Goal: Information Seeking & Learning: Learn about a topic

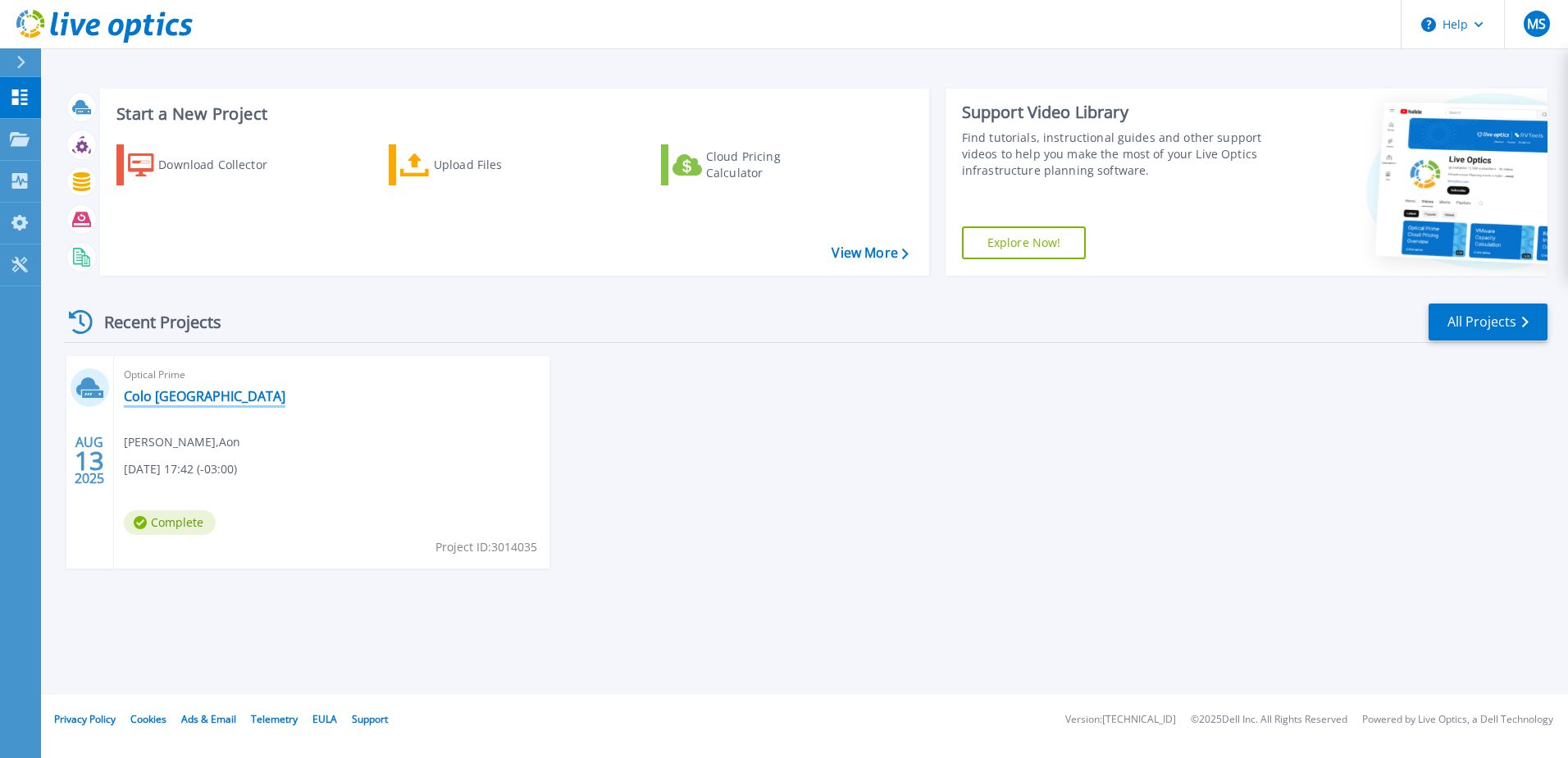
click at [149, 395] on link "Colo [GEOGRAPHIC_DATA]" at bounding box center [204, 396] width 161 height 17
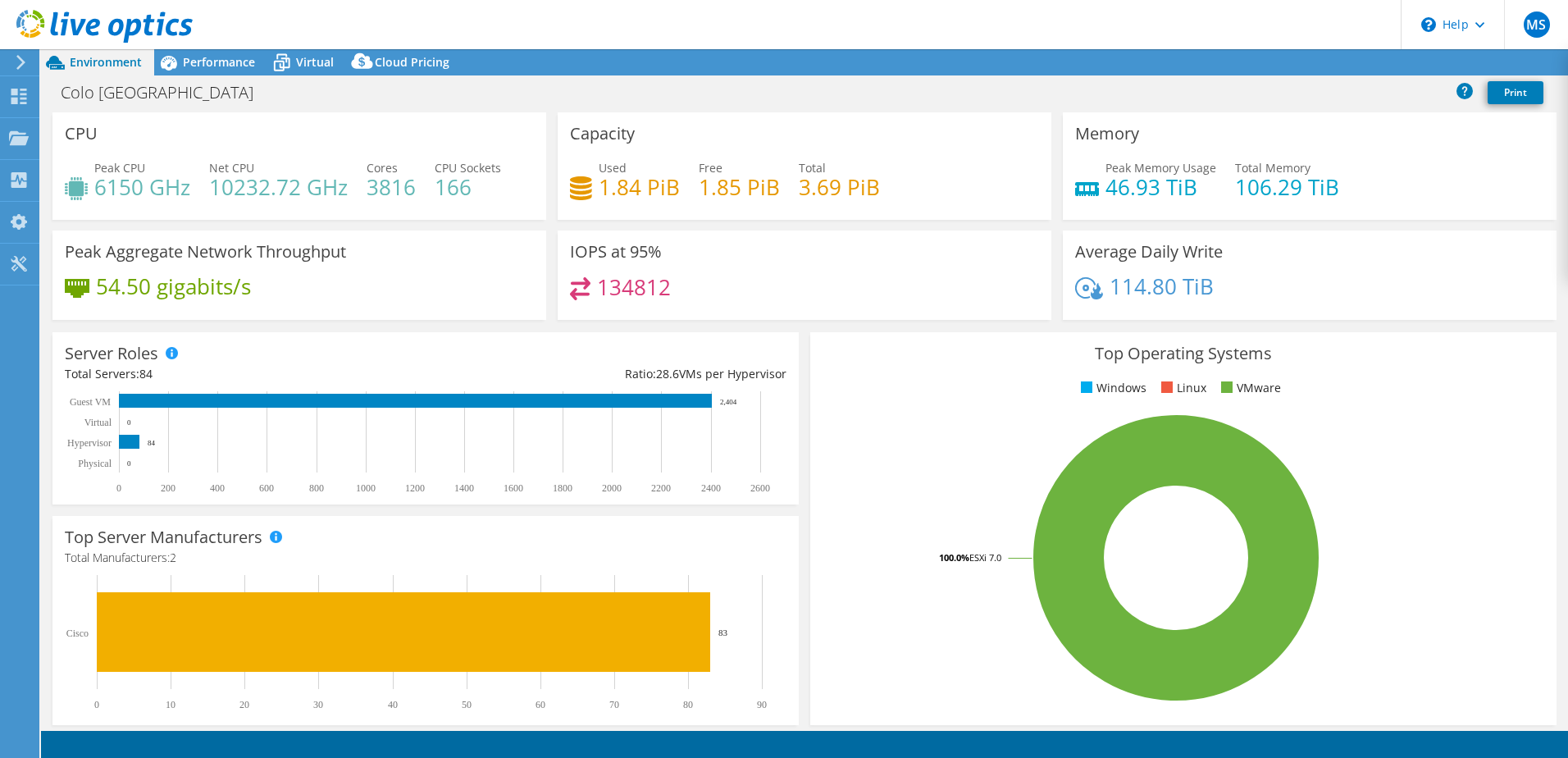
select select "USD"
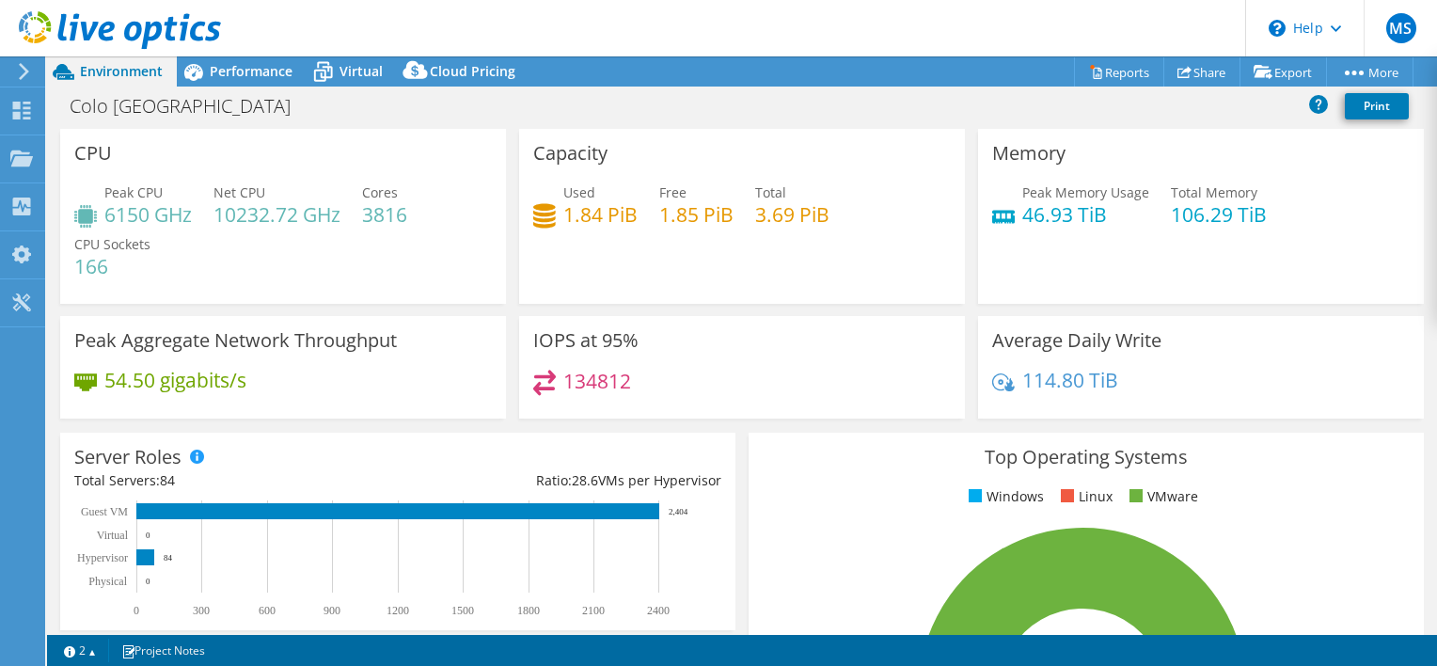
click at [259, 181] on div "CPU Peak CPU 6150 GHz Net CPU 10232.72 GHz Cores 3816 CPU Sockets 166" at bounding box center [283, 216] width 446 height 175
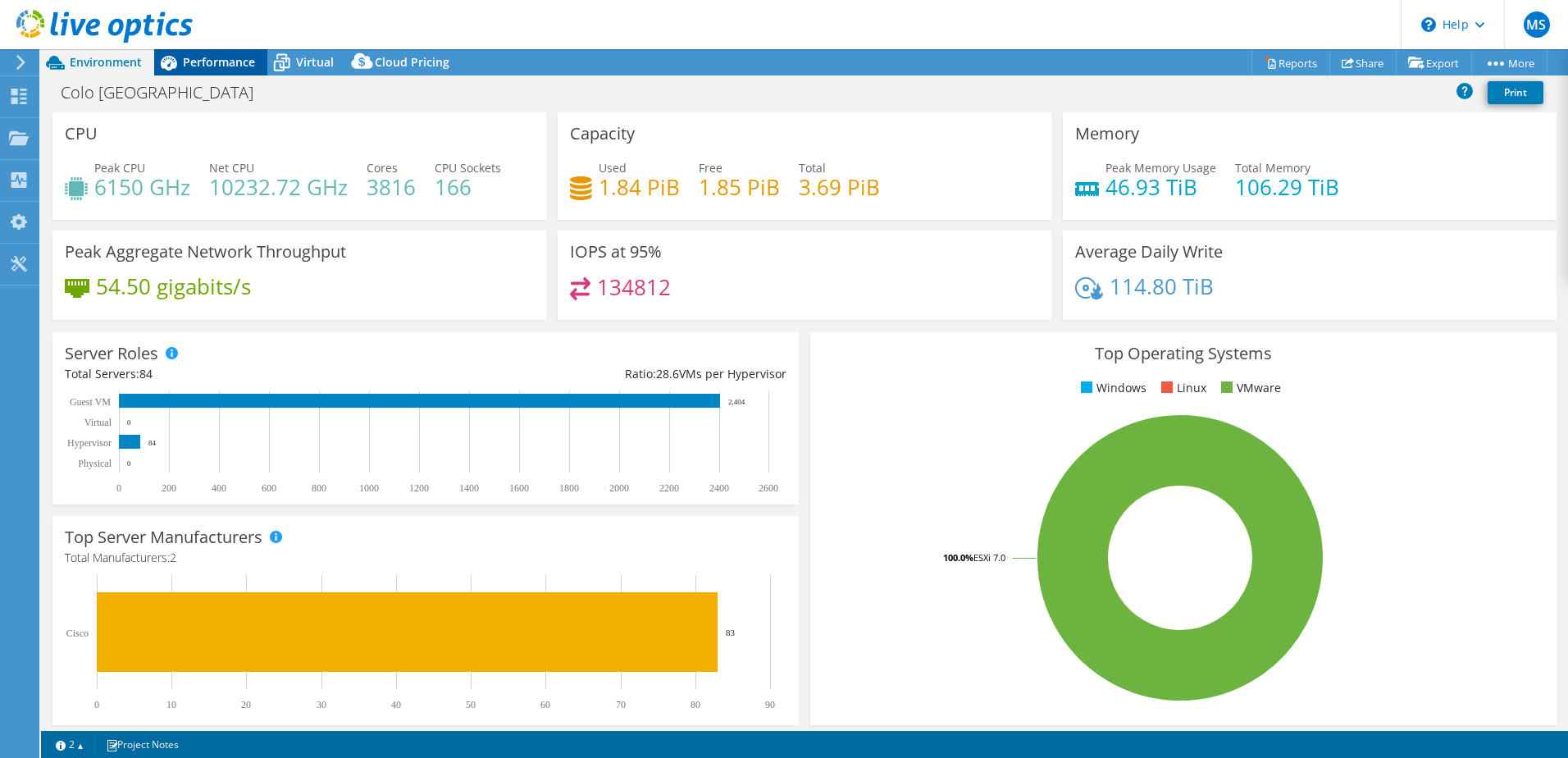
click at [237, 59] on span "Performance" at bounding box center [219, 62] width 72 height 16
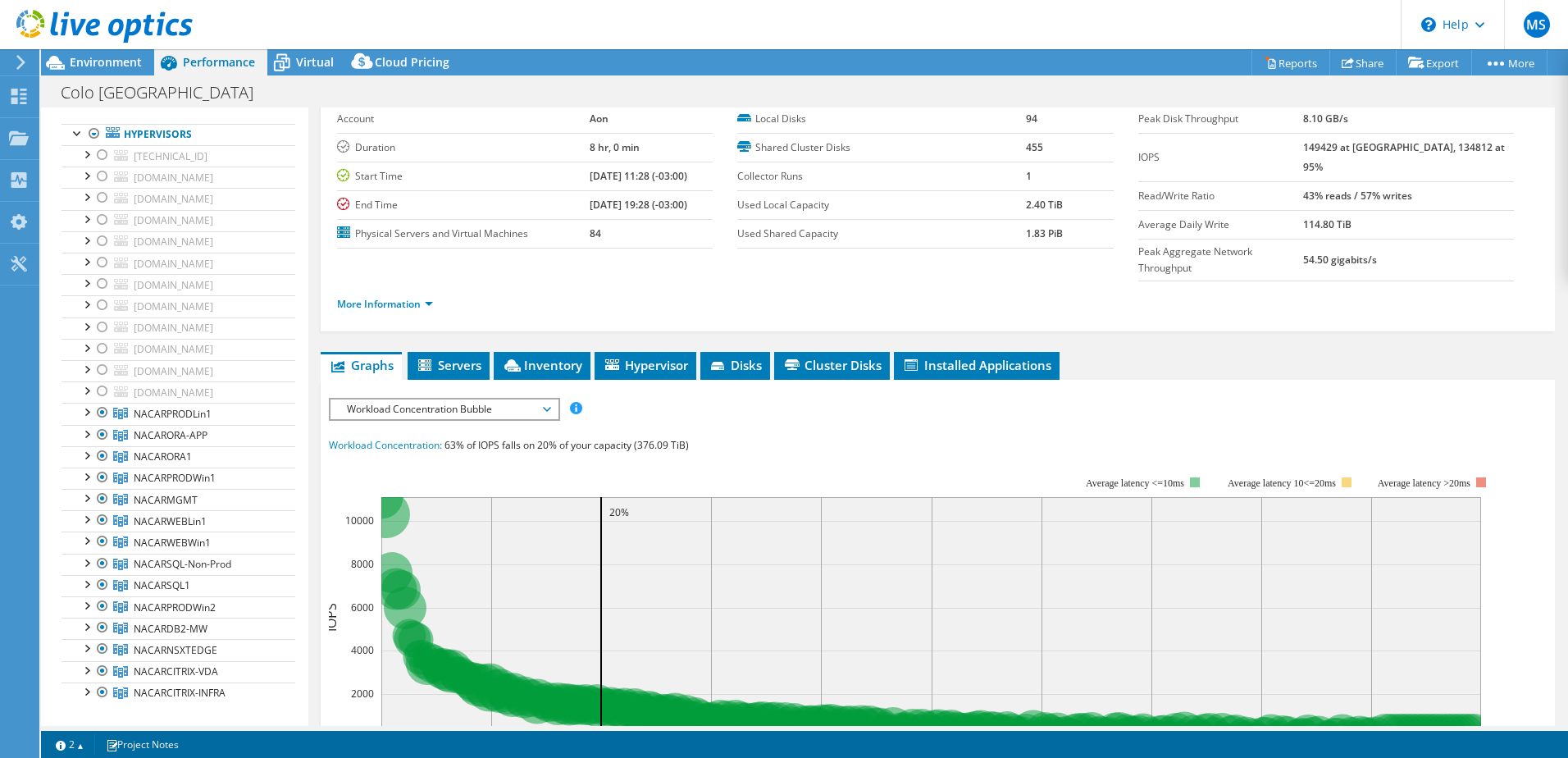
scroll to position [82, 0]
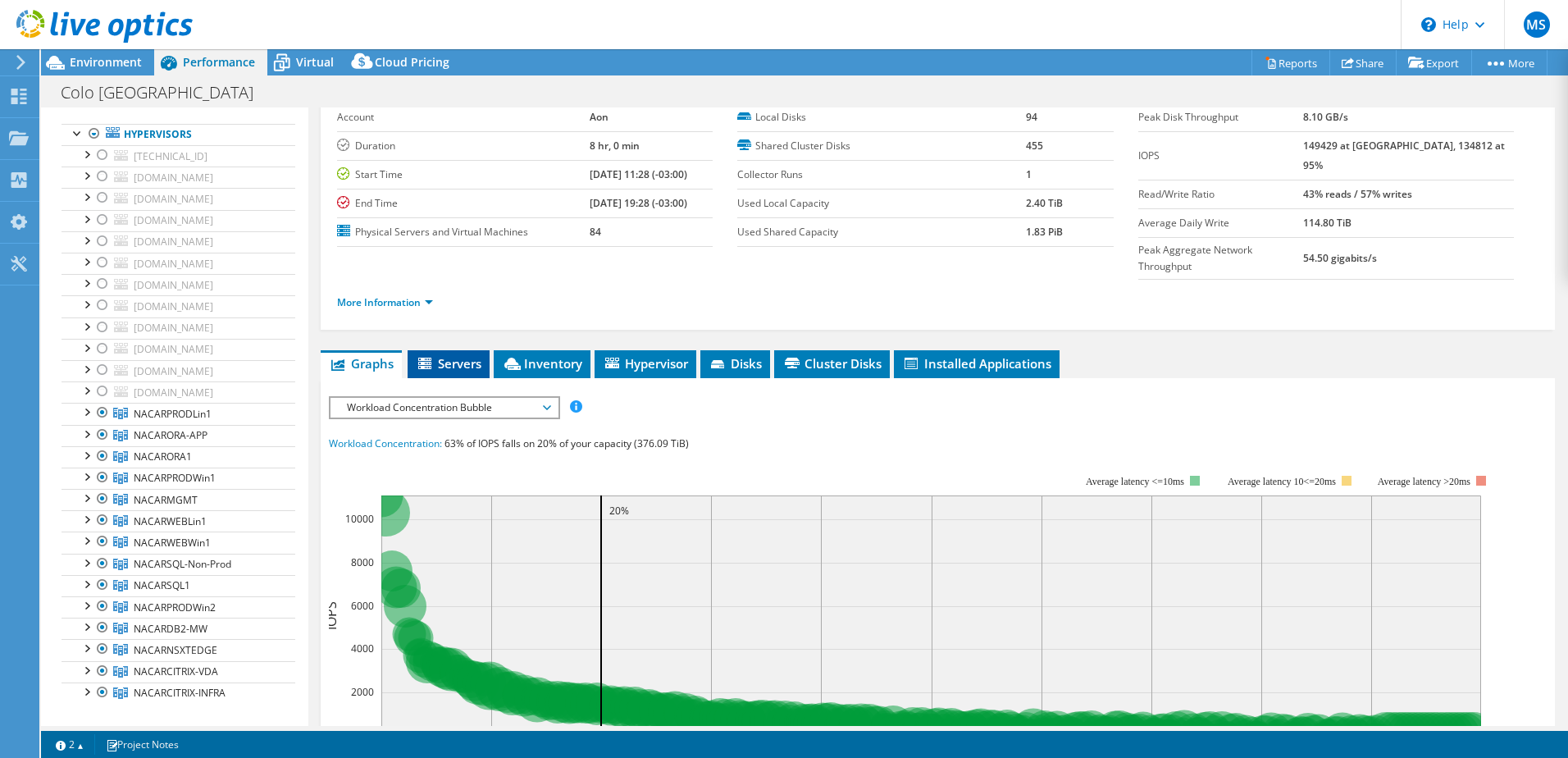
click at [456, 350] on li "Servers" at bounding box center [448, 364] width 82 height 28
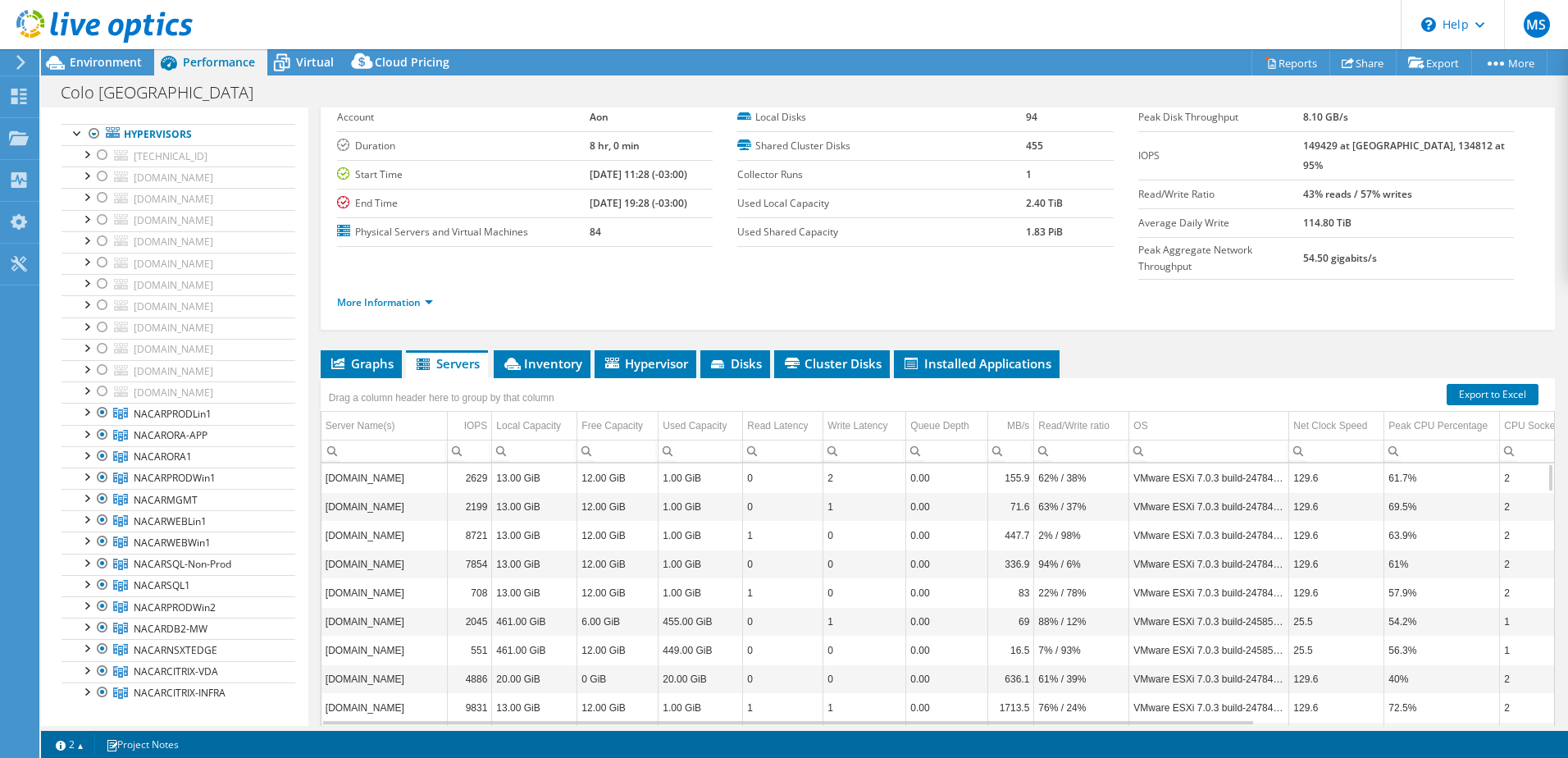
click at [469, 235] on label "Physical Servers and Virtual Machines" at bounding box center [463, 232] width 253 height 17
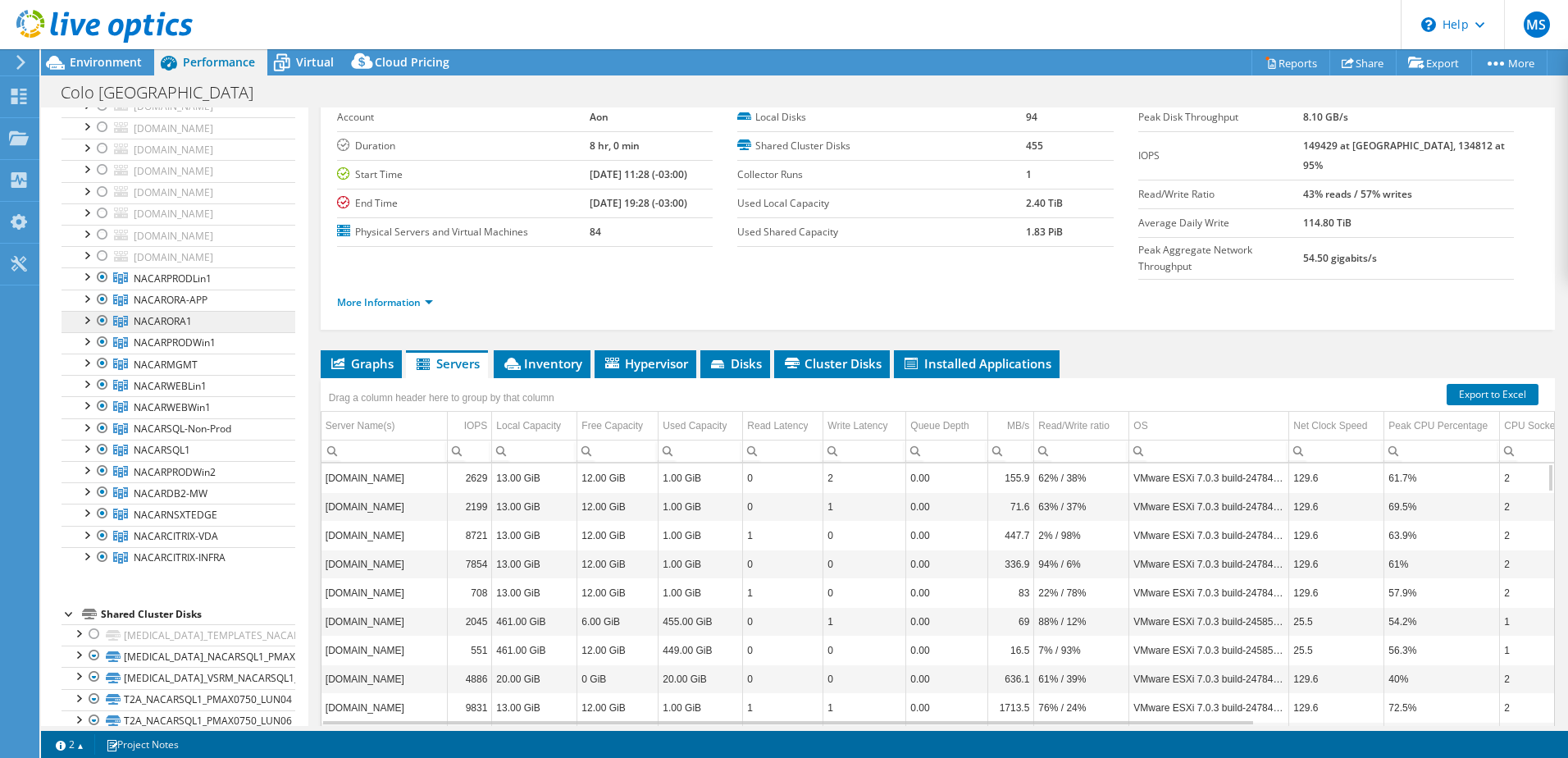
scroll to position [328, 0]
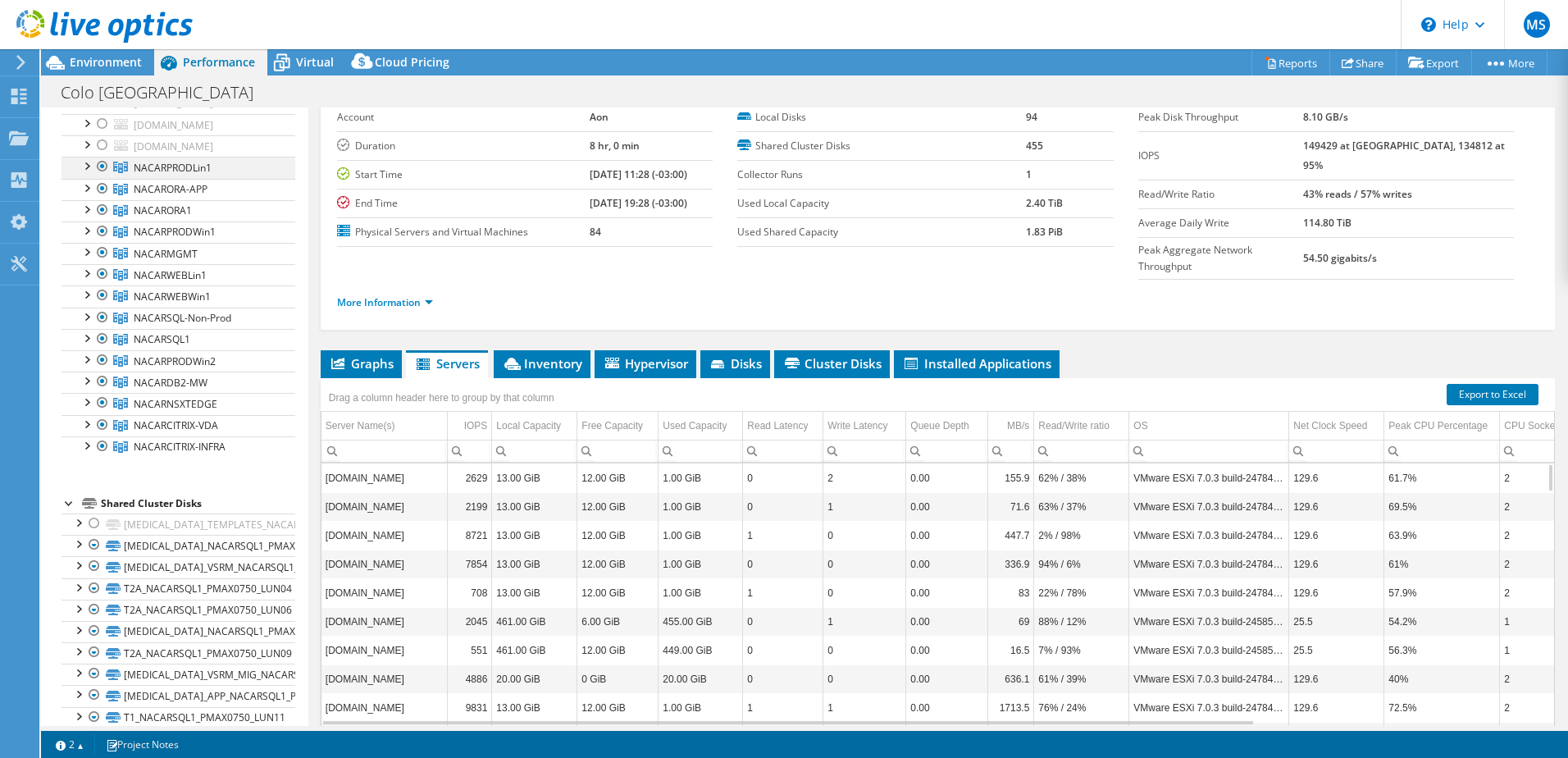
click at [85, 162] on div at bounding box center [85, 165] width 17 height 17
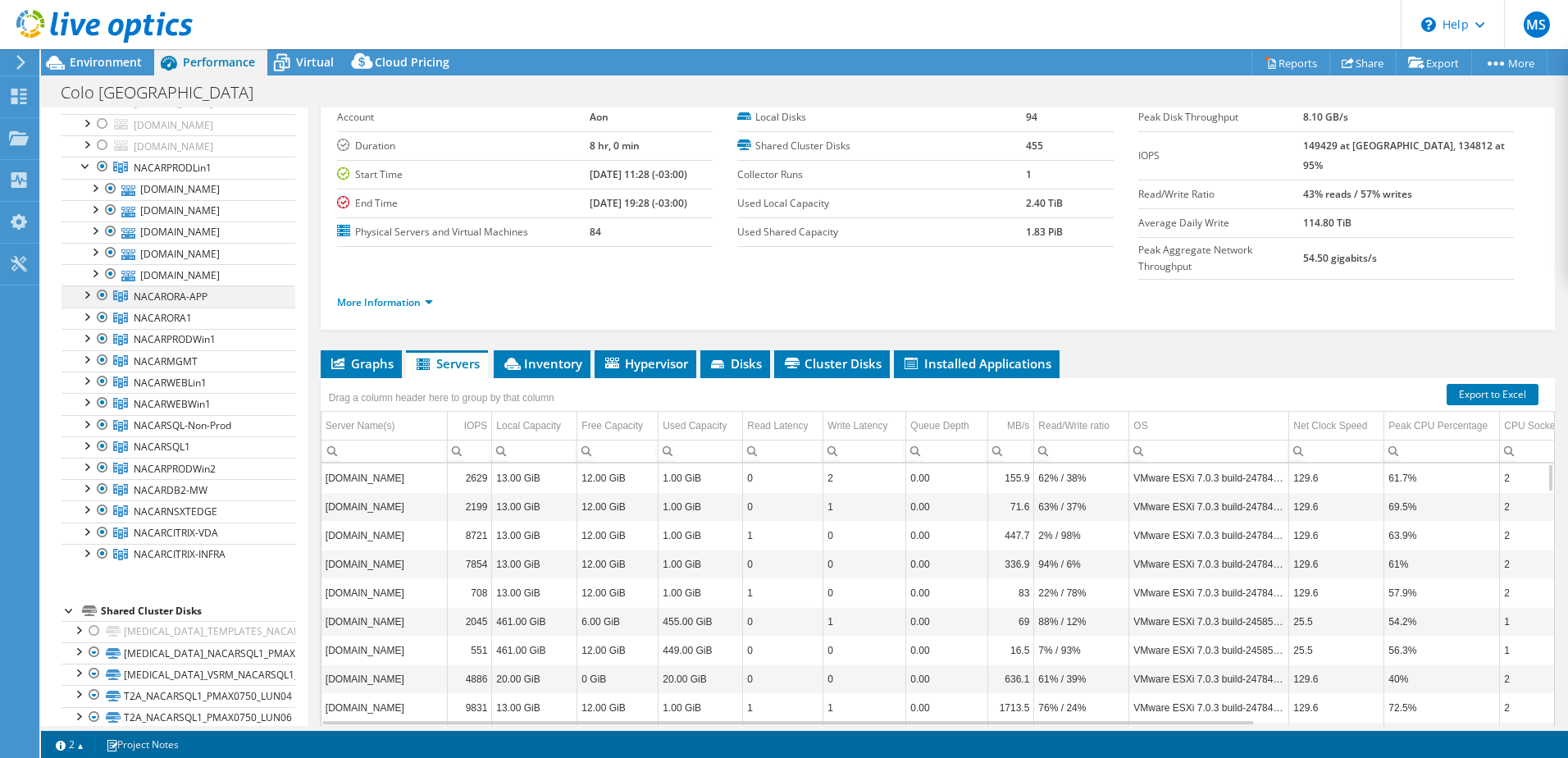
click at [87, 295] on div at bounding box center [85, 293] width 17 height 17
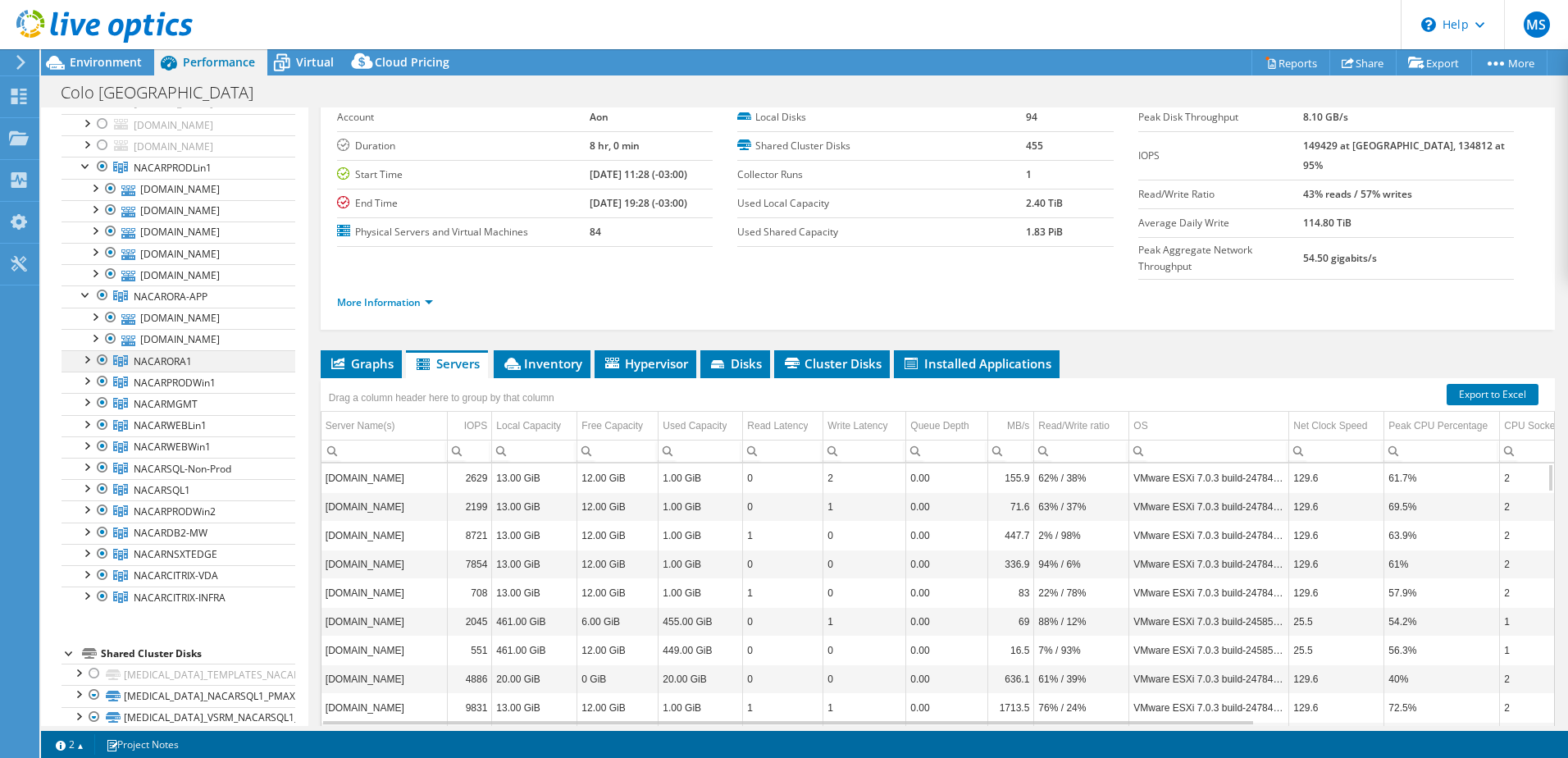
click at [89, 362] on div at bounding box center [85, 358] width 17 height 17
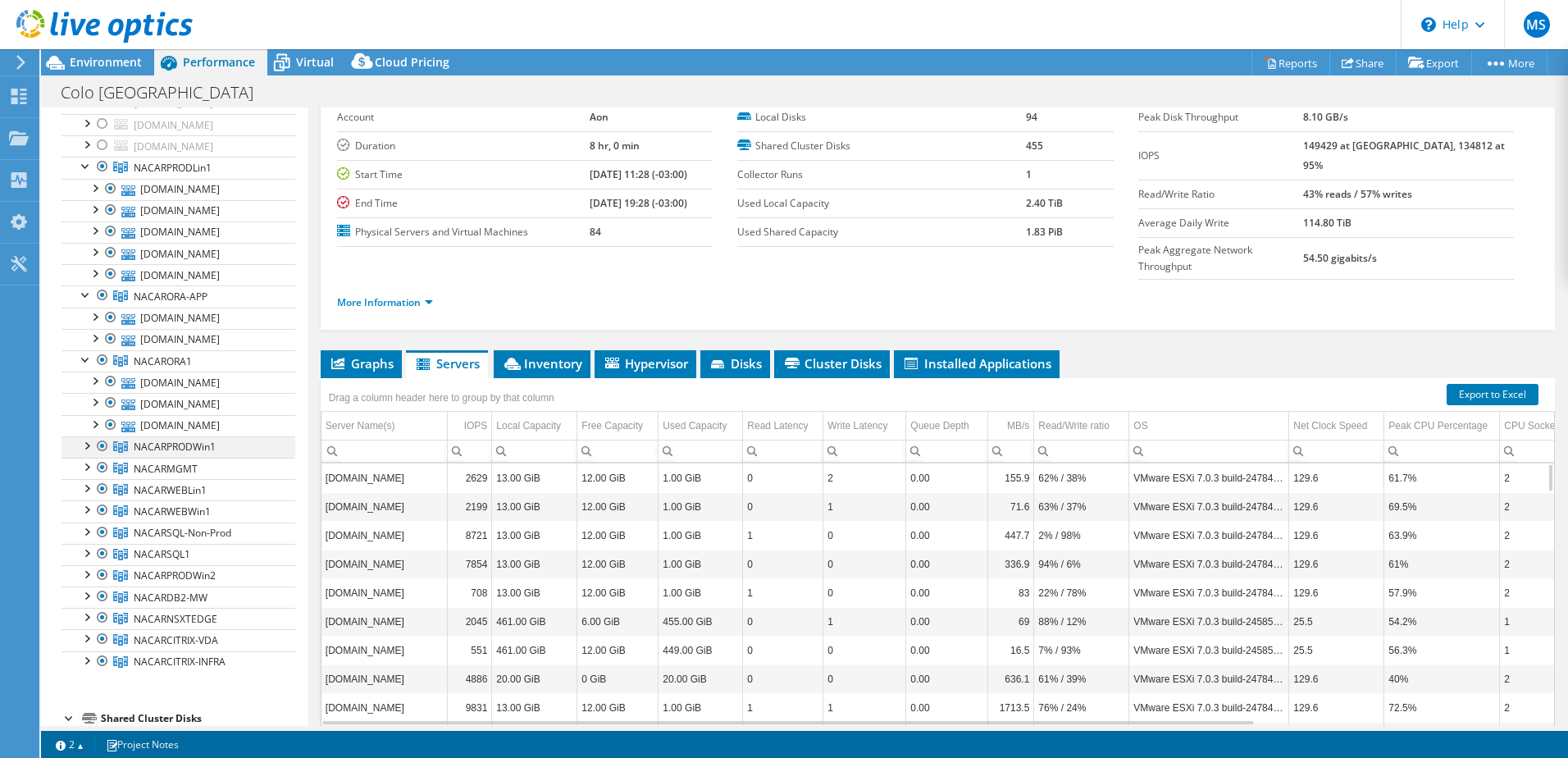
click at [89, 444] on div at bounding box center [85, 444] width 17 height 17
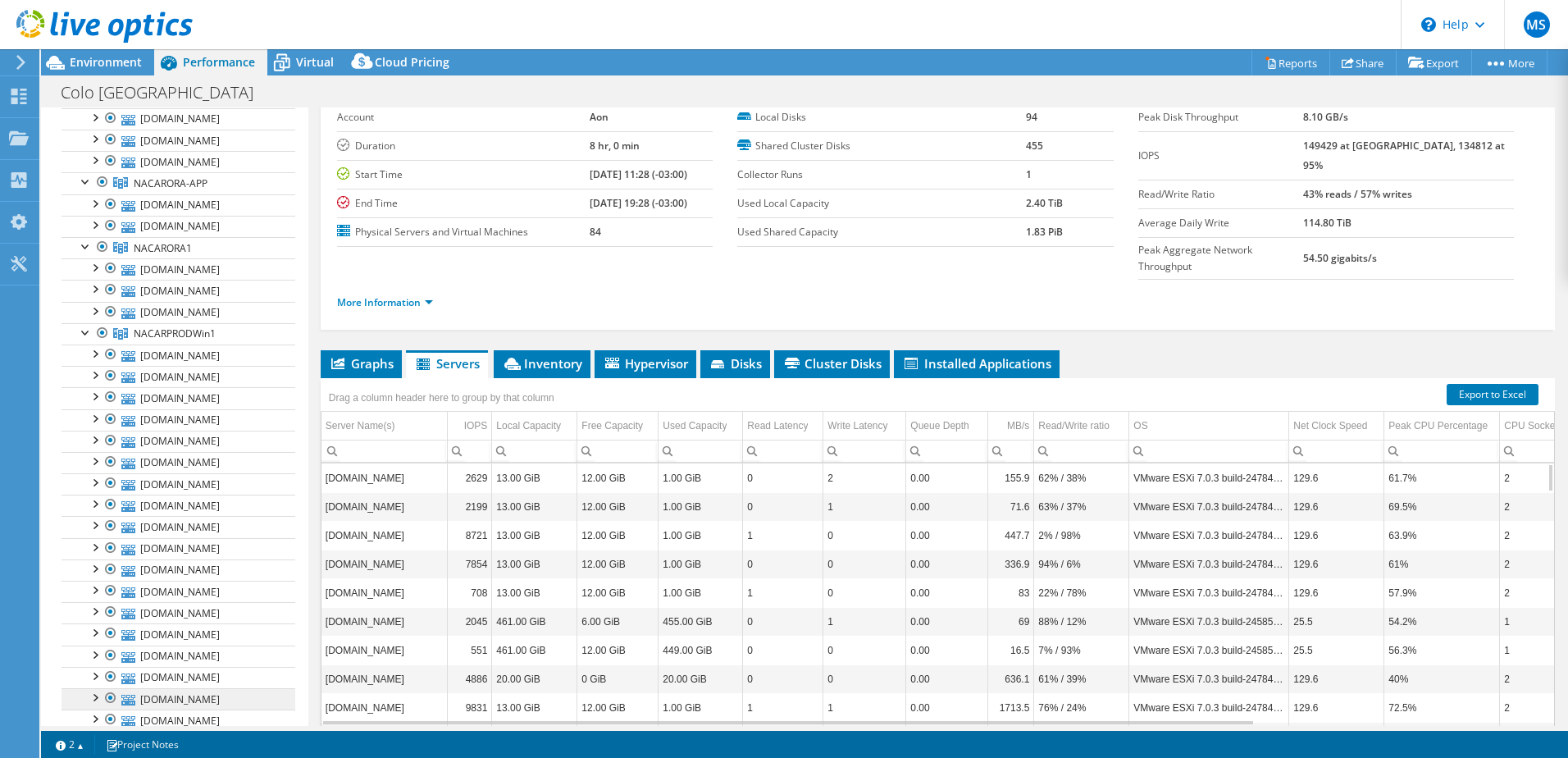
scroll to position [656, 0]
click at [89, 523] on div at bounding box center [85, 523] width 17 height 17
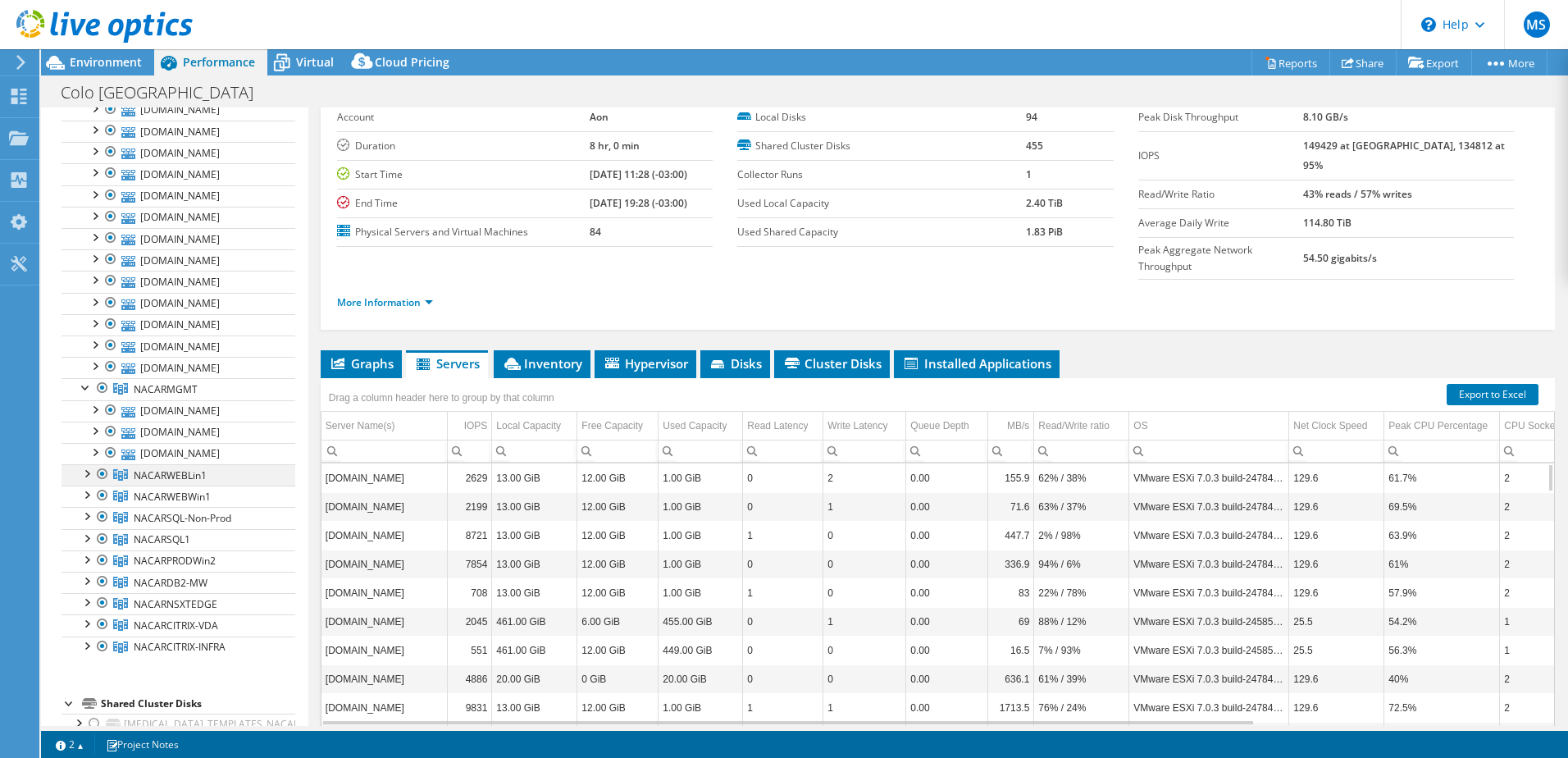
scroll to position [820, 0]
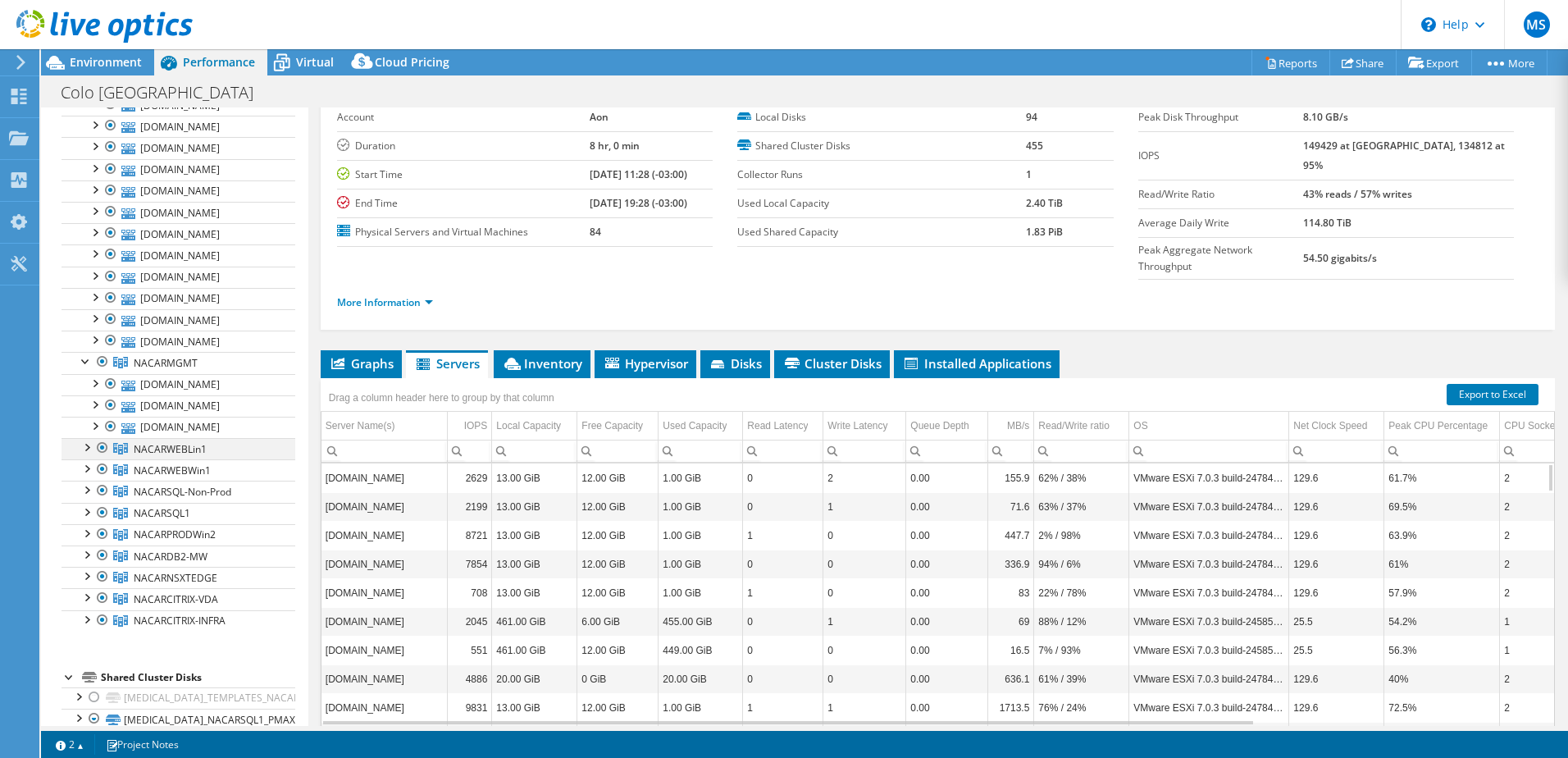
click at [84, 443] on div at bounding box center [85, 446] width 17 height 17
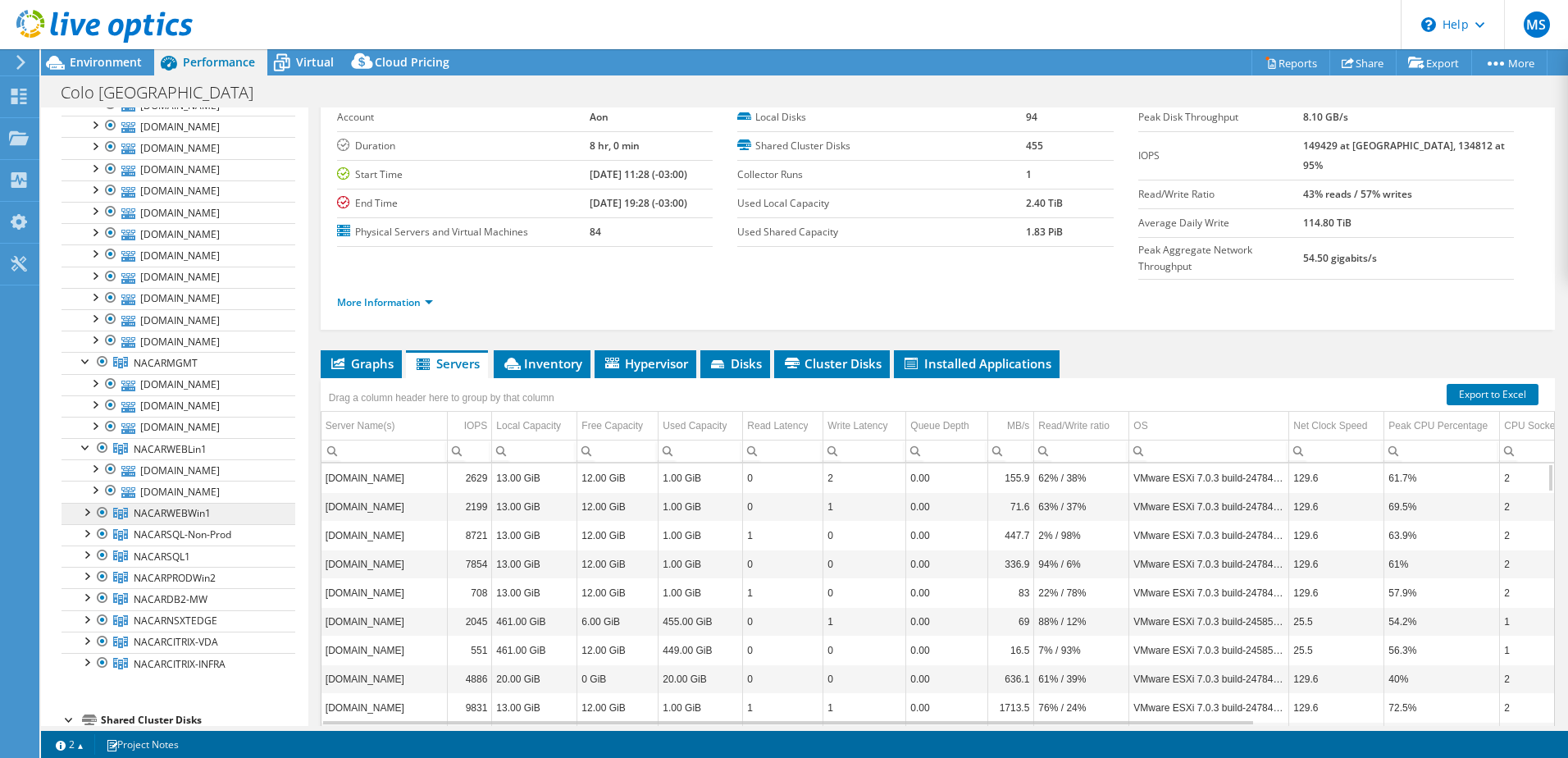
click at [90, 519] on link "NACARWEBWin1" at bounding box center [179, 513] width 234 height 21
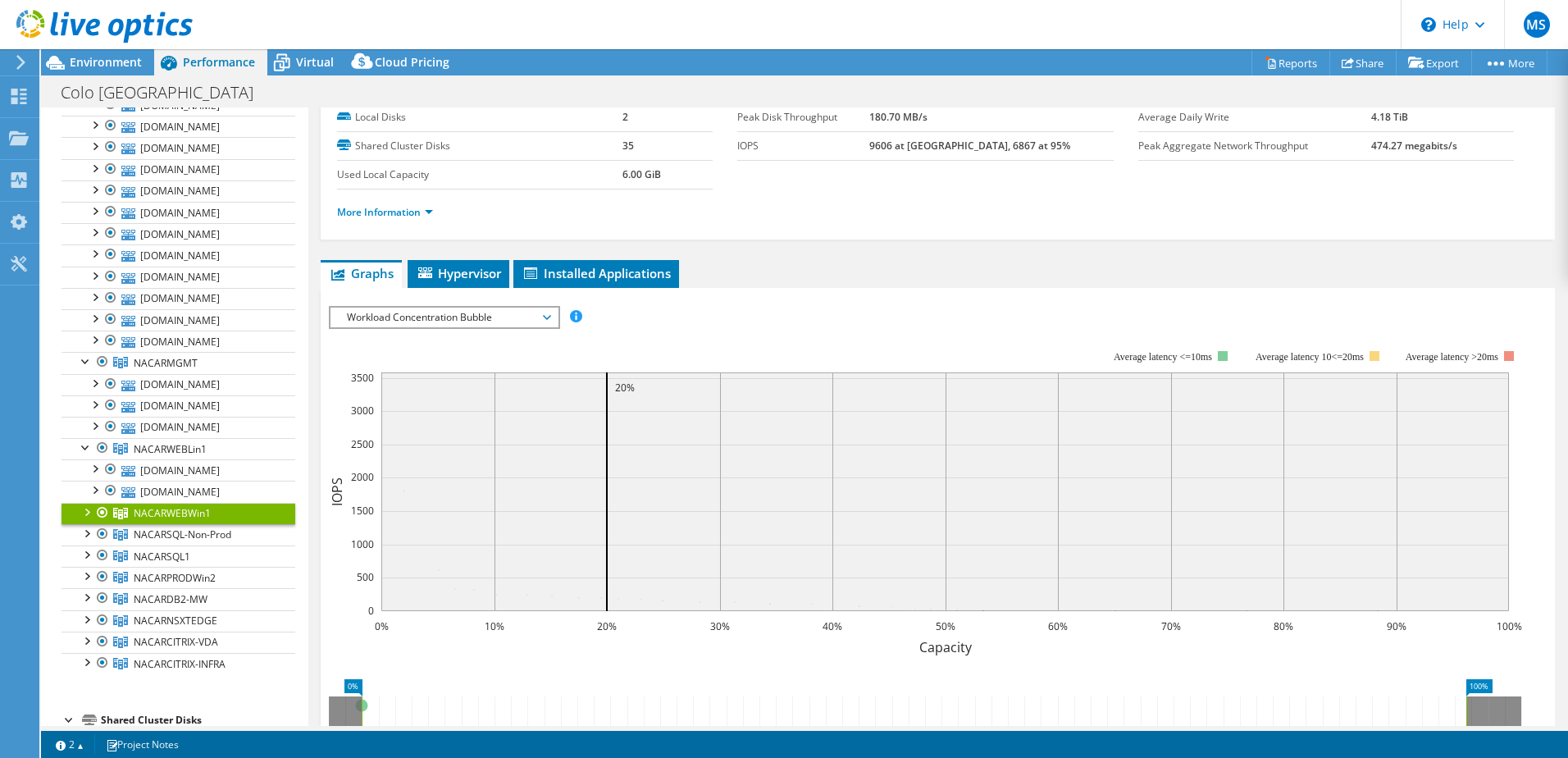
click at [89, 508] on div at bounding box center [85, 510] width 17 height 17
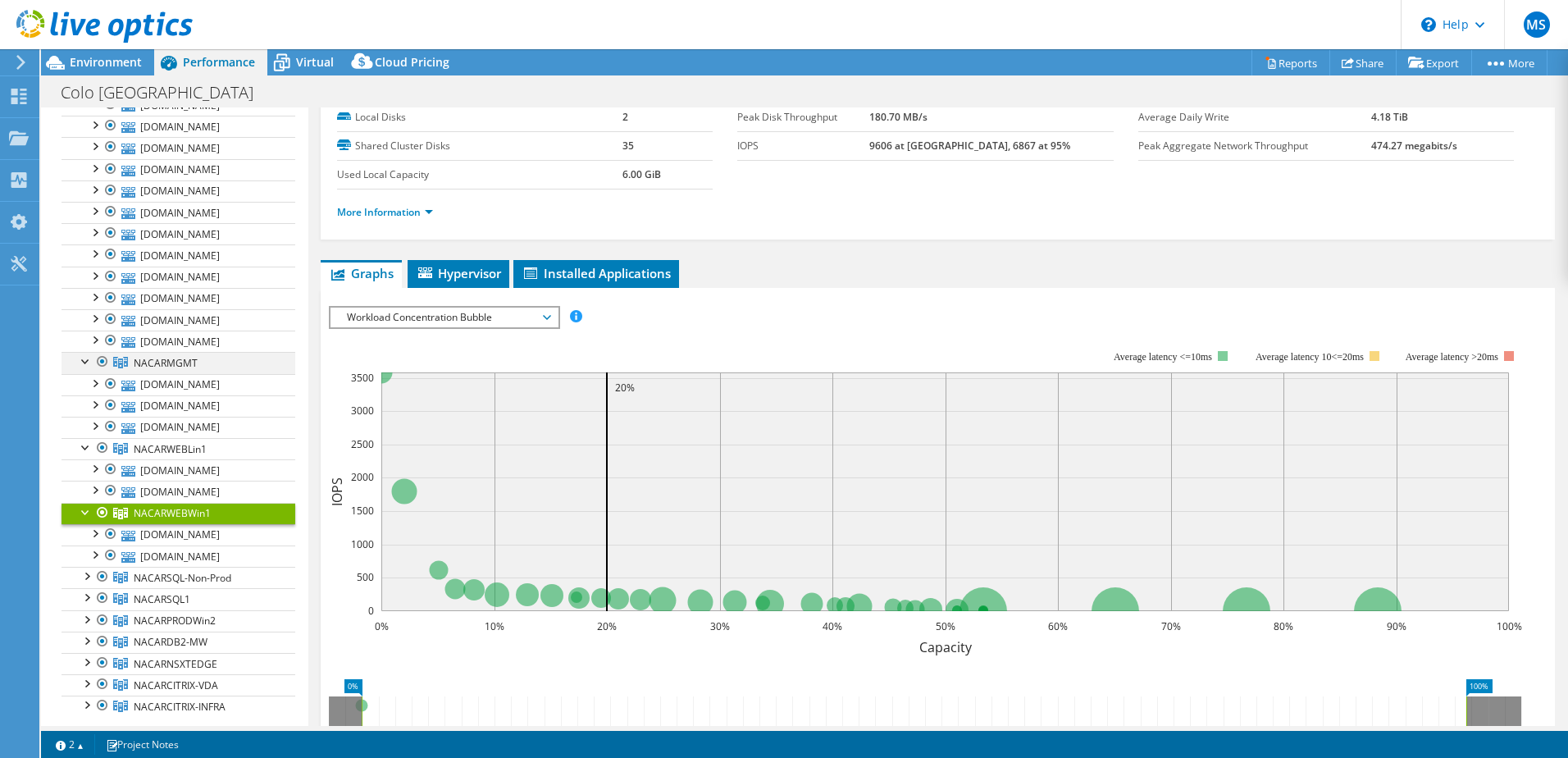
click at [79, 359] on div at bounding box center [85, 359] width 17 height 17
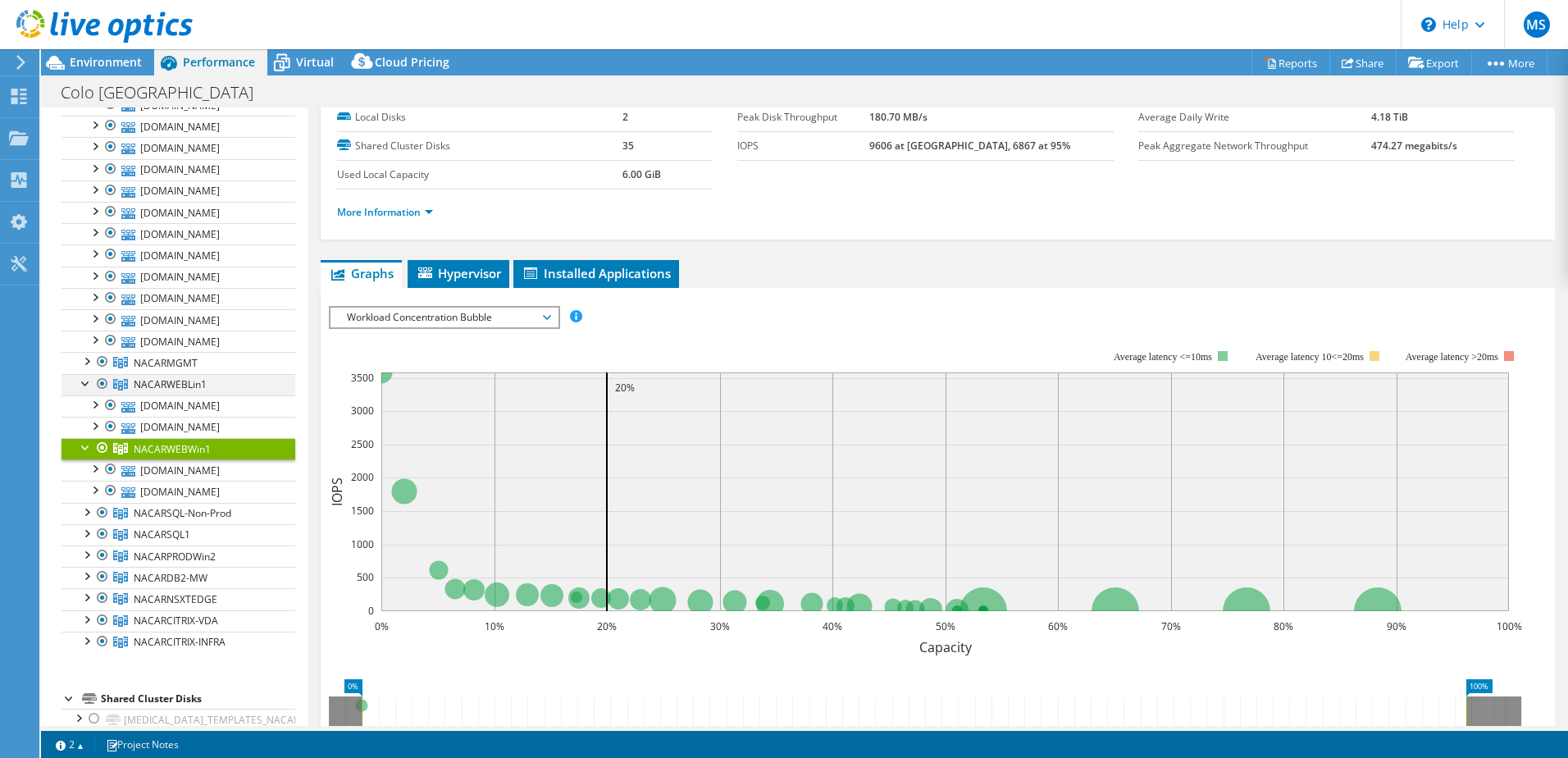
click at [79, 382] on div at bounding box center [85, 382] width 17 height 17
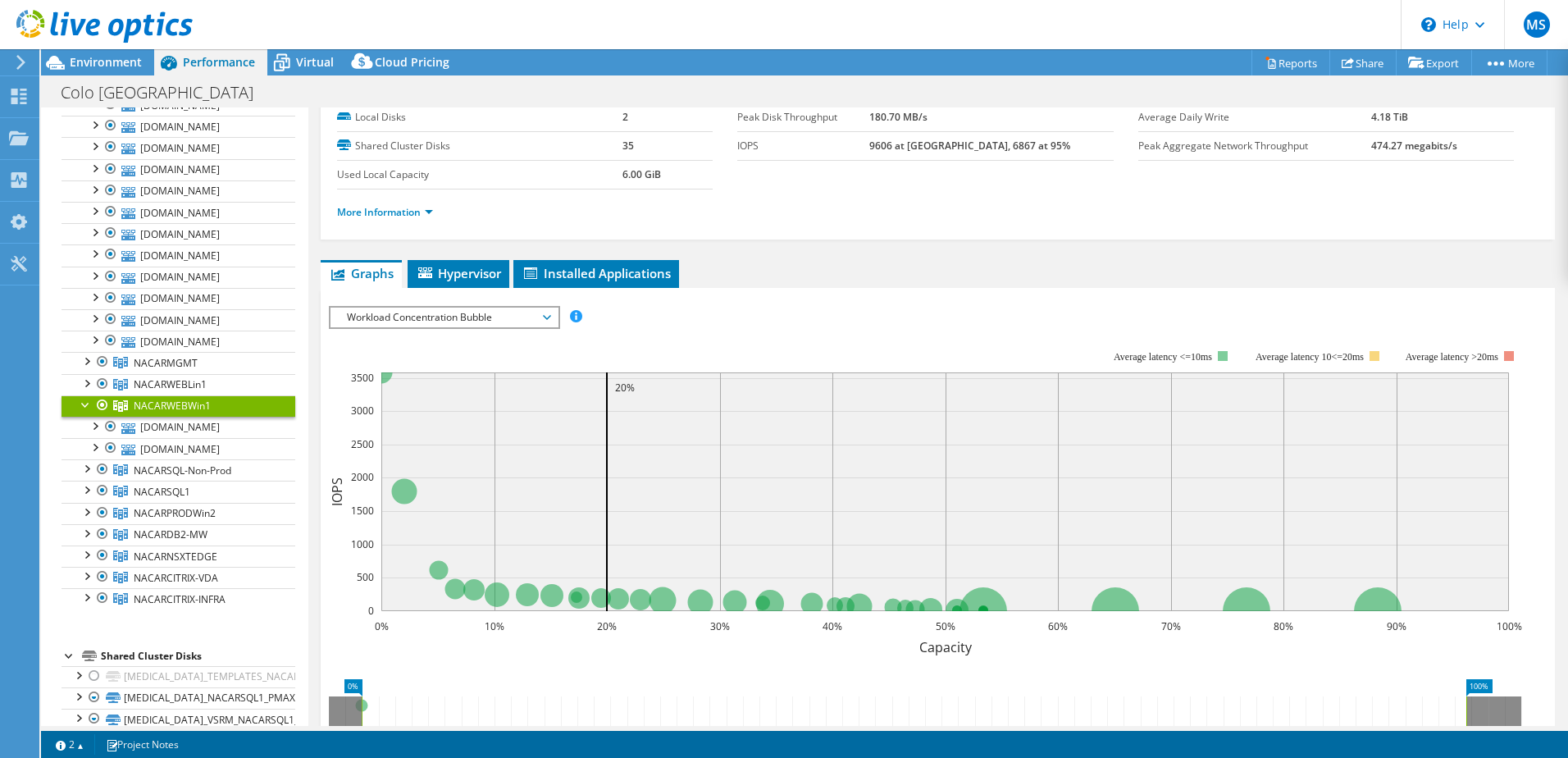
click at [84, 399] on div at bounding box center [85, 403] width 17 height 17
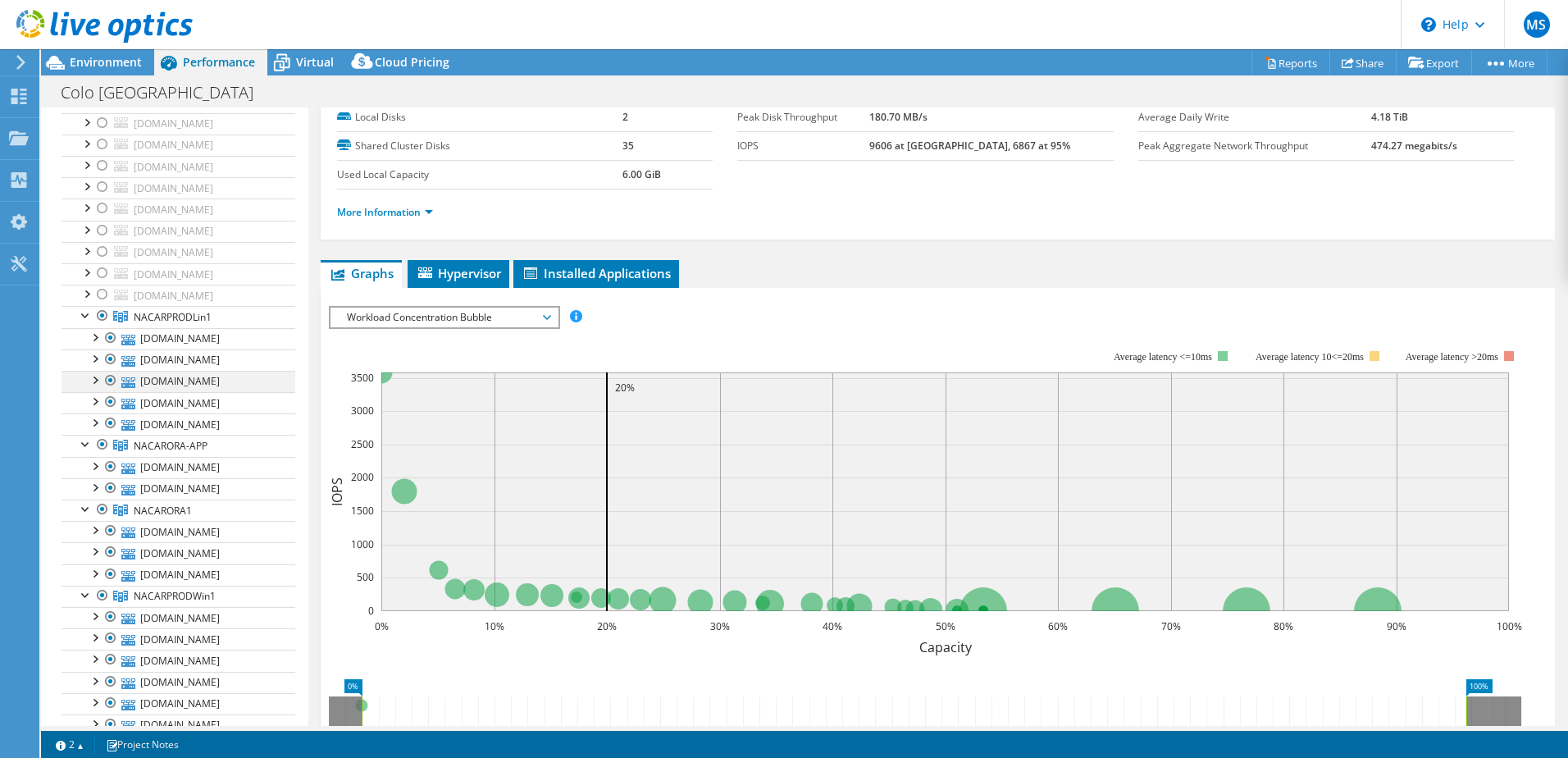
scroll to position [164, 0]
click at [89, 331] on div at bounding box center [85, 329] width 17 height 17
click at [88, 352] on div at bounding box center [85, 351] width 17 height 17
click at [84, 374] on div at bounding box center [85, 372] width 17 height 17
click at [78, 398] on div at bounding box center [85, 393] width 17 height 17
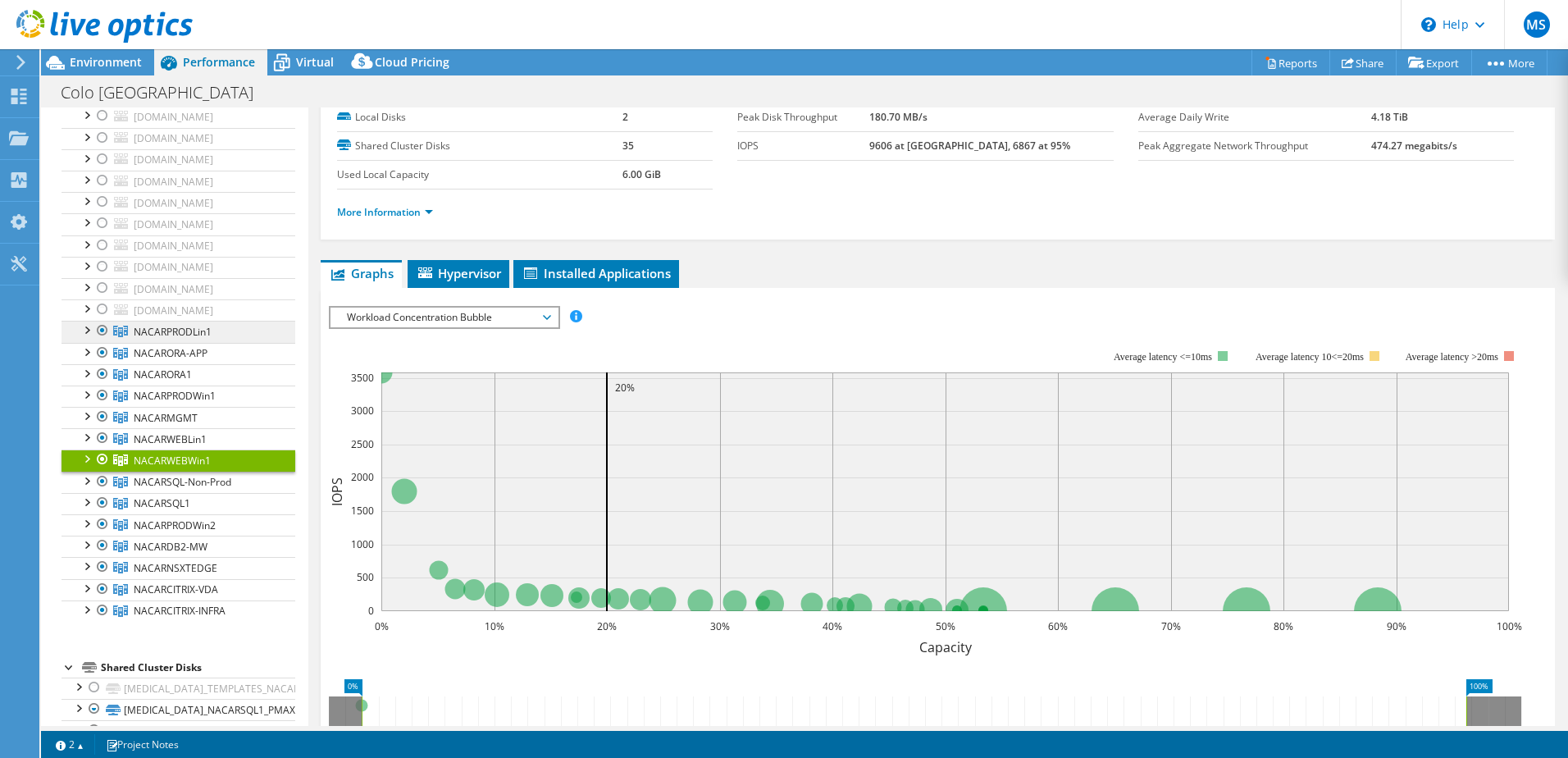
drag, startPoint x: 218, startPoint y: 330, endPoint x: 125, endPoint y: 336, distance: 93.2
click at [125, 336] on link "NACARPRODLin1" at bounding box center [179, 331] width 234 height 21
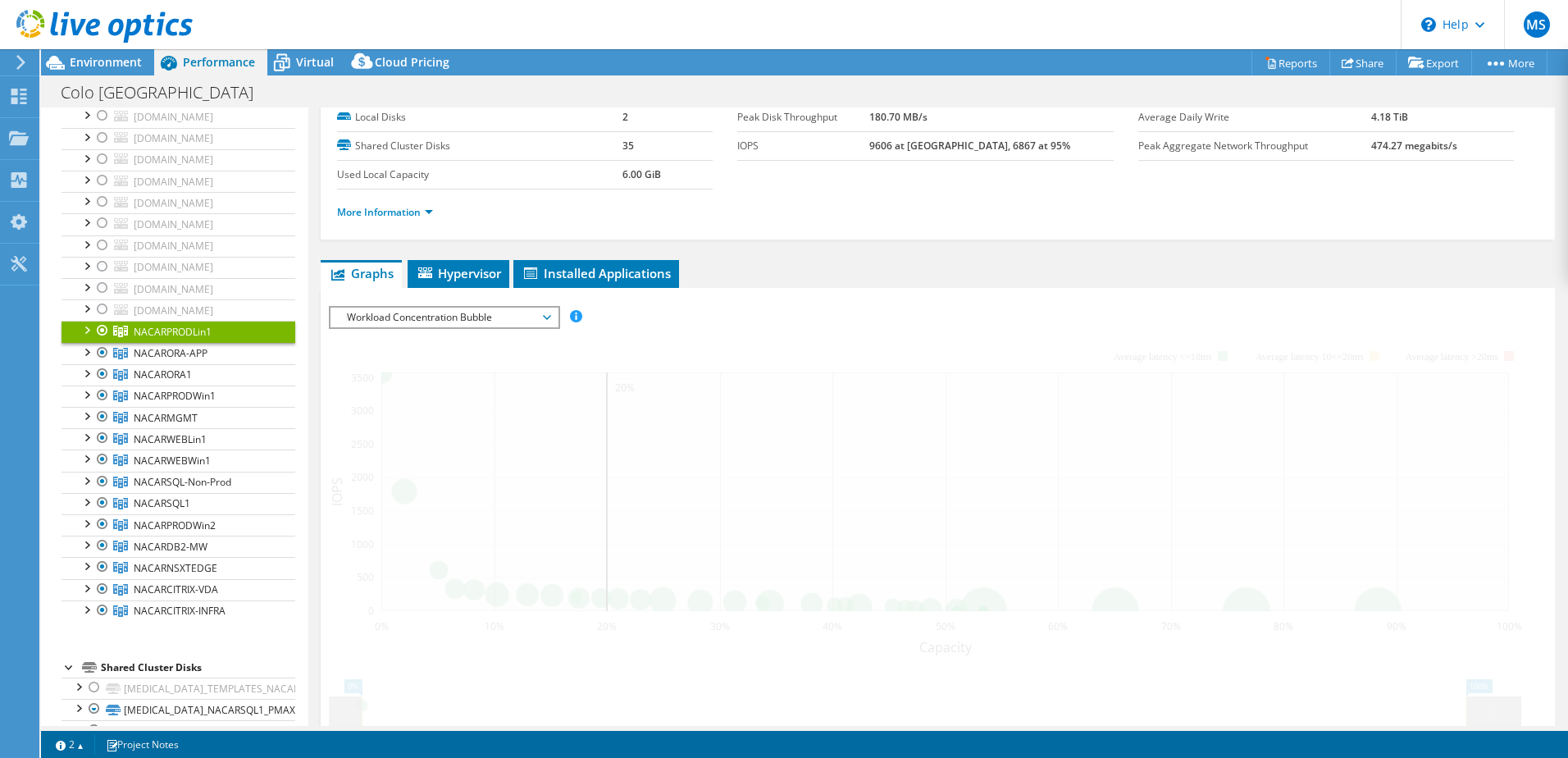
copy span "NACARPRODLin1"
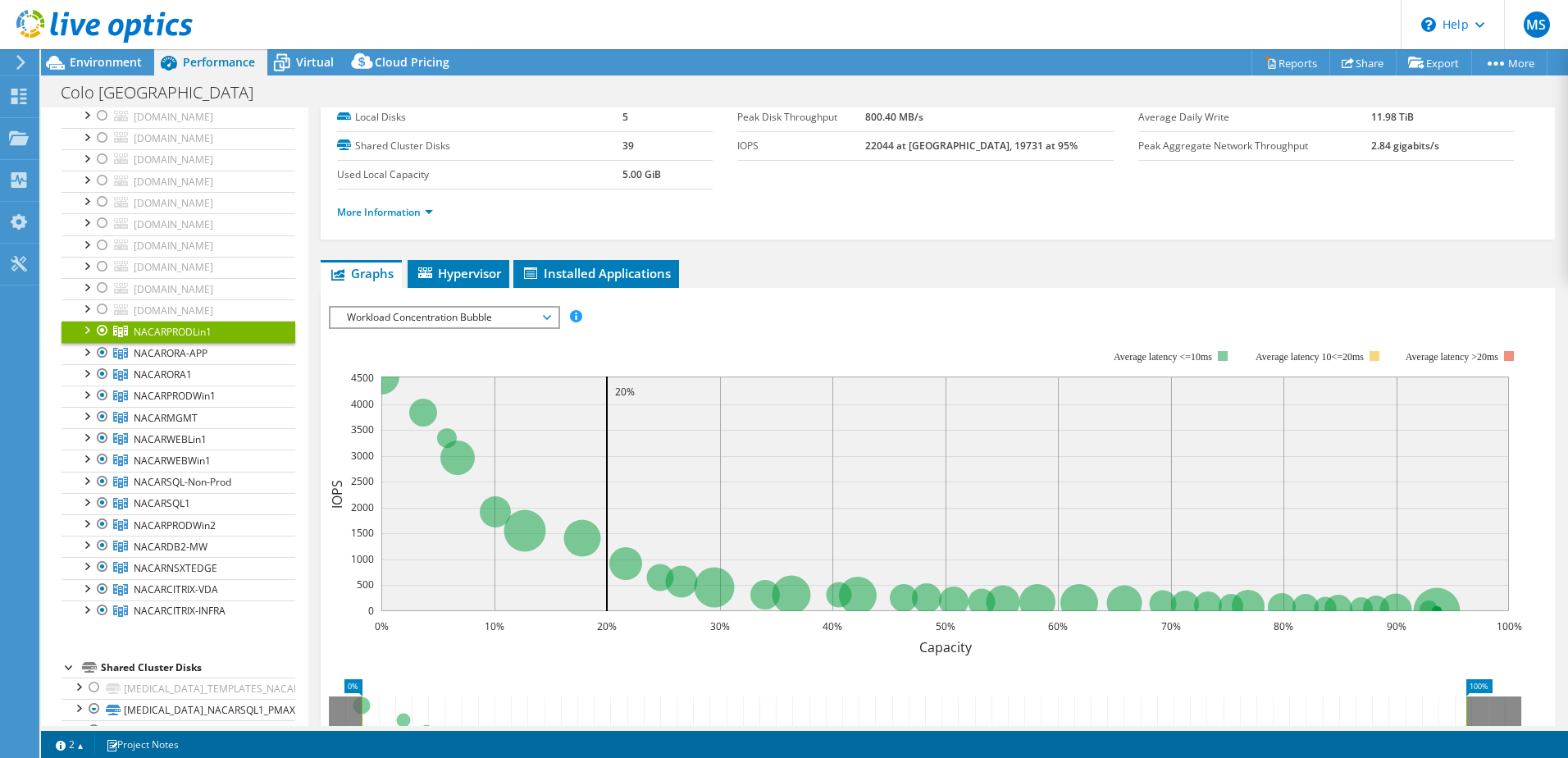
click at [84, 329] on div at bounding box center [85, 329] width 17 height 17
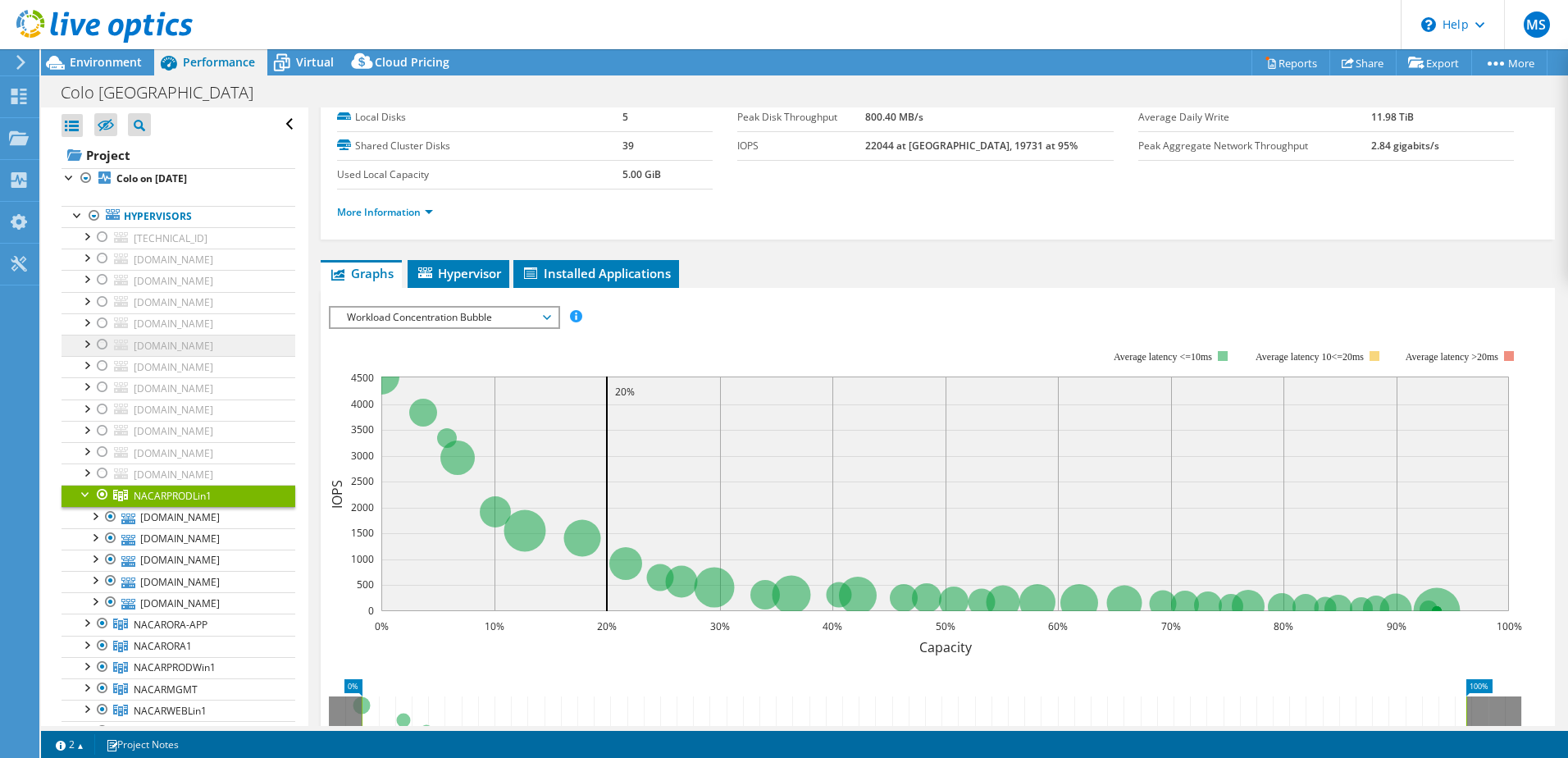
scroll to position [82, 0]
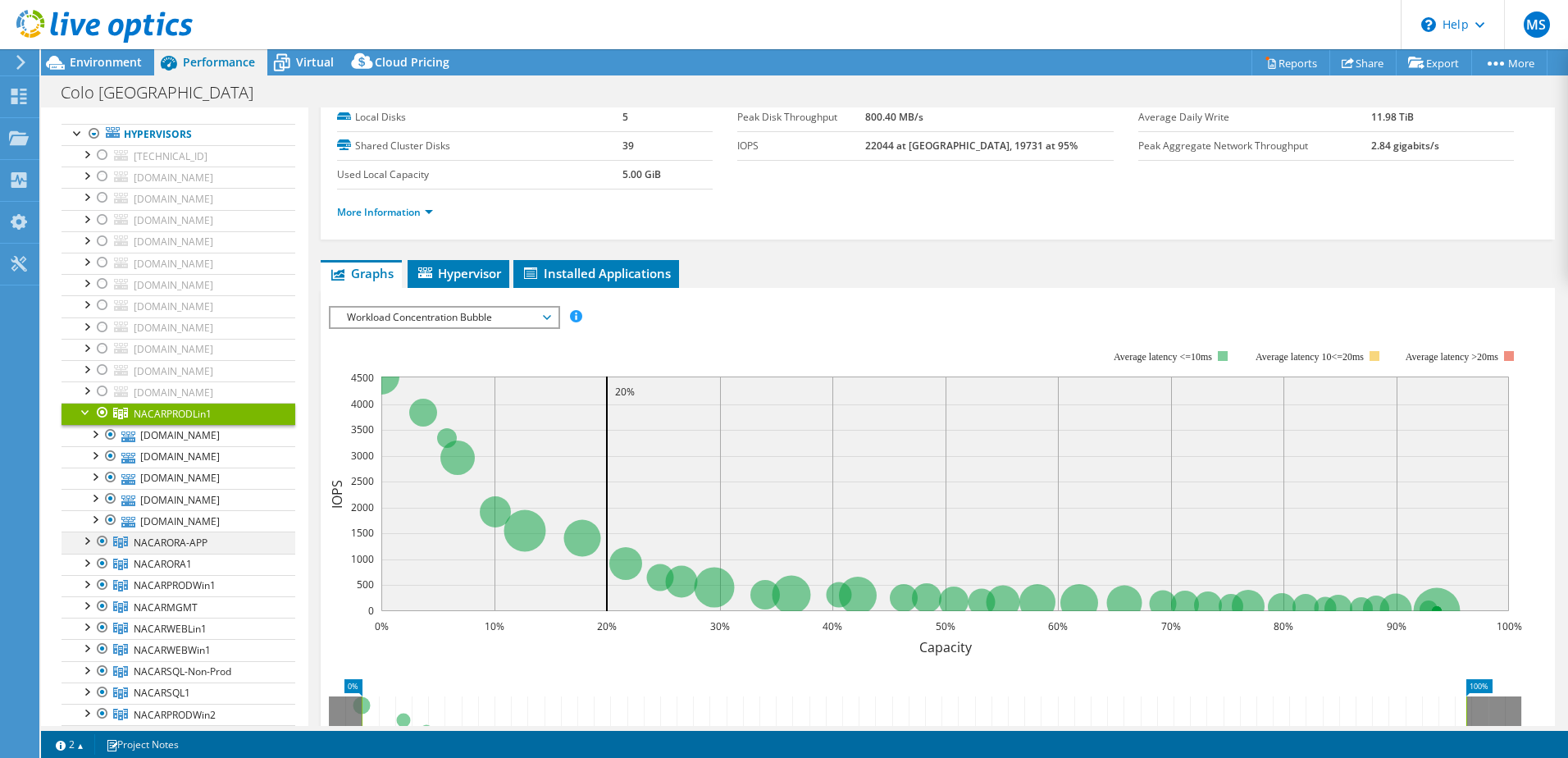
click at [85, 533] on div at bounding box center [85, 539] width 17 height 17
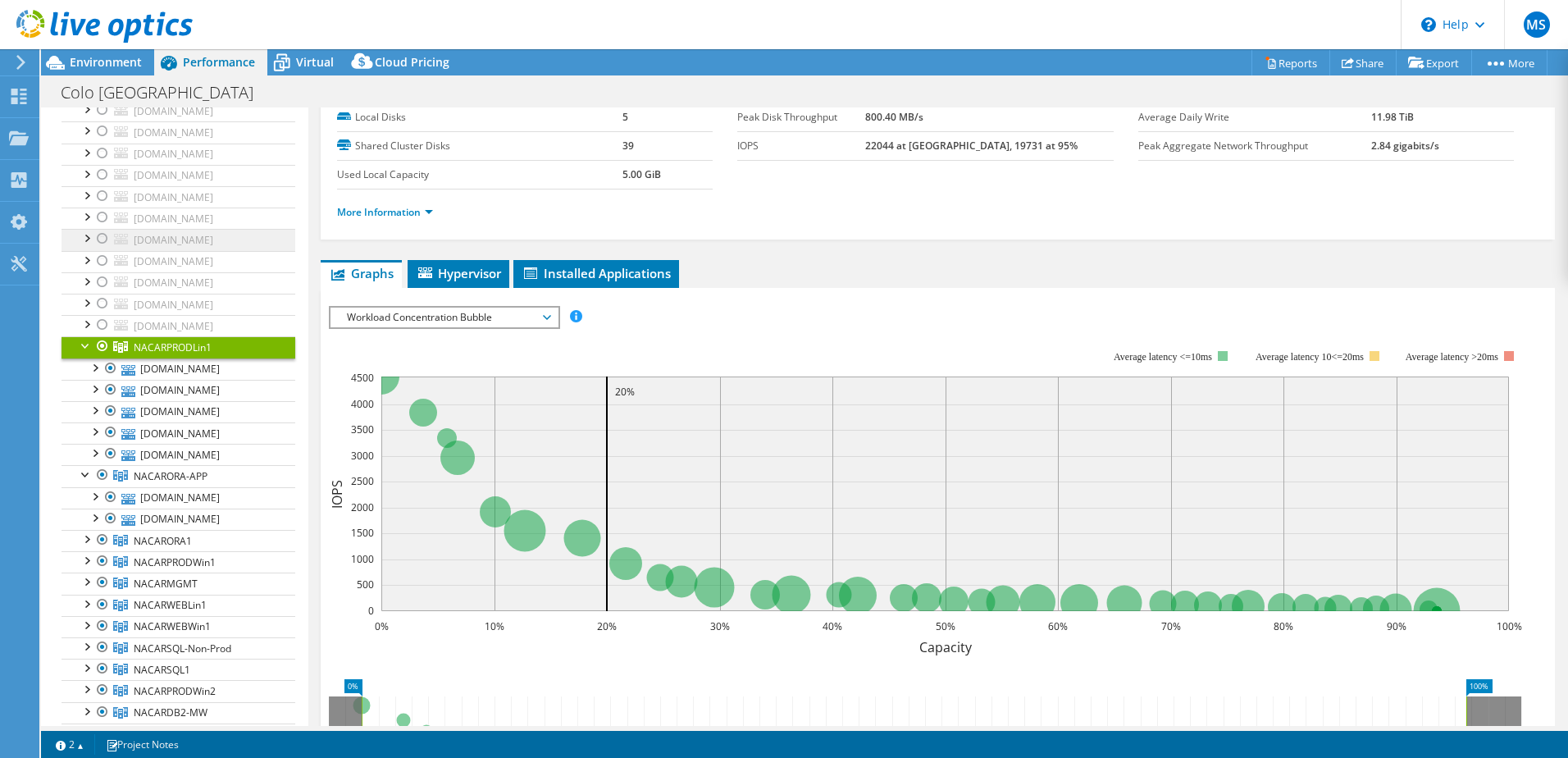
scroll to position [164, 0]
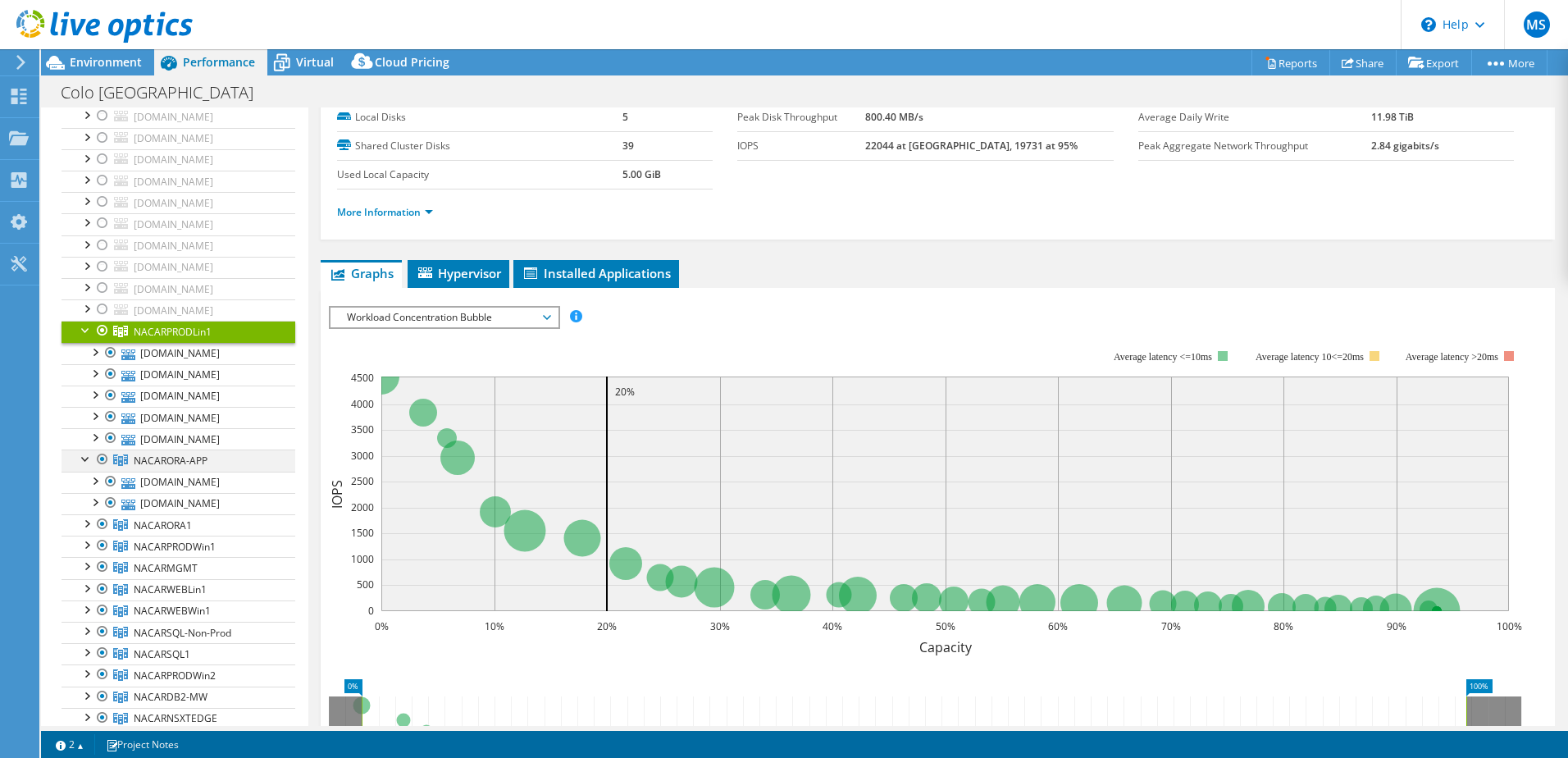
click at [85, 461] on div at bounding box center [85, 457] width 17 height 17
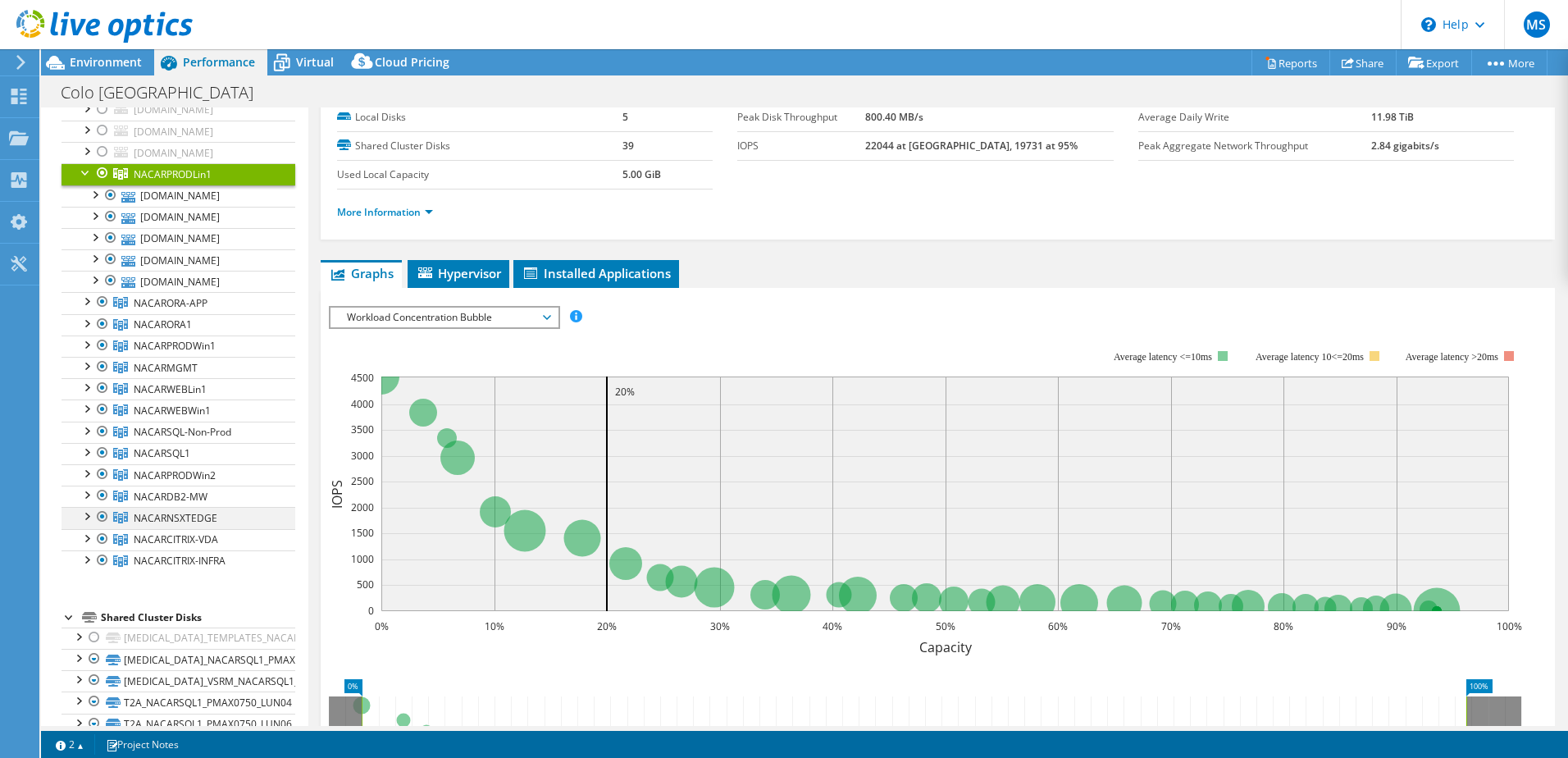
scroll to position [328, 0]
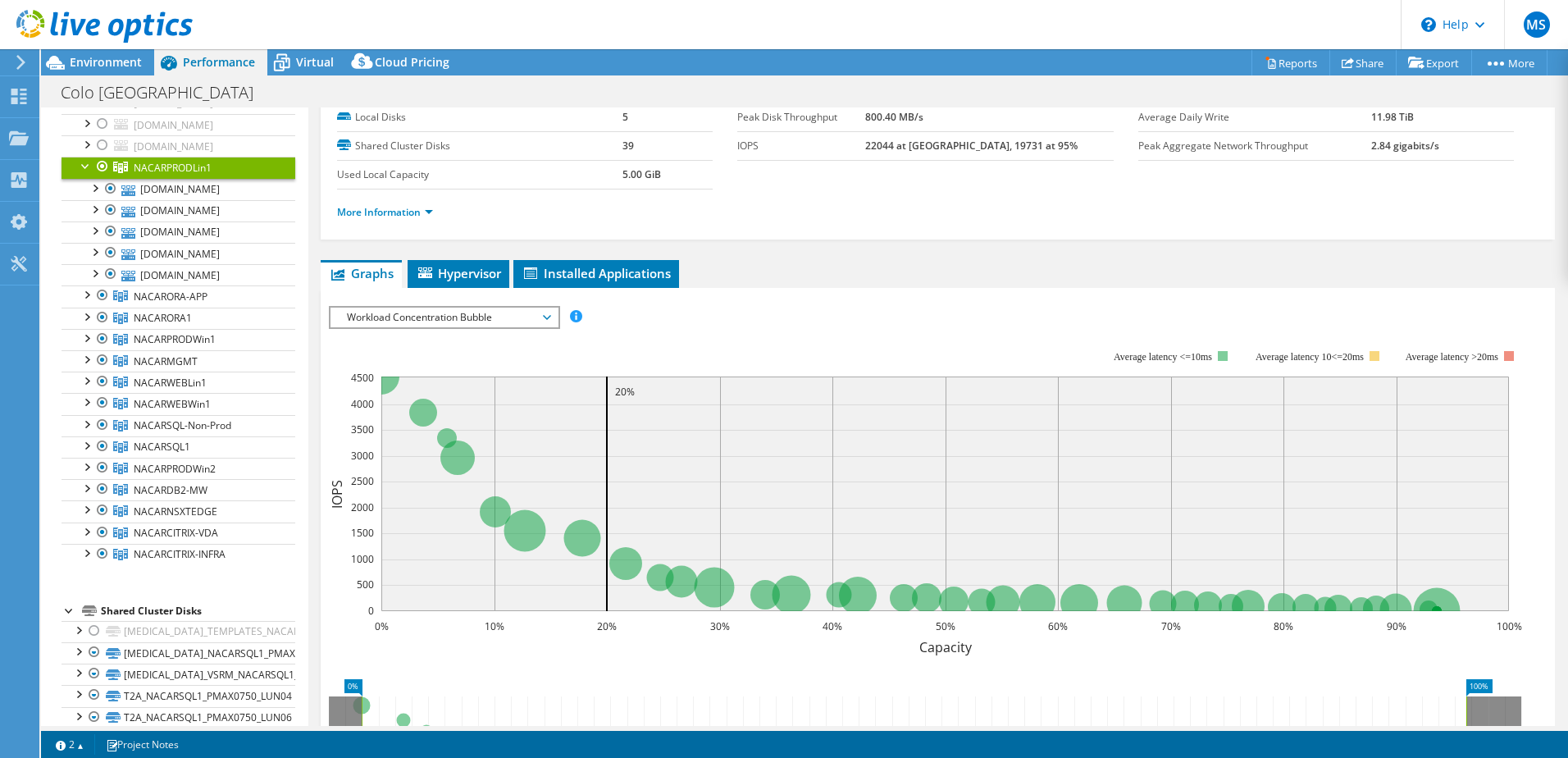
click at [90, 166] on div at bounding box center [85, 165] width 17 height 17
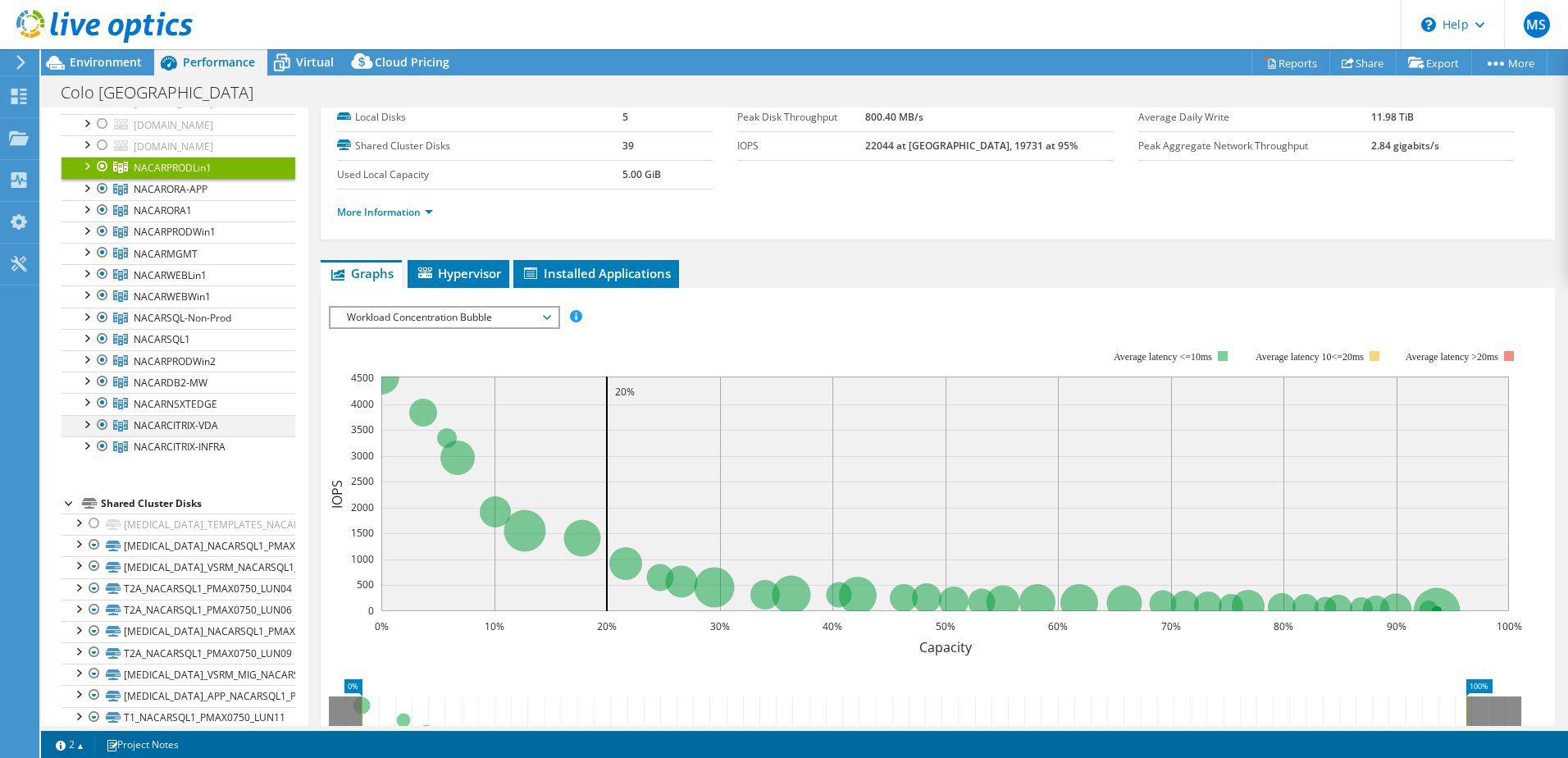
click at [84, 427] on div at bounding box center [85, 423] width 17 height 17
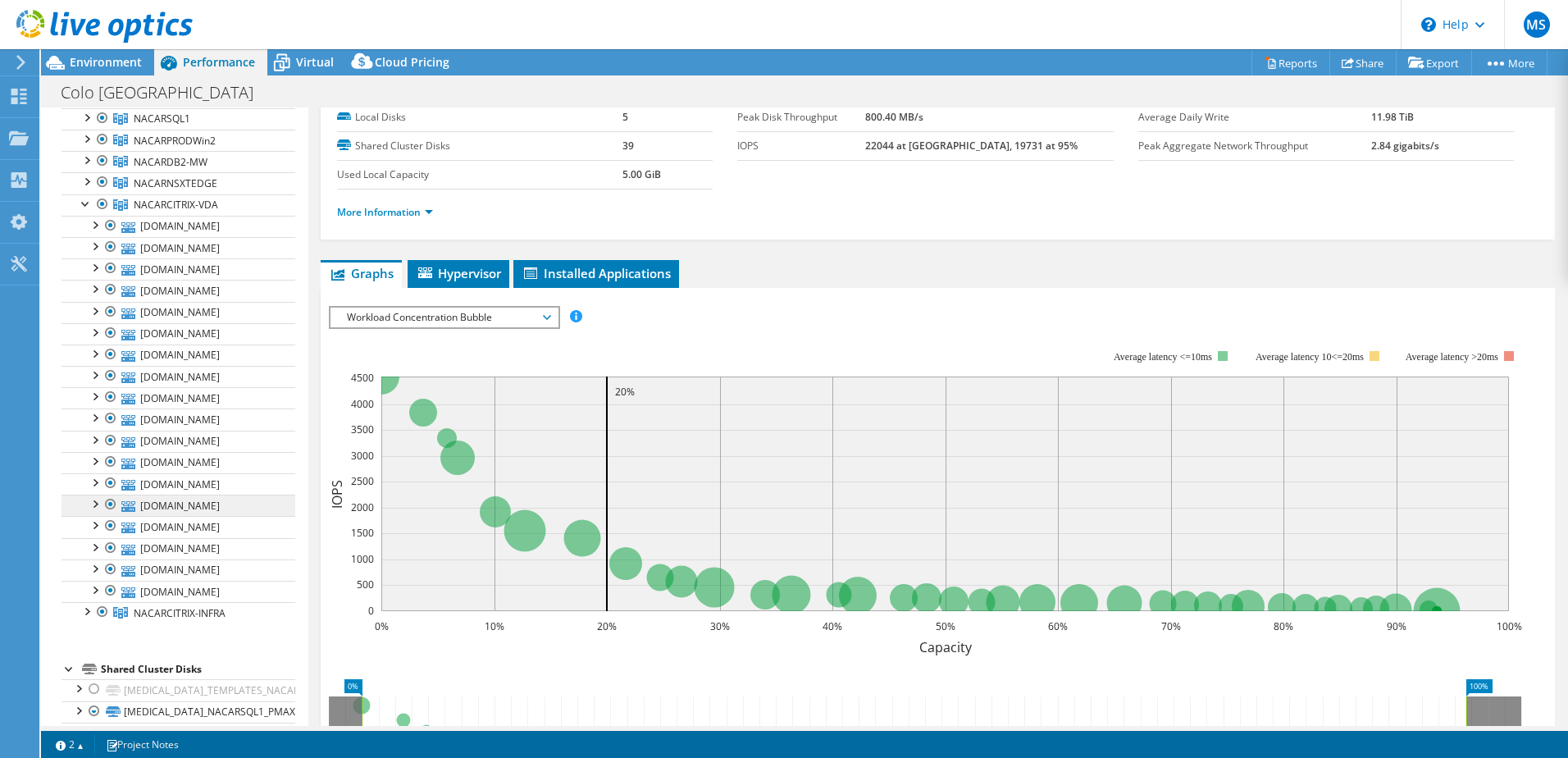
scroll to position [574, 0]
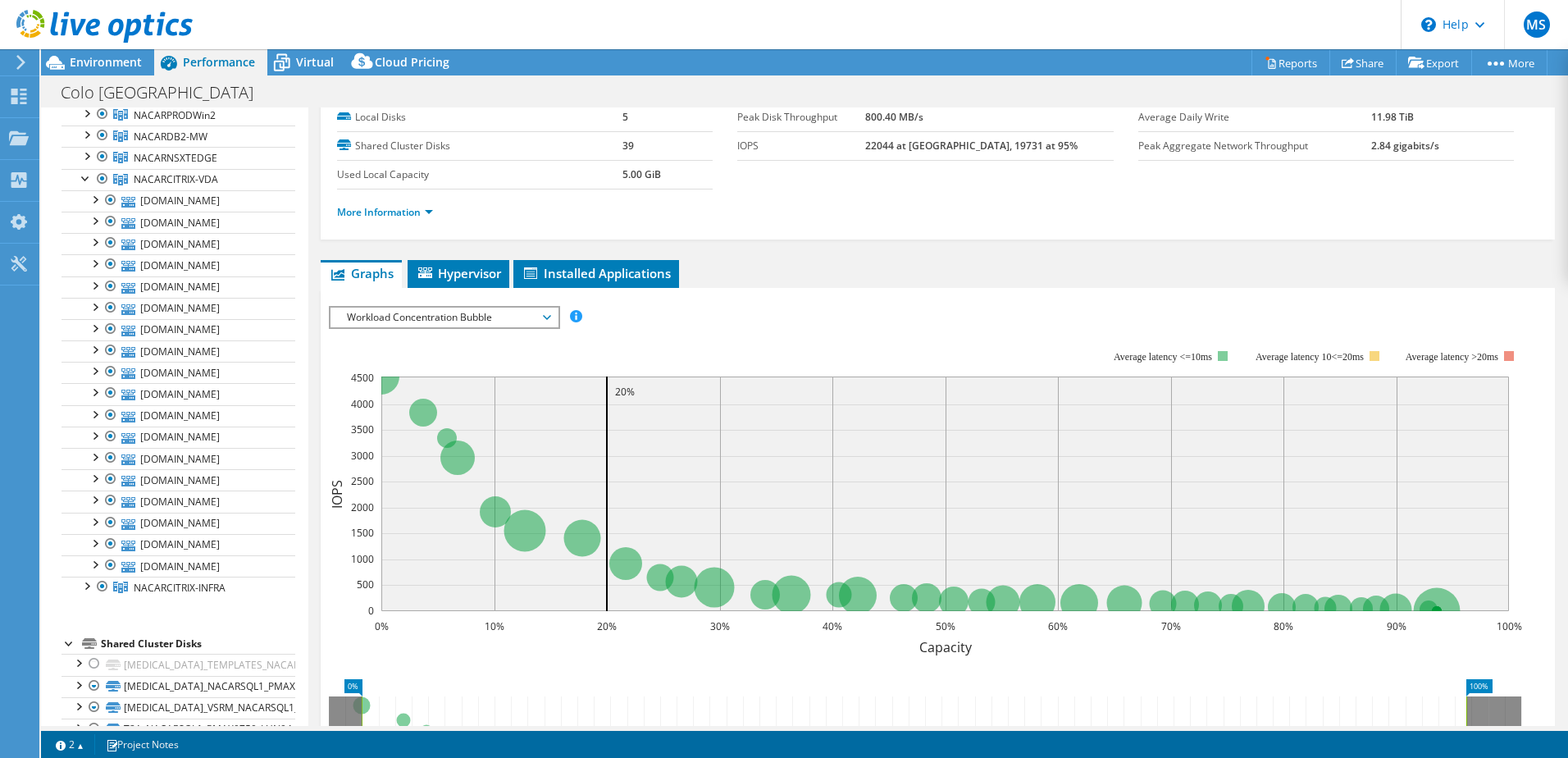
click at [816, 254] on div "NACARPRODLin1 Details Hypervisors 5 Local Disks 5 Shared Cluster Disks 39 Used …" at bounding box center [937, 509] width 1258 height 966
click at [87, 152] on div at bounding box center [85, 154] width 17 height 17
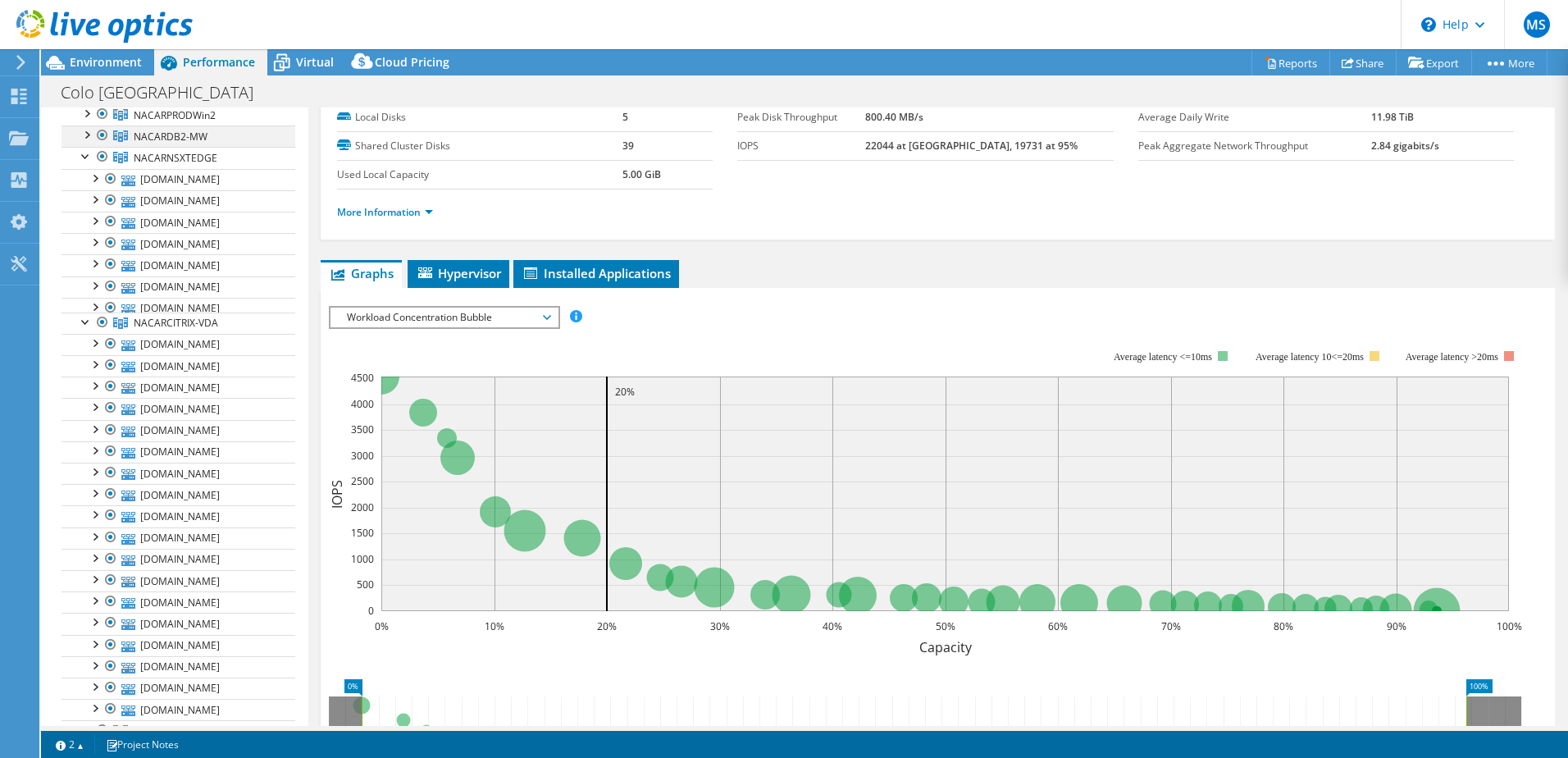
click at [86, 132] on div at bounding box center [85, 133] width 17 height 17
click at [86, 119] on div at bounding box center [85, 112] width 17 height 17
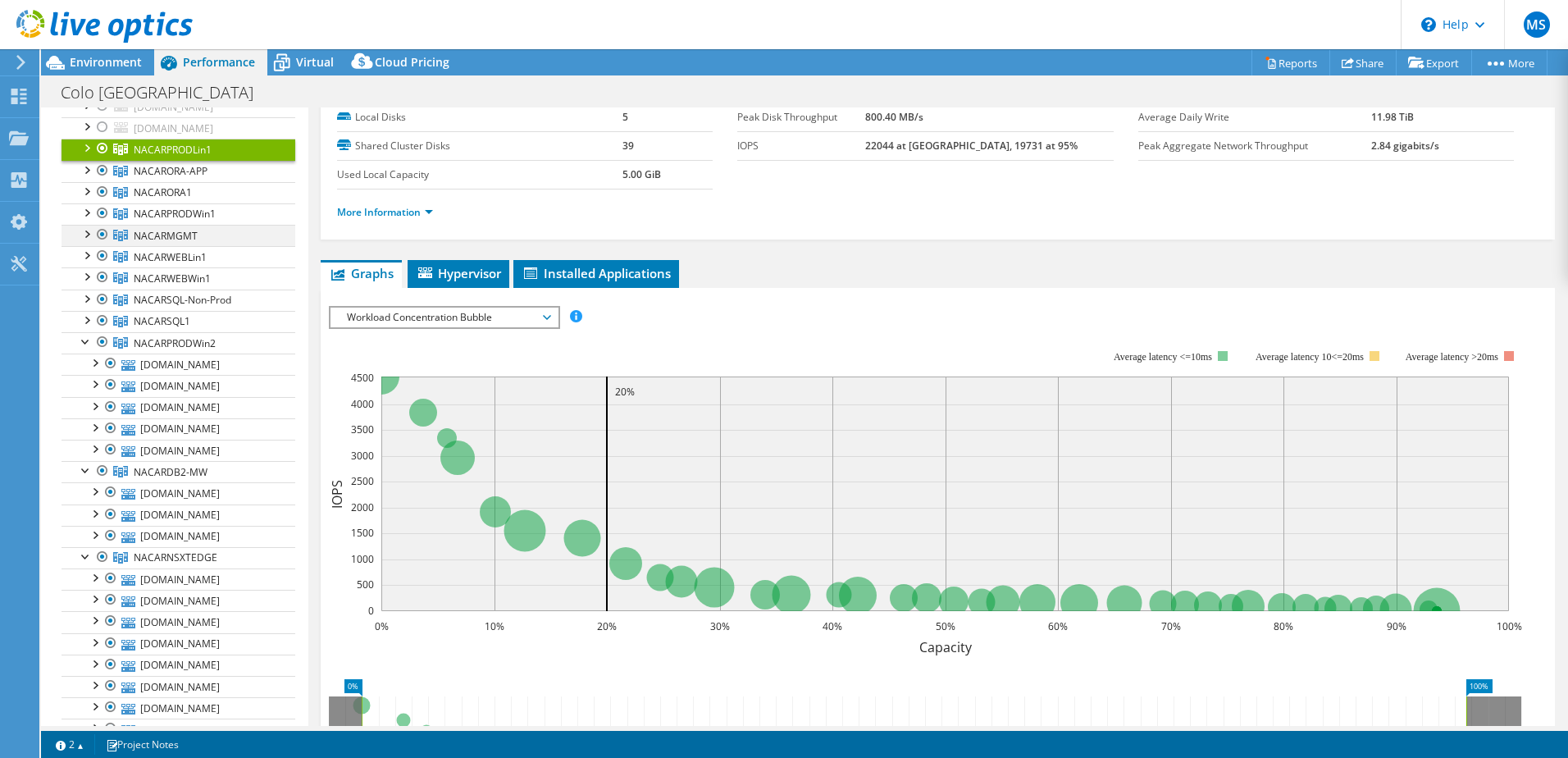
scroll to position [328, 0]
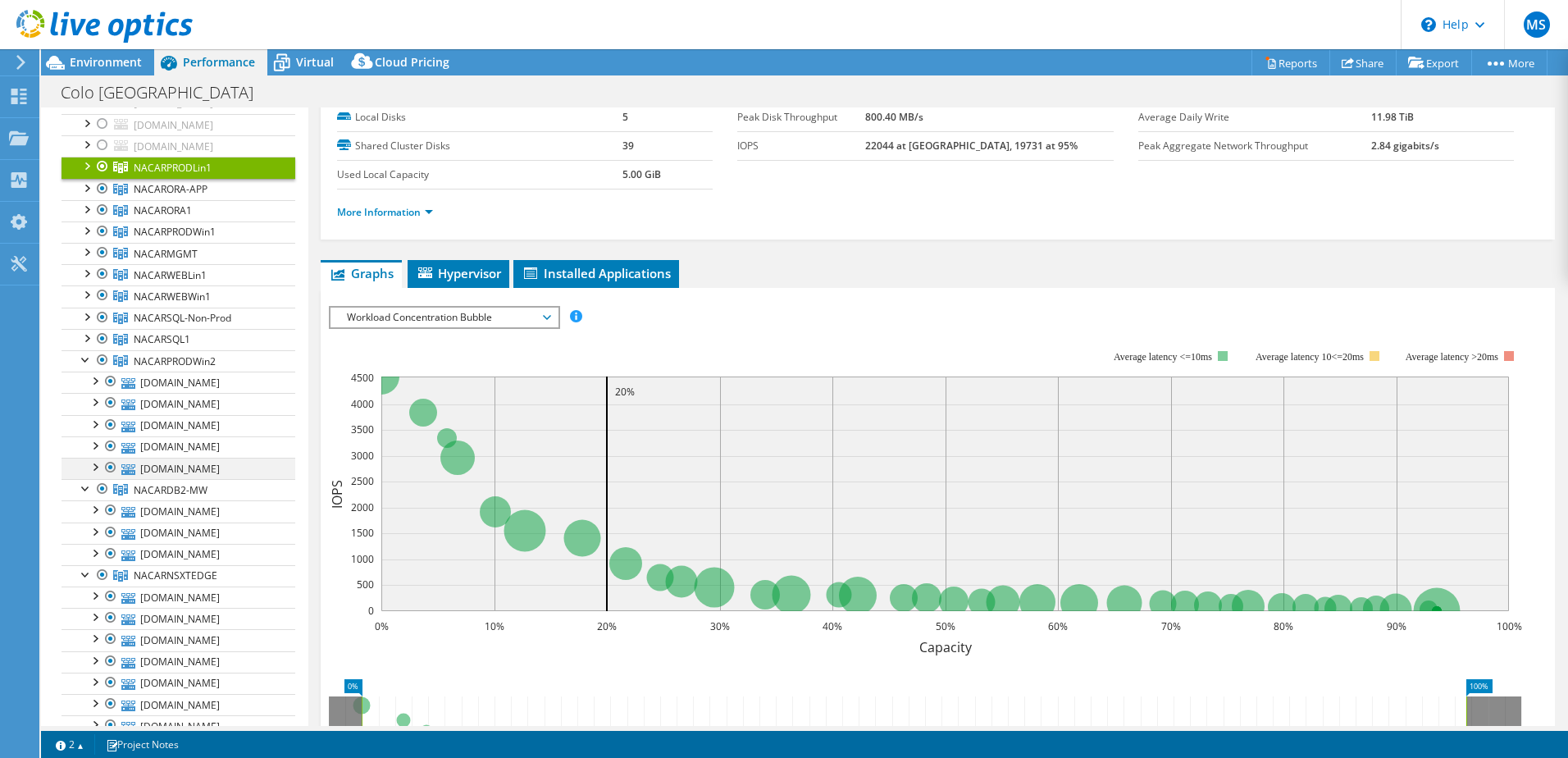
click at [95, 464] on div at bounding box center [94, 466] width 17 height 17
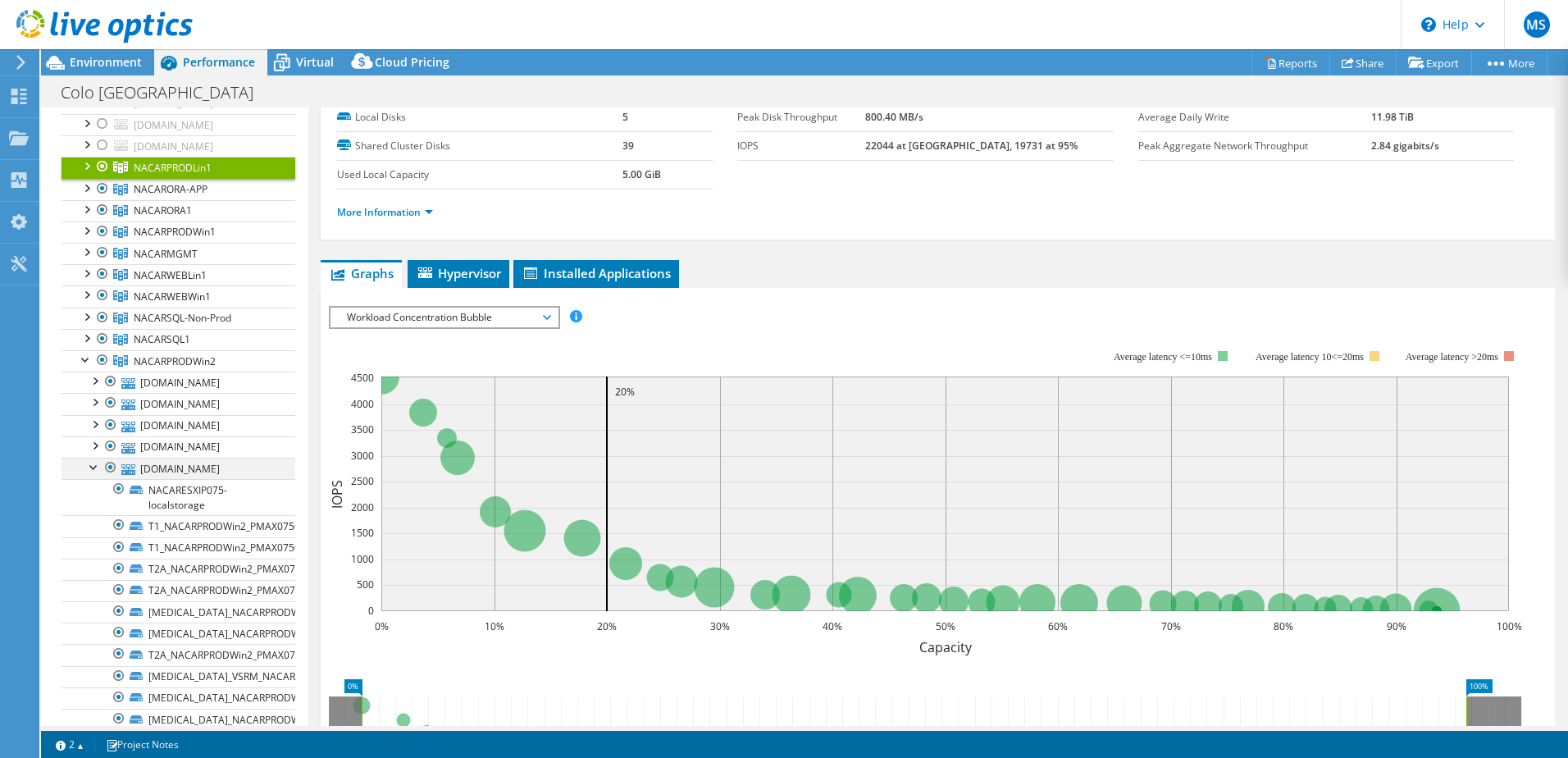
click at [92, 464] on div at bounding box center [94, 466] width 17 height 17
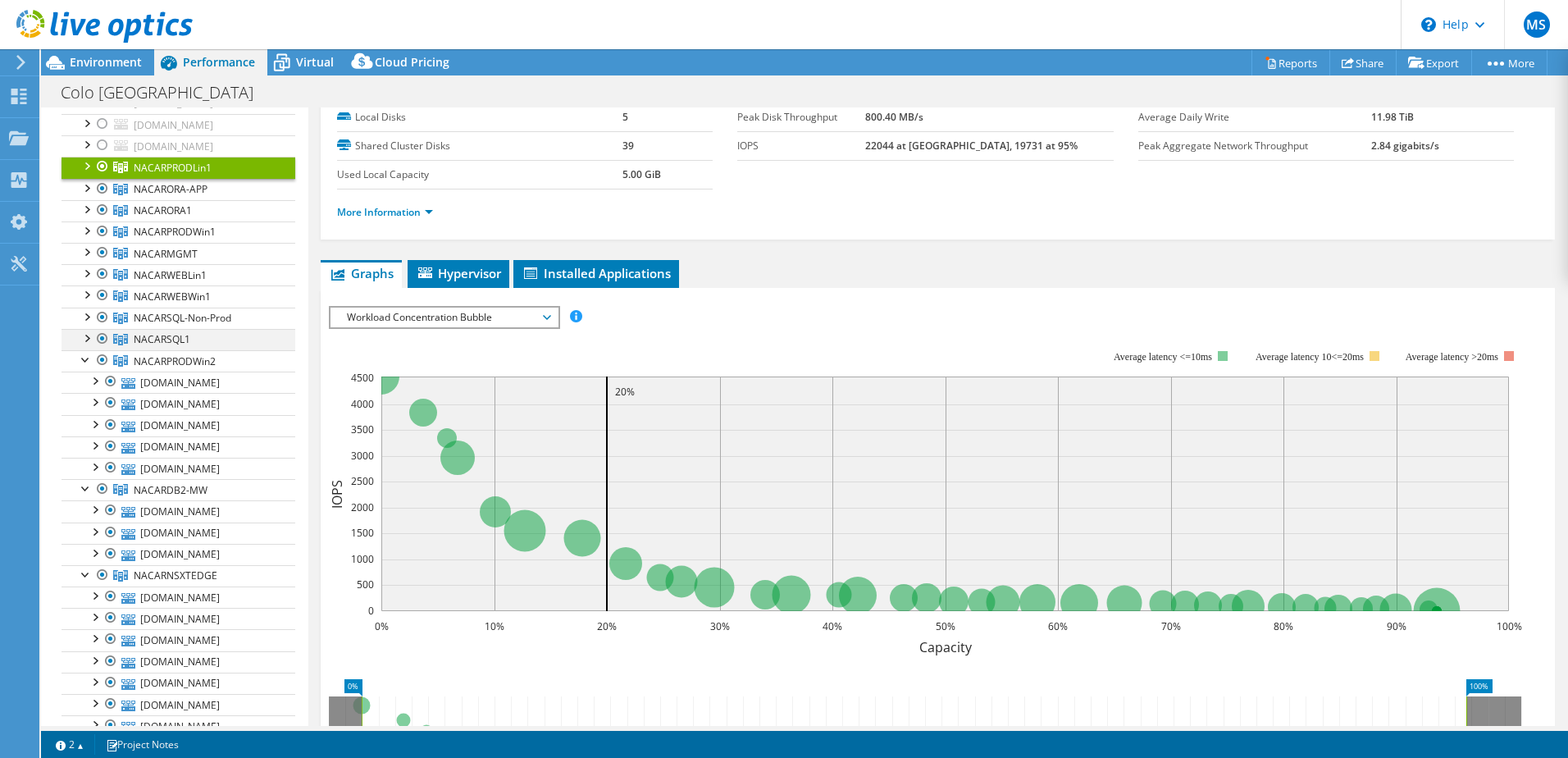
click at [85, 335] on div at bounding box center [85, 337] width 17 height 17
click at [90, 314] on div at bounding box center [85, 316] width 17 height 17
click at [90, 291] on div at bounding box center [85, 293] width 17 height 17
drag, startPoint x: 86, startPoint y: 268, endPoint x: 87, endPoint y: 254, distance: 14.0
click at [86, 266] on div at bounding box center [85, 272] width 17 height 17
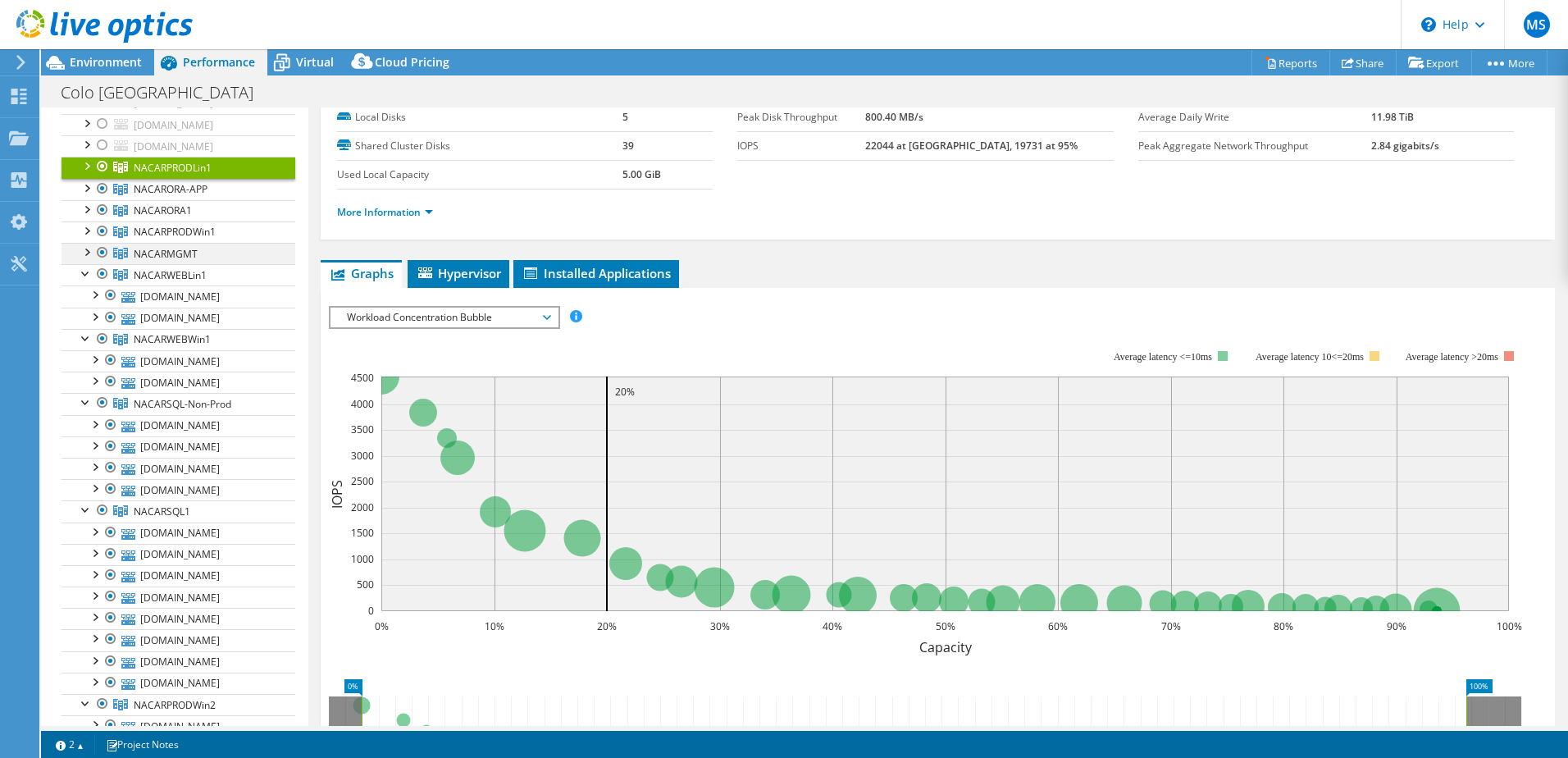
click at [89, 246] on div at bounding box center [85, 250] width 17 height 17
click at [92, 228] on div at bounding box center [85, 229] width 17 height 17
click at [82, 209] on div at bounding box center [85, 208] width 17 height 17
click at [88, 188] on div at bounding box center [85, 187] width 17 height 17
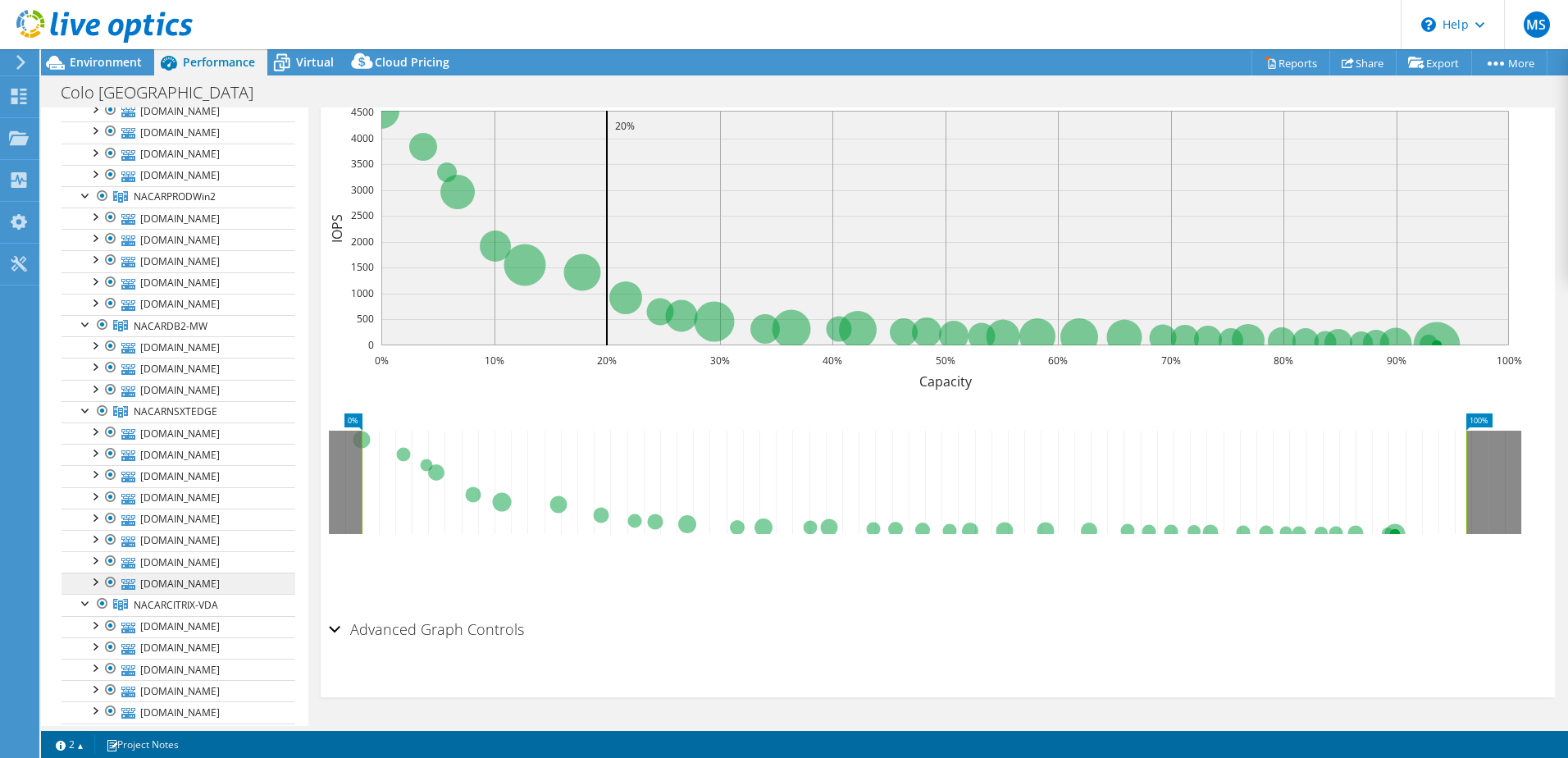
scroll to position [1476, 0]
click at [114, 649] on div at bounding box center [111, 651] width 17 height 20
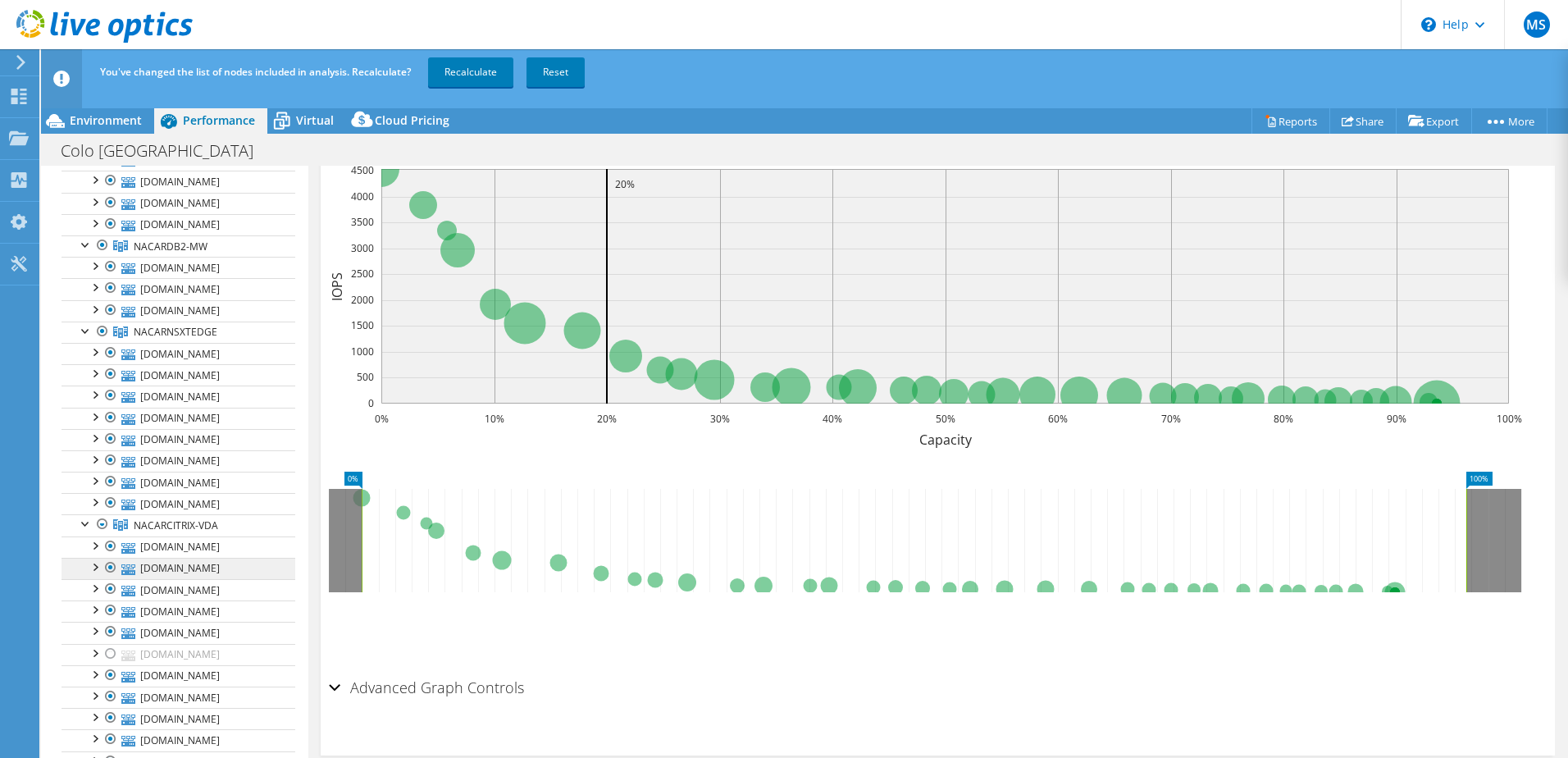
scroll to position [1558, 0]
click at [112, 652] on div at bounding box center [111, 648] width 17 height 20
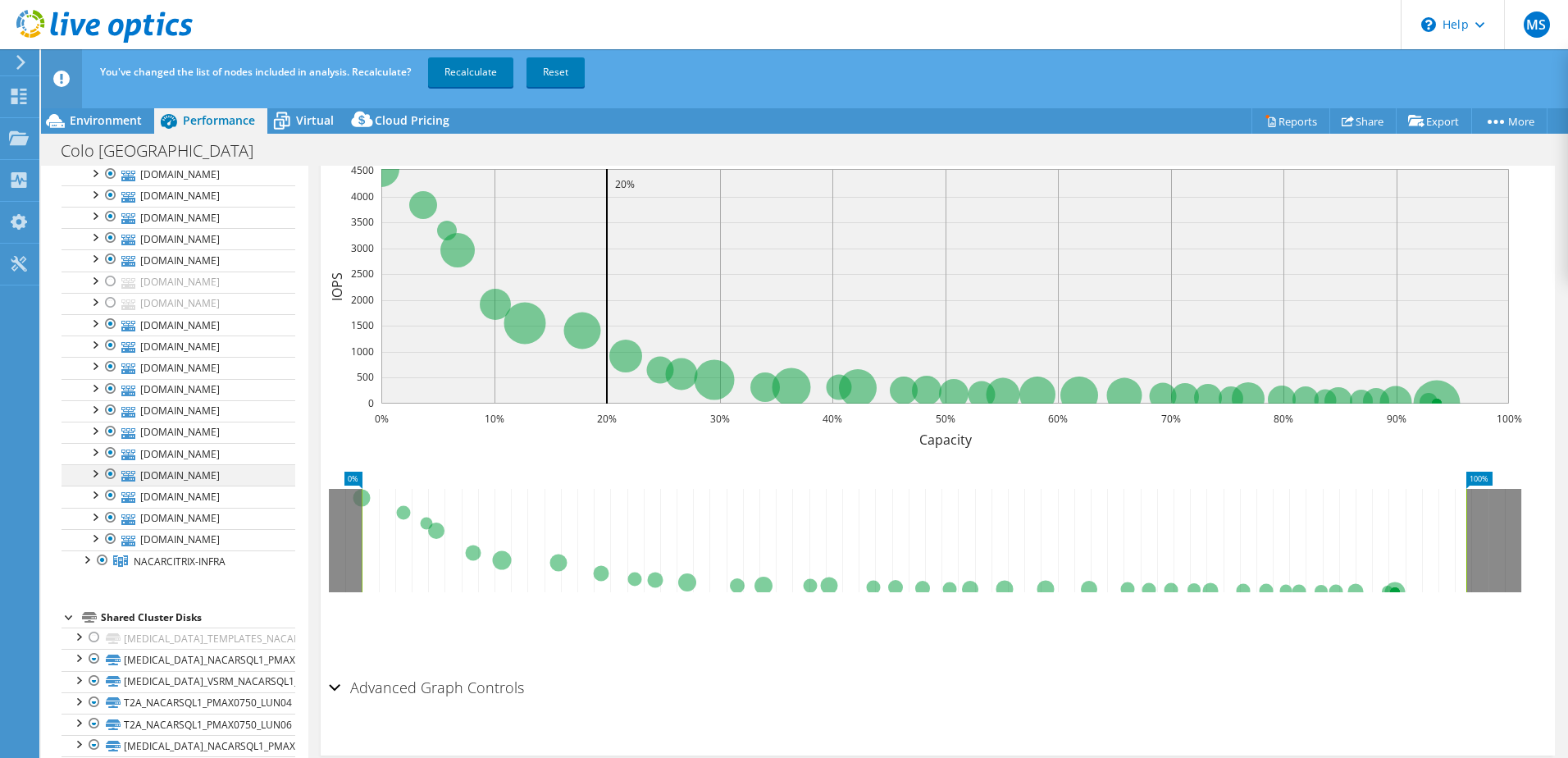
click at [106, 470] on div at bounding box center [111, 474] width 17 height 20
click at [112, 430] on div at bounding box center [111, 431] width 17 height 20
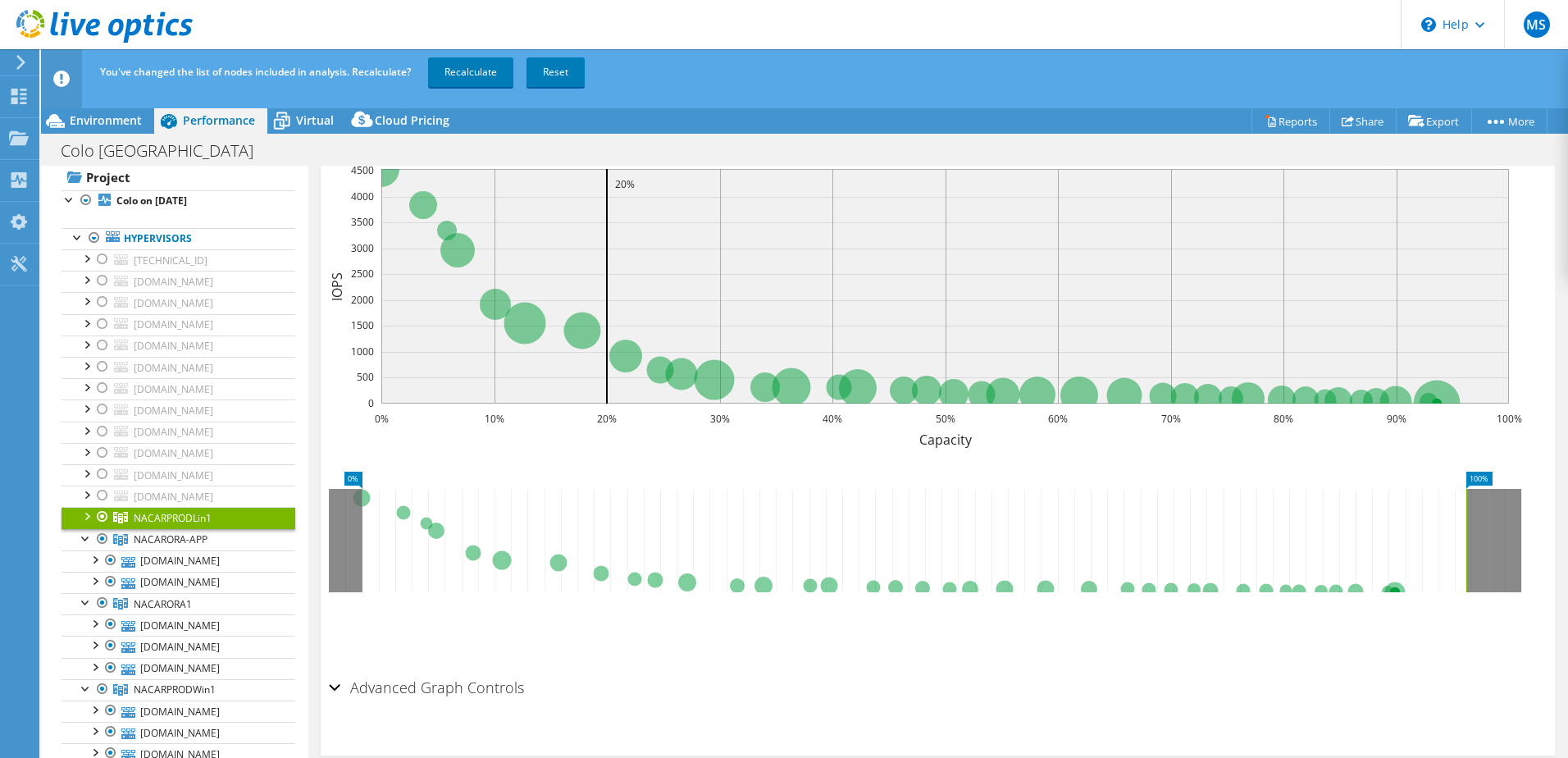
scroll to position [959, 0]
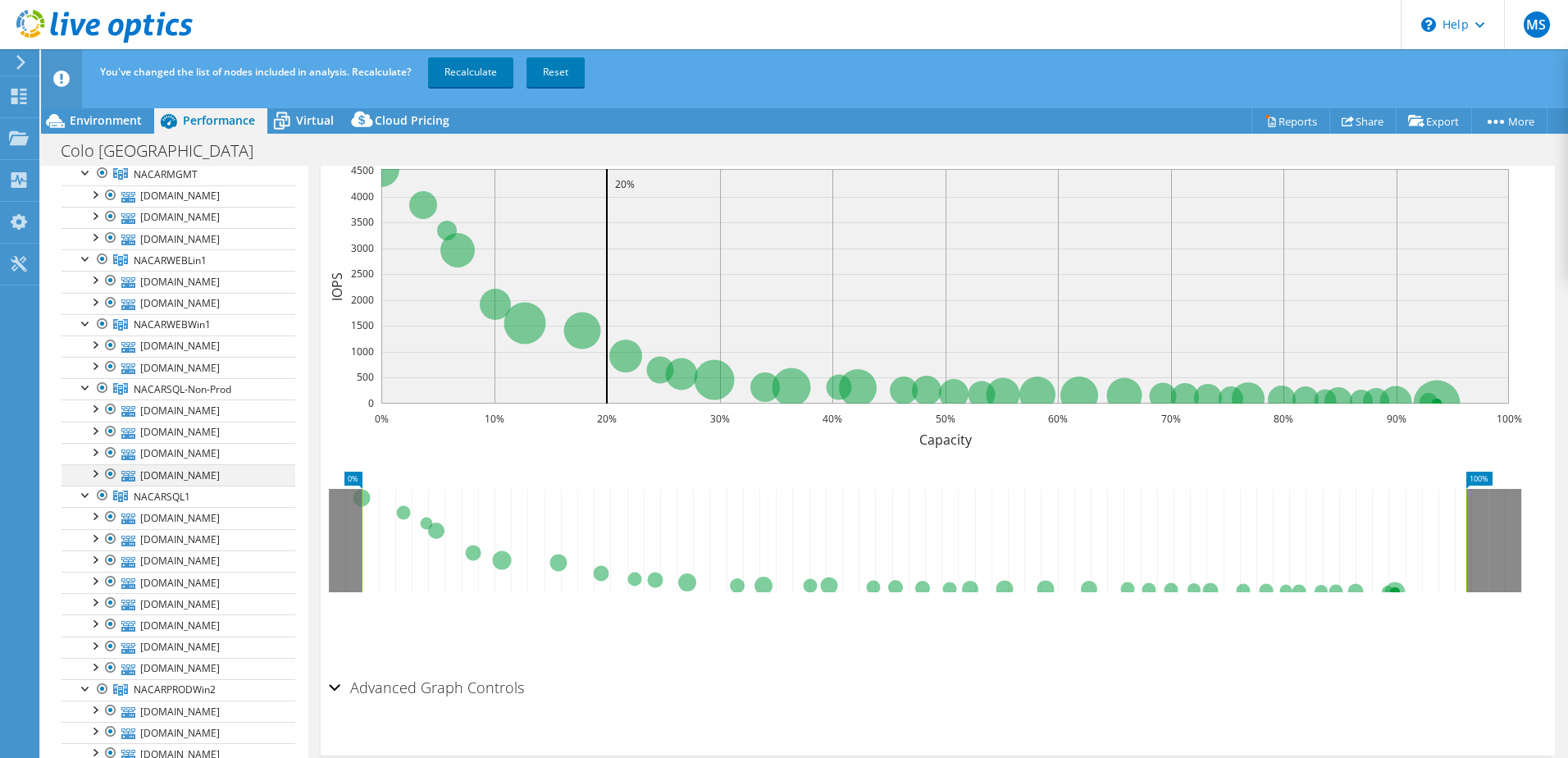
click at [112, 471] on div at bounding box center [111, 474] width 17 height 20
click at [479, 70] on link "Recalculate" at bounding box center [471, 72] width 85 height 30
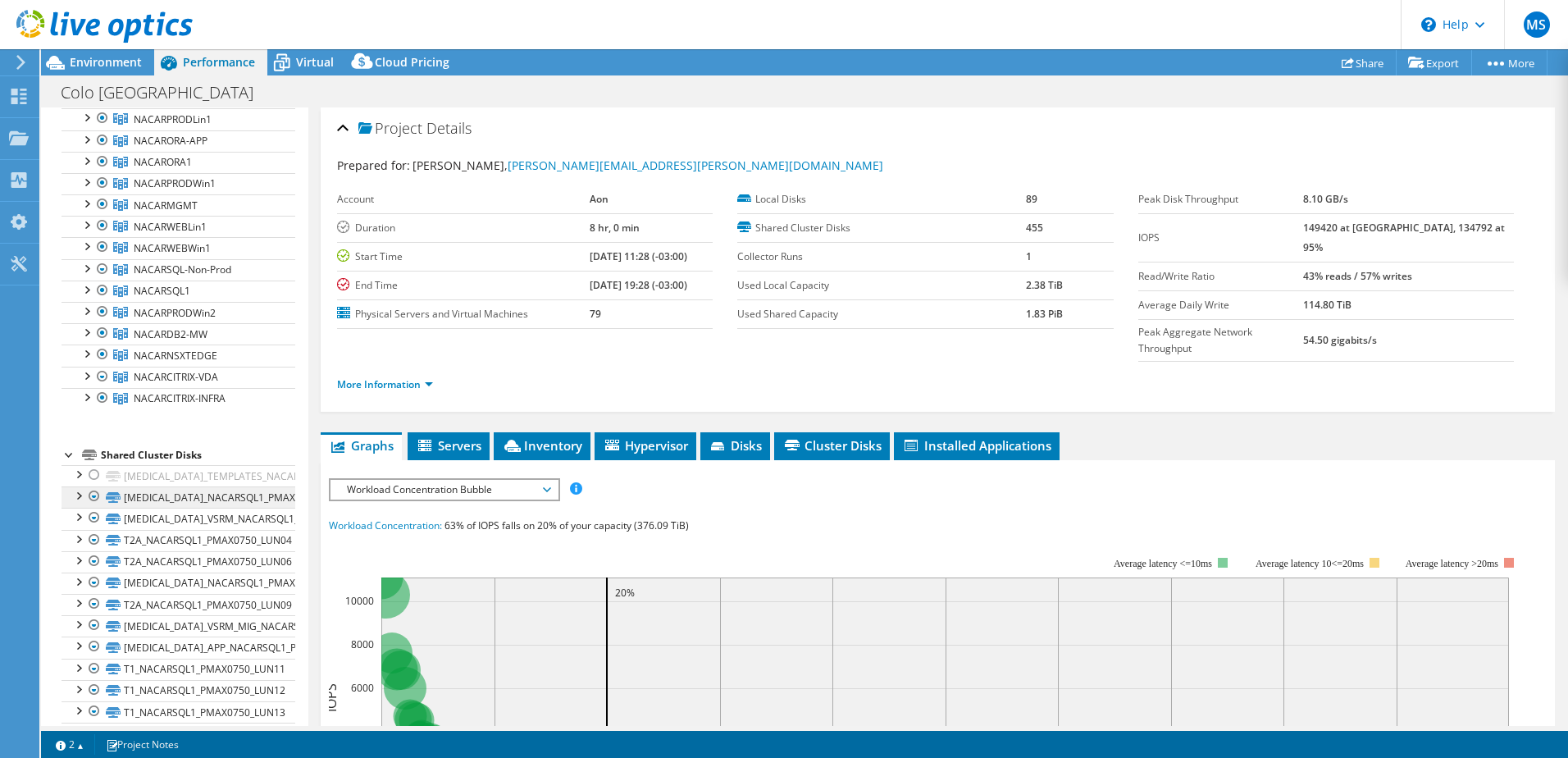
scroll to position [386, 0]
click at [65, 449] on div at bounding box center [70, 444] width 17 height 17
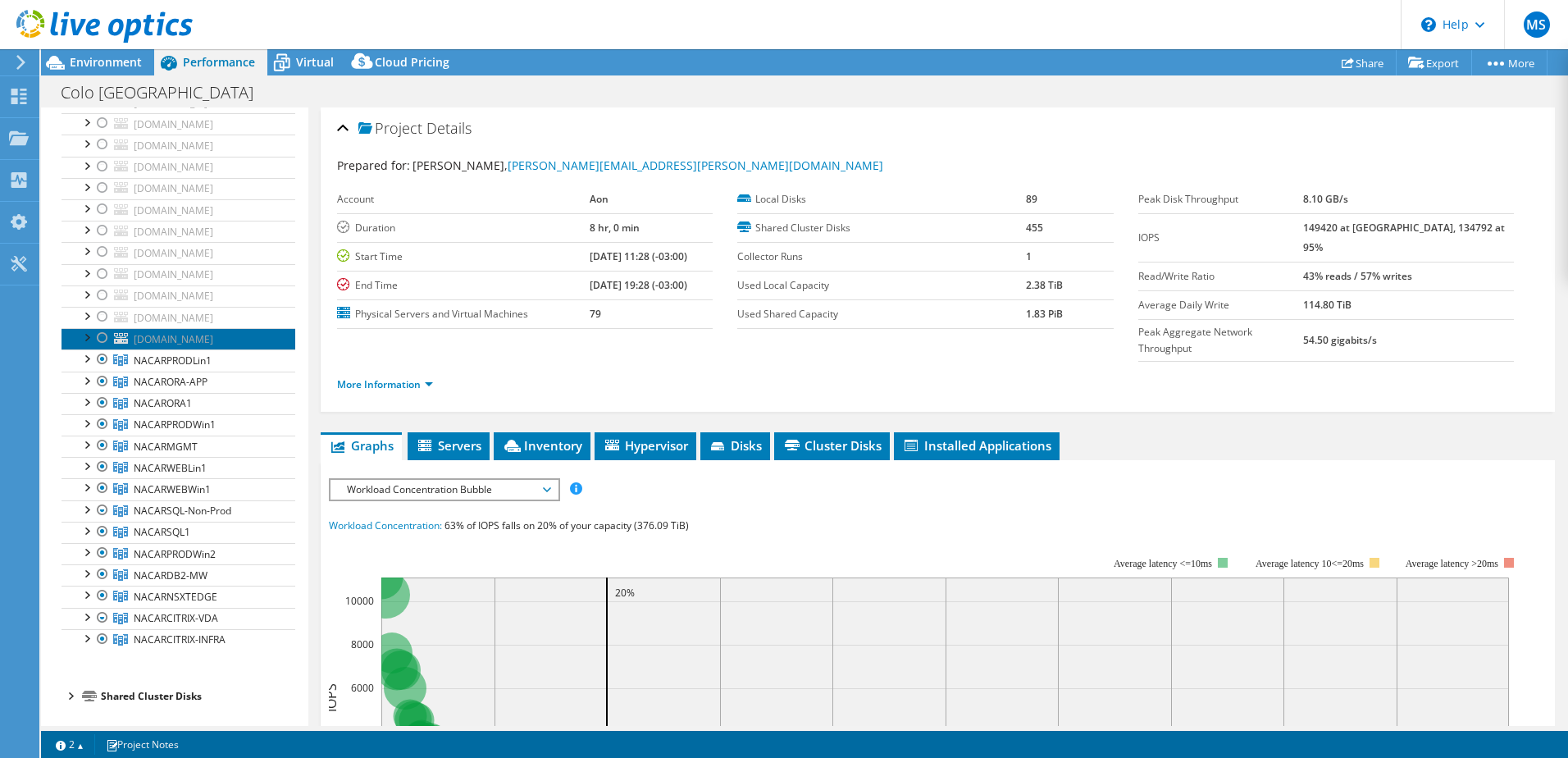
click at [87, 349] on link "[DOMAIN_NAME]" at bounding box center [179, 338] width 234 height 21
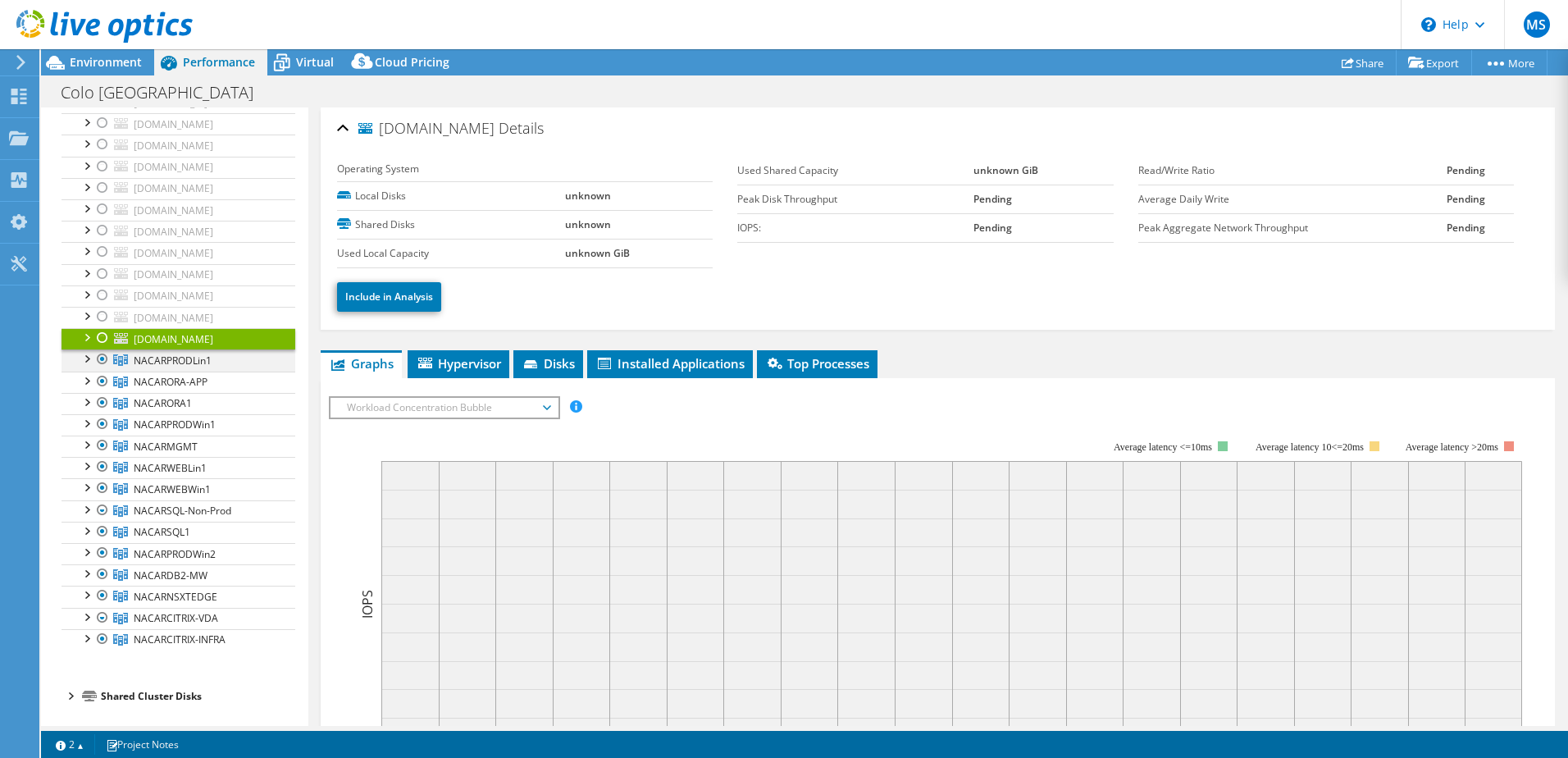
click at [93, 361] on div at bounding box center [85, 358] width 17 height 17
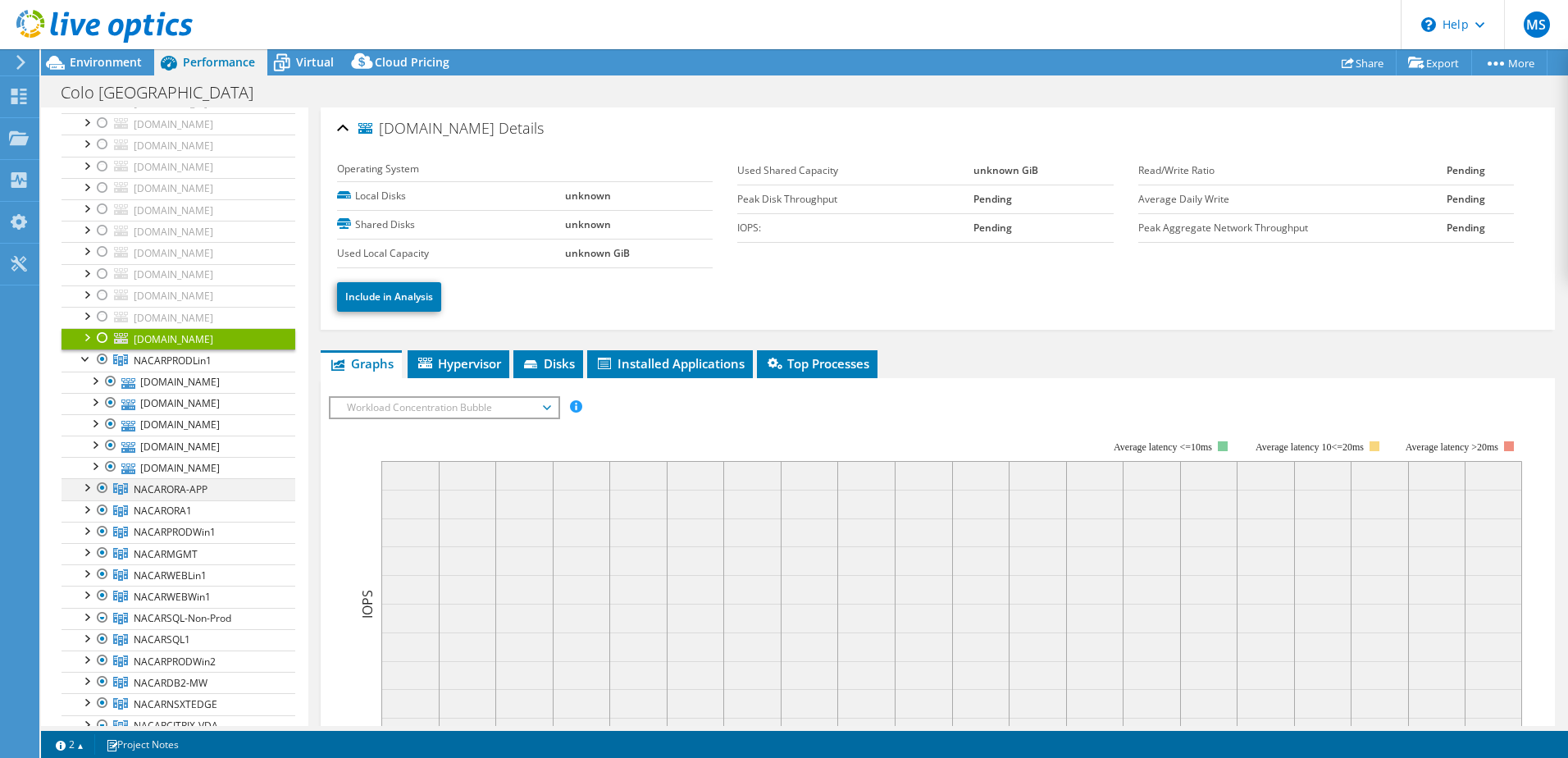
click at [89, 481] on div at bounding box center [85, 486] width 17 height 17
click at [85, 552] on div at bounding box center [85, 550] width 17 height 17
click at [92, 638] on div at bounding box center [85, 637] width 17 height 17
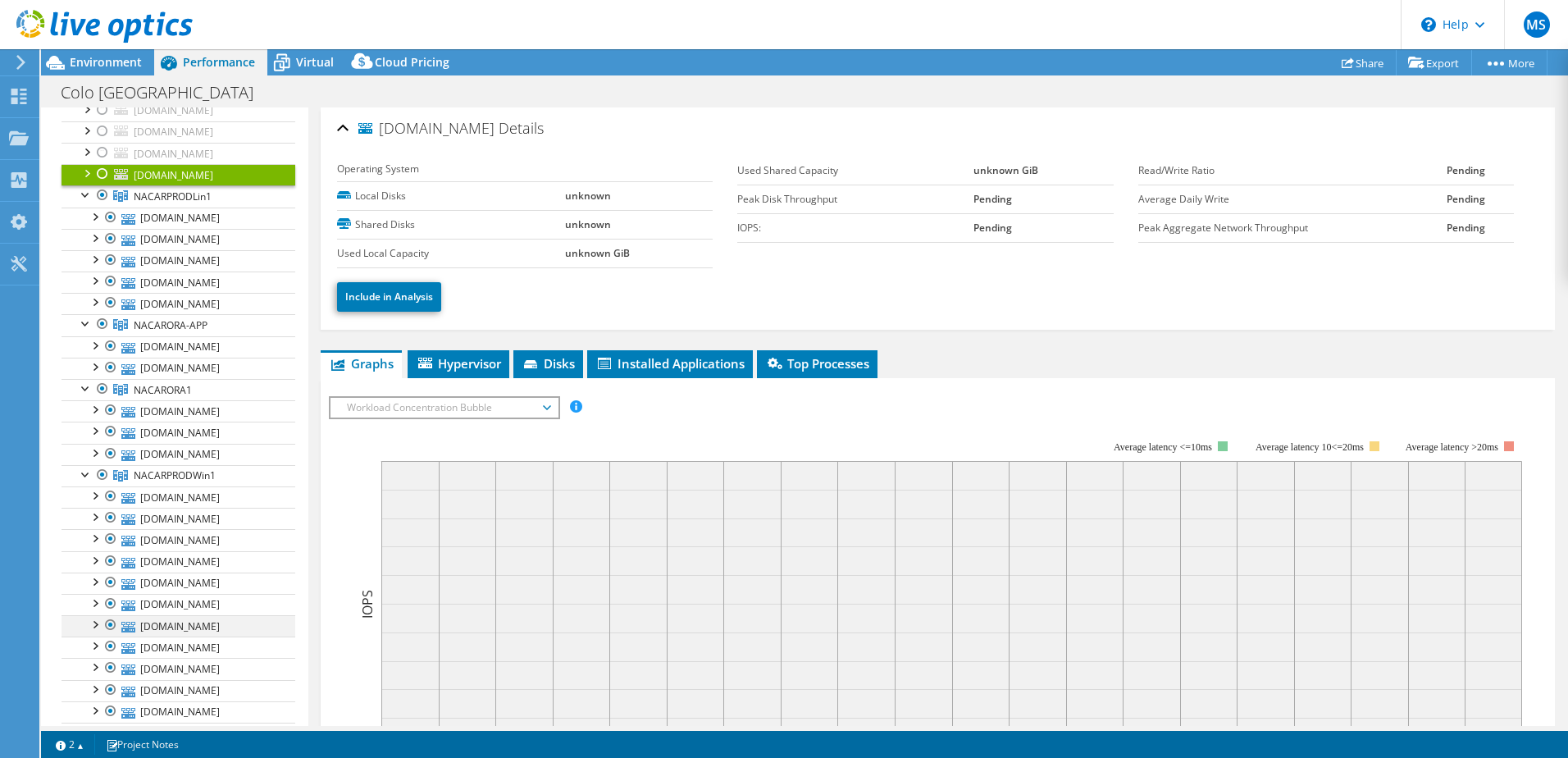
scroll to position [545, 0]
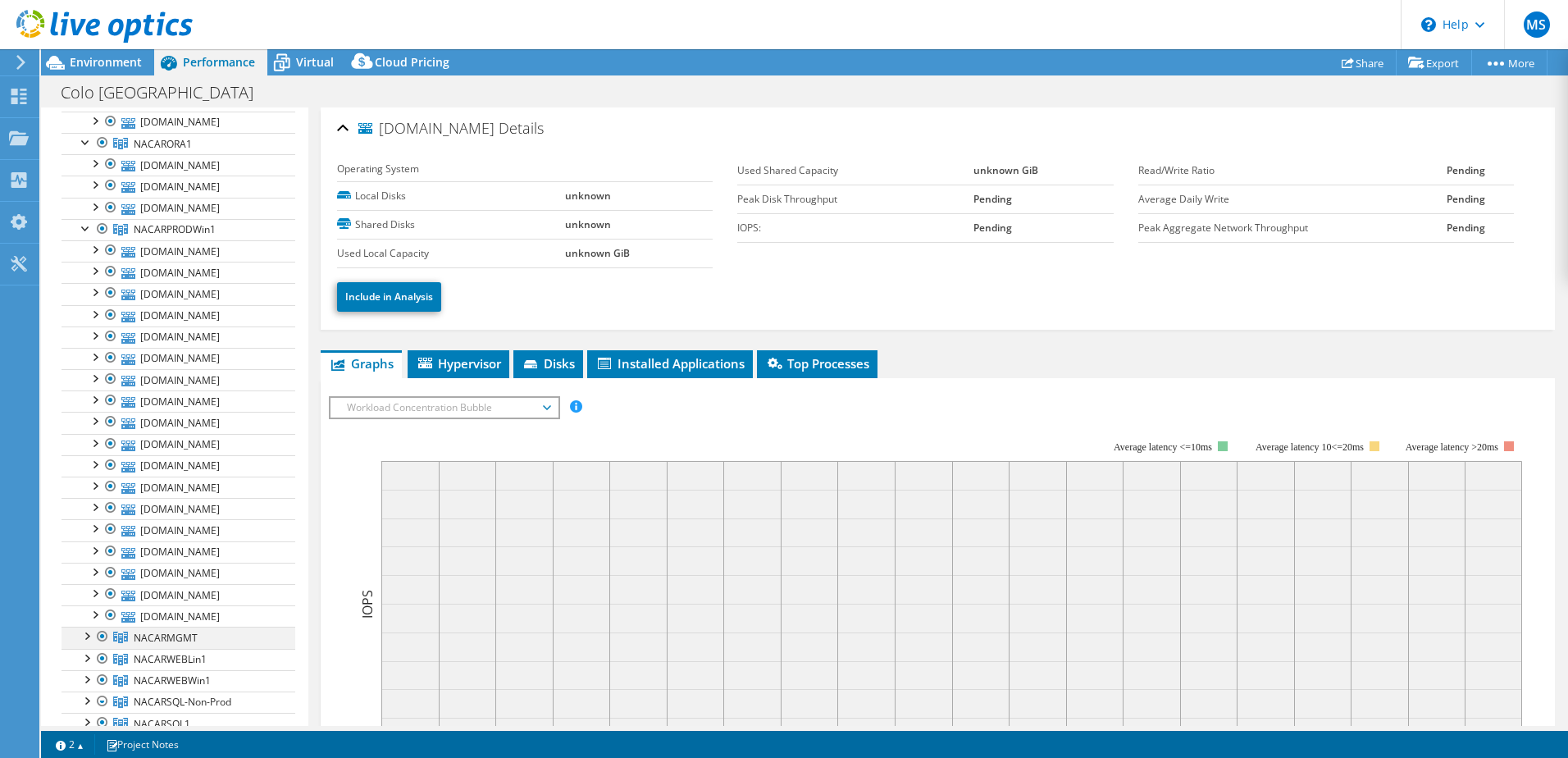
click at [89, 637] on div at bounding box center [85, 634] width 17 height 17
click at [89, 561] on div at bounding box center [85, 557] width 17 height 17
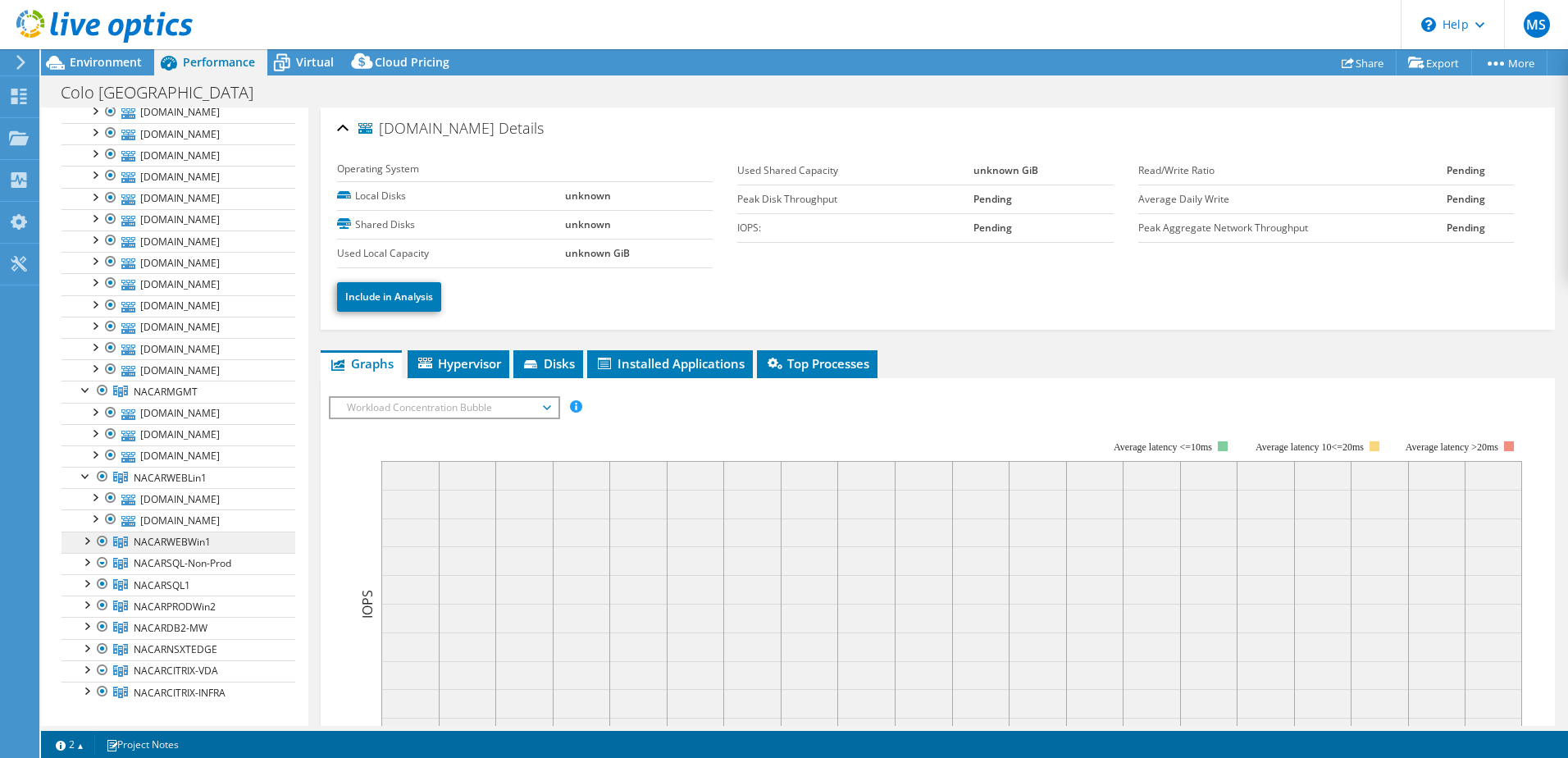
click at [87, 549] on link "NACARWEBWin1" at bounding box center [179, 542] width 234 height 21
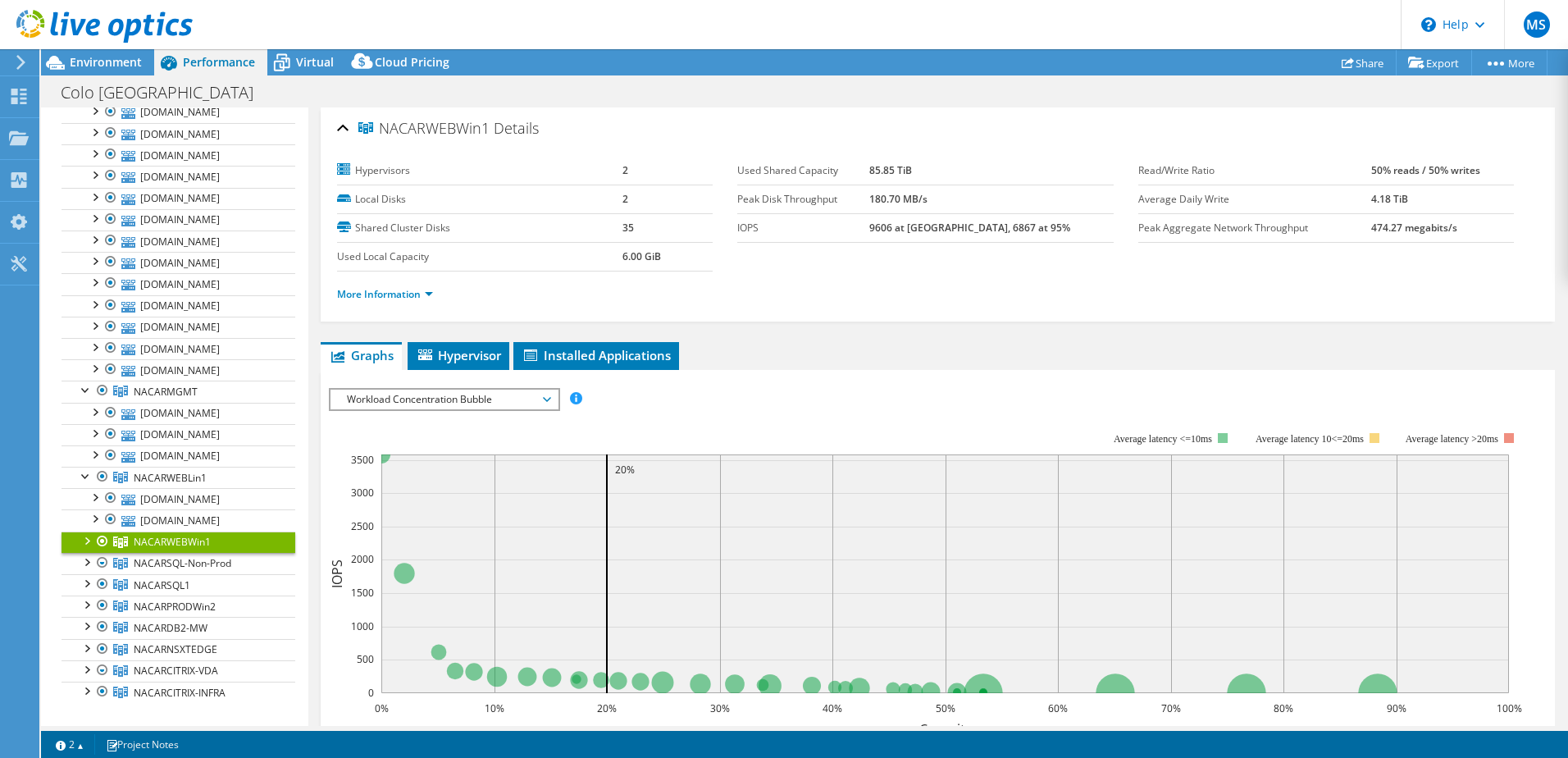
click at [86, 536] on div at bounding box center [85, 539] width 17 height 17
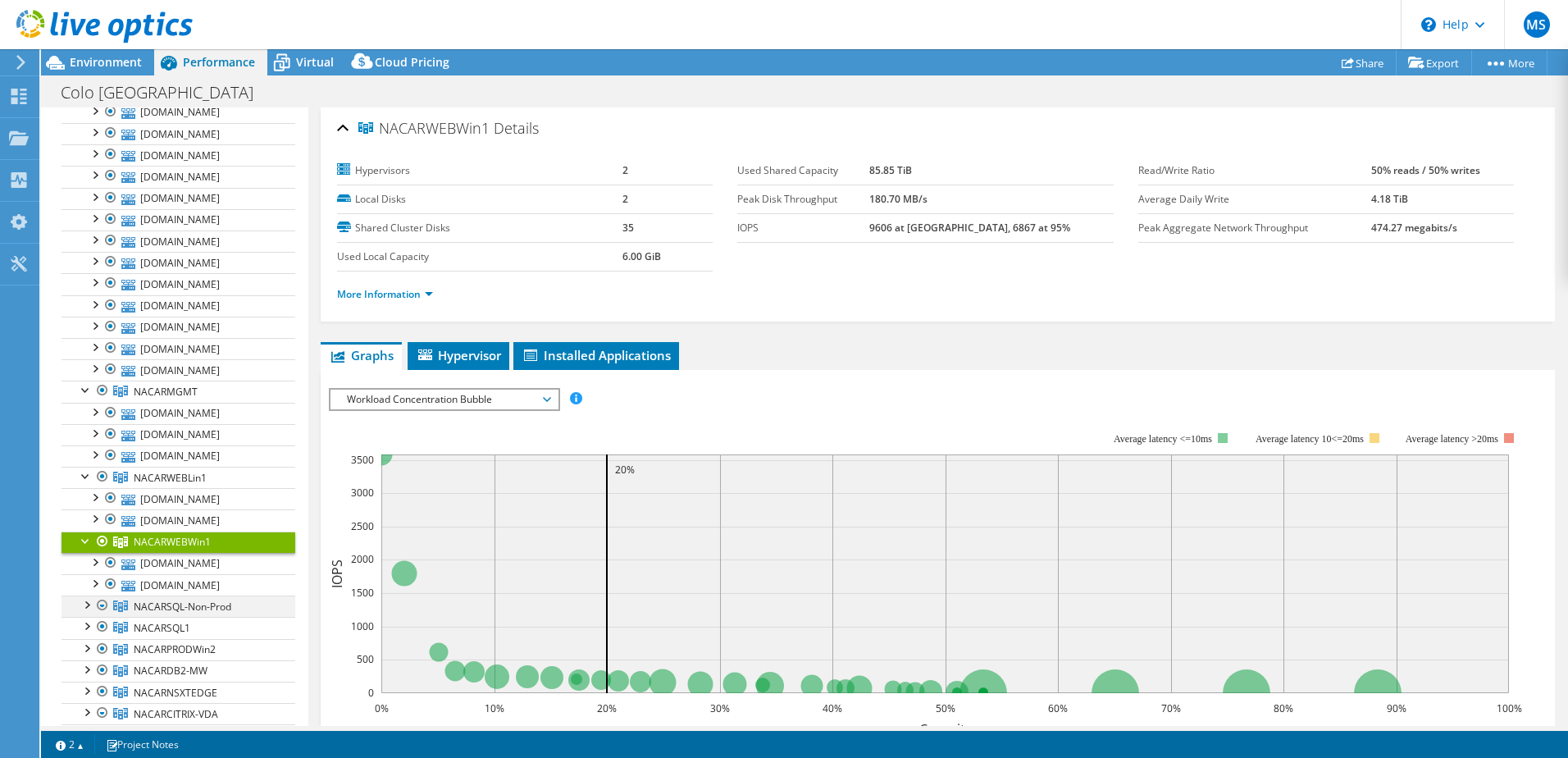
click at [89, 598] on div at bounding box center [85, 604] width 17 height 17
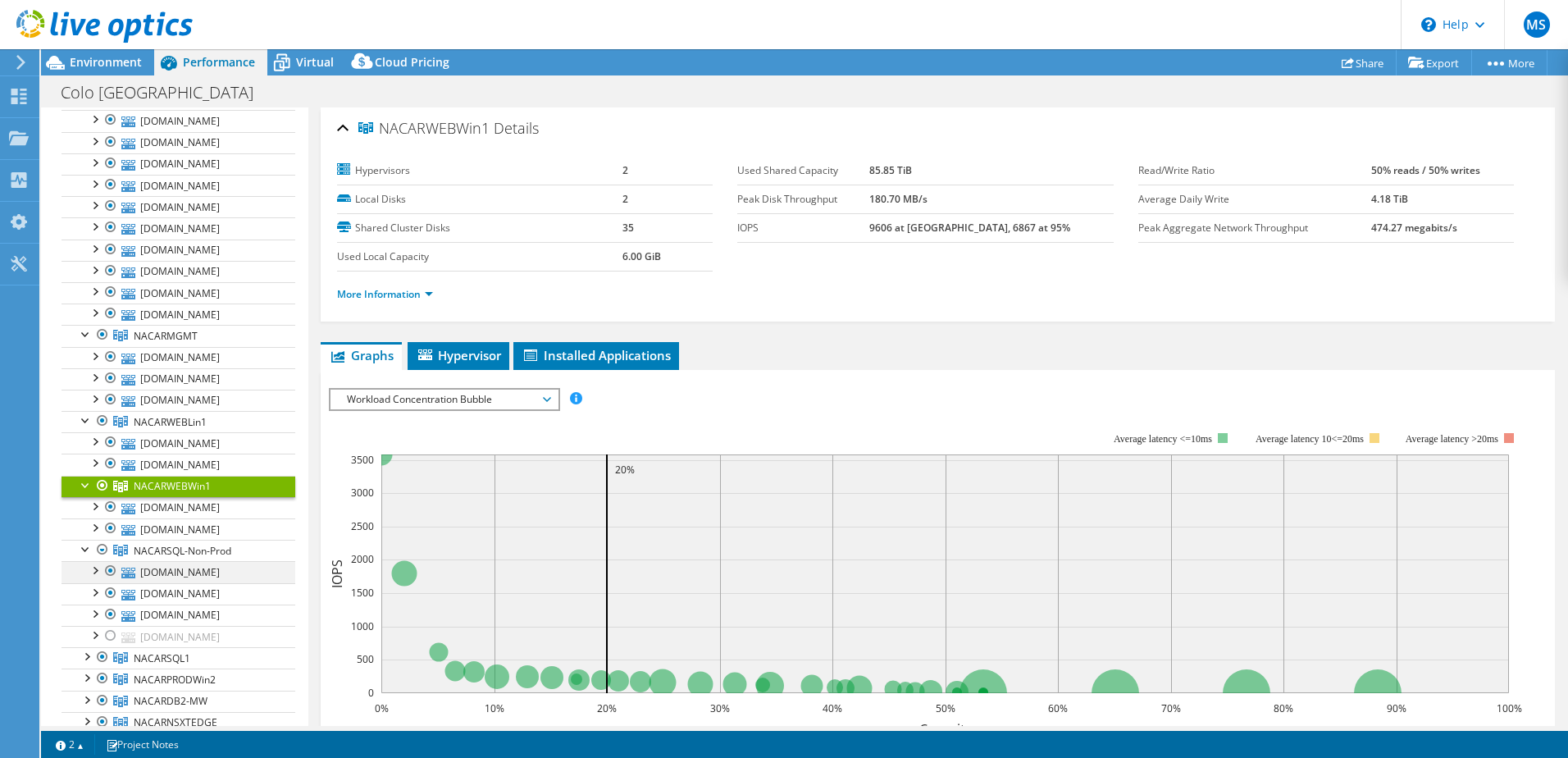
scroll to position [873, 0]
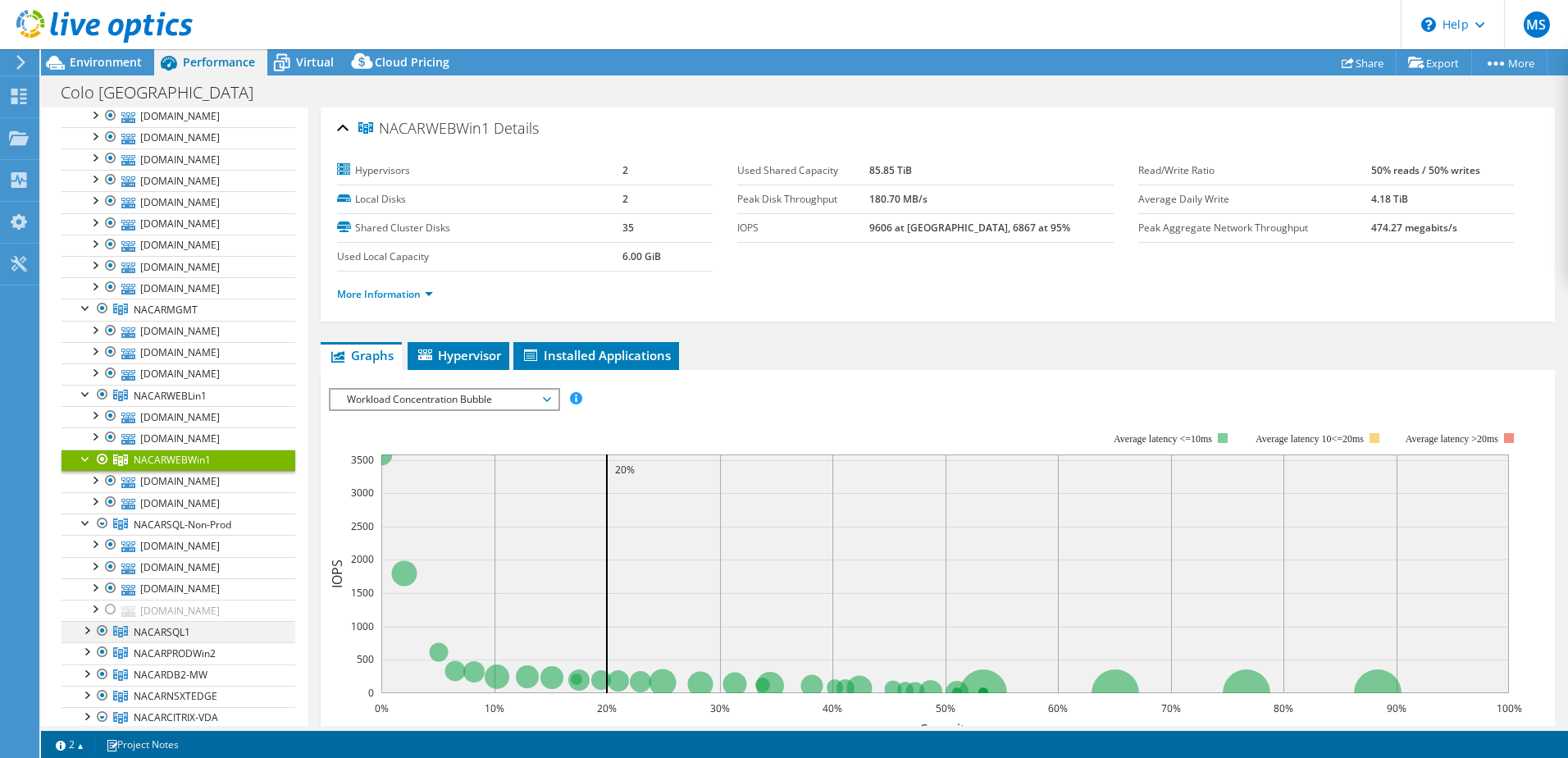
click at [89, 628] on div at bounding box center [85, 629] width 17 height 17
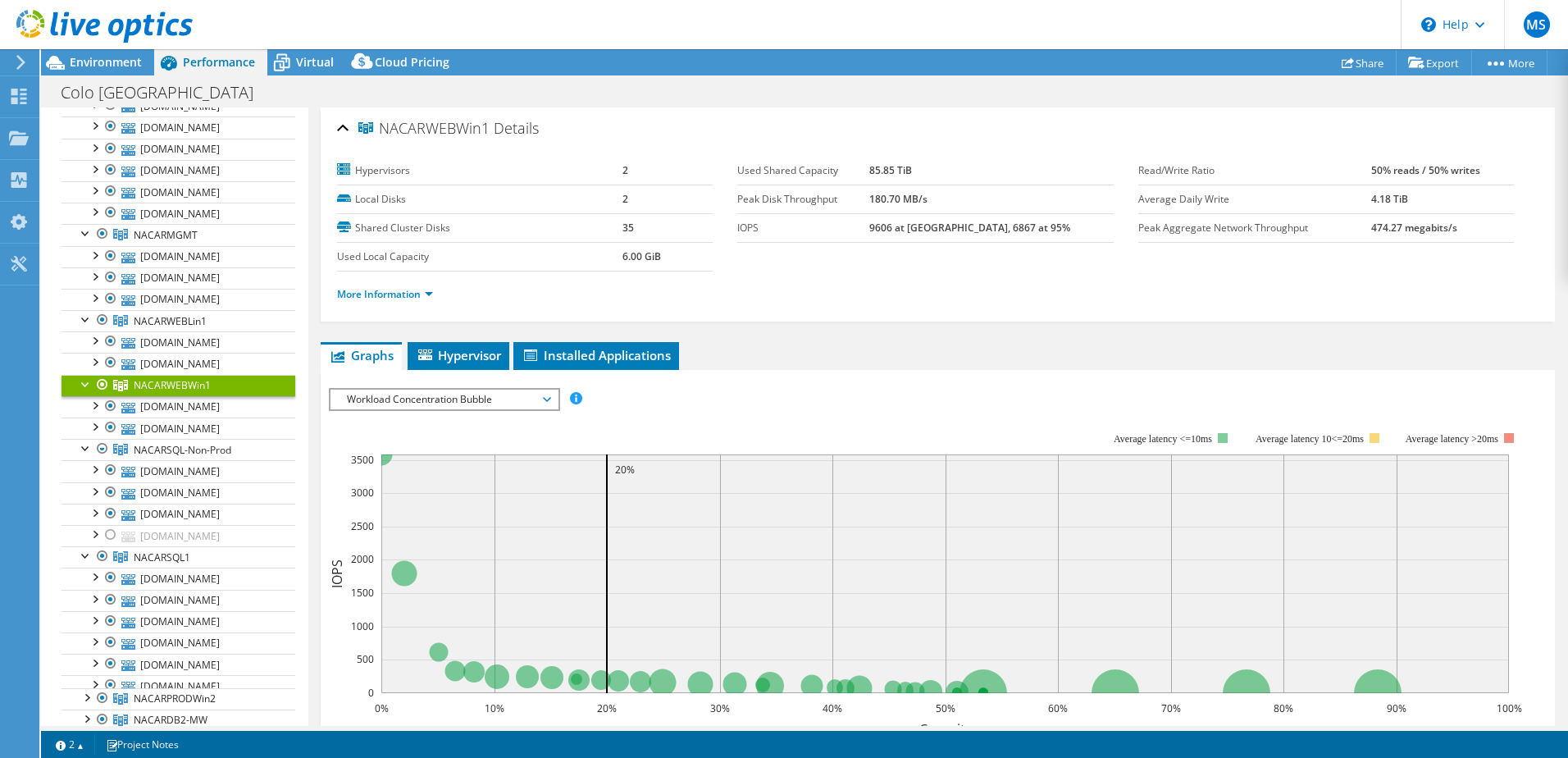
scroll to position [1037, 0]
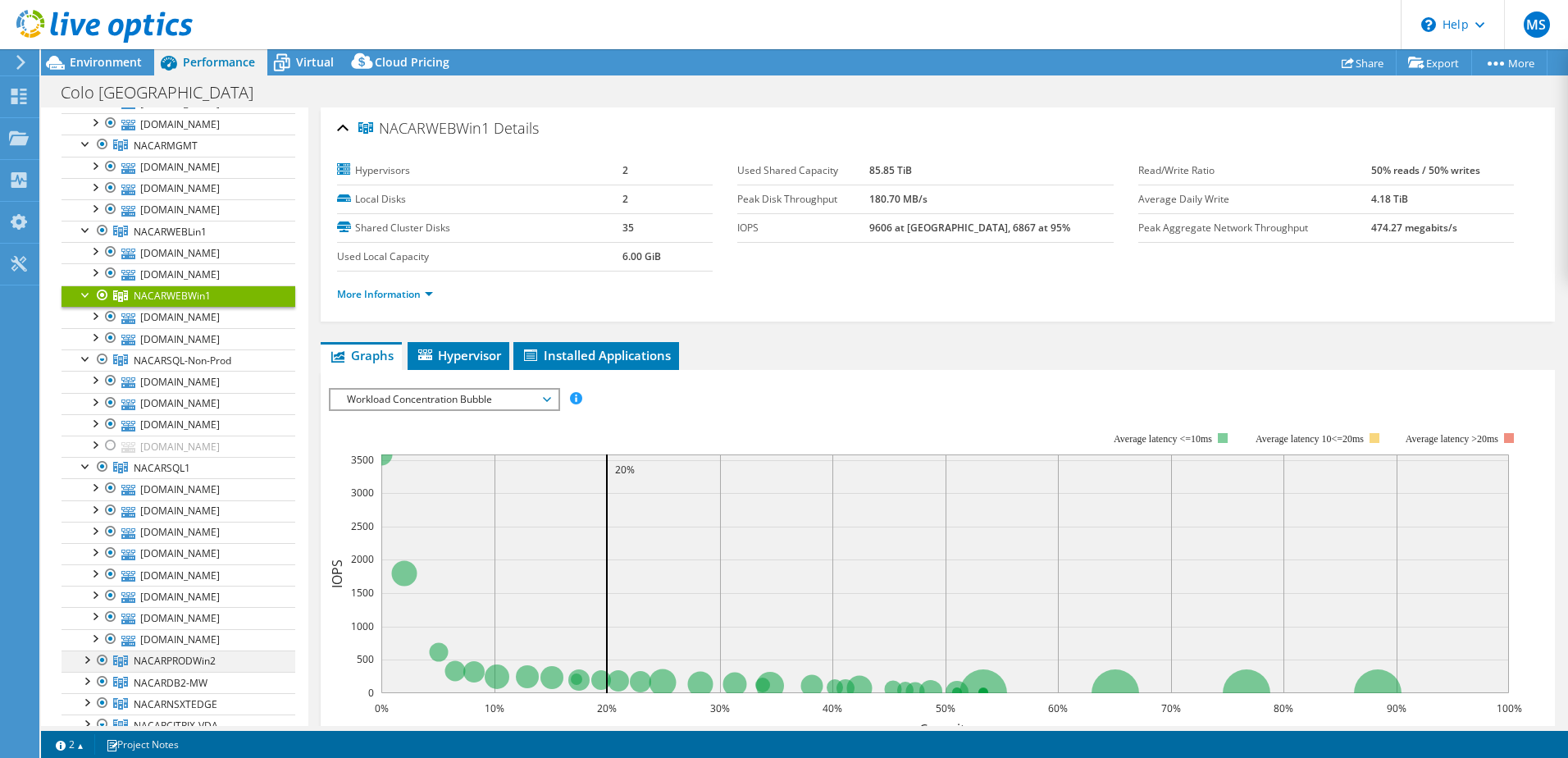
click at [90, 659] on div at bounding box center [85, 659] width 17 height 17
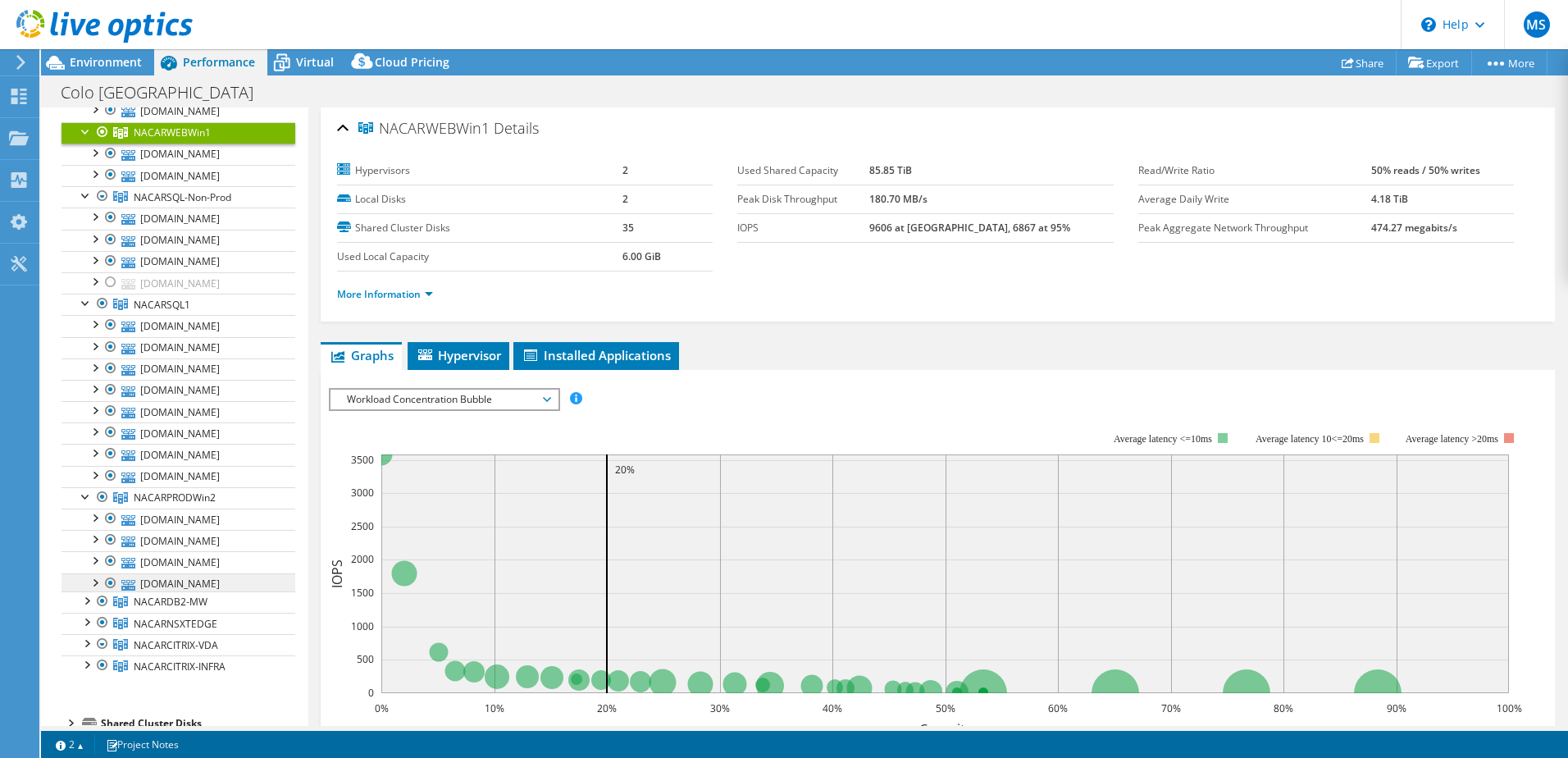
scroll to position [1206, 0]
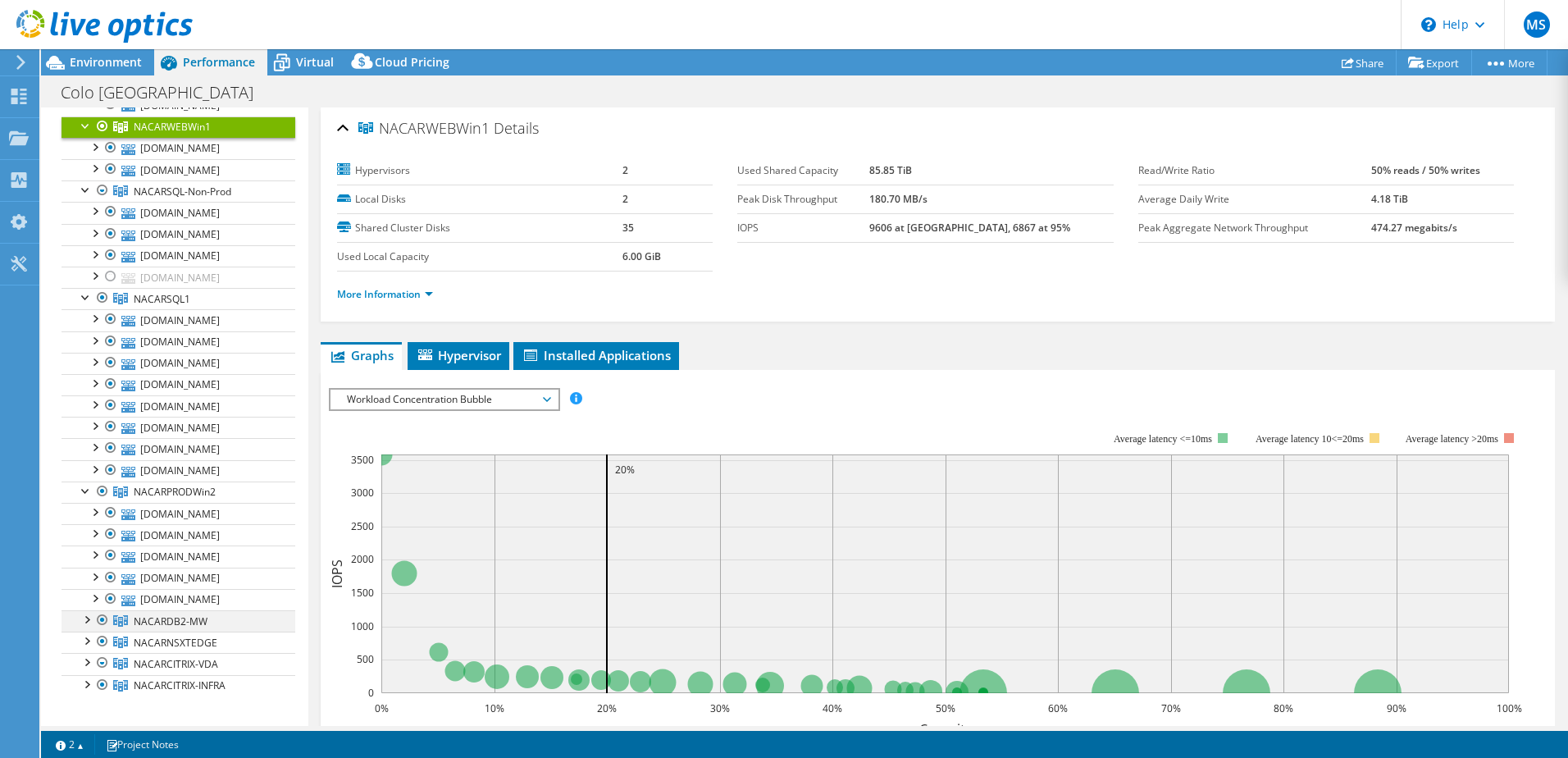
click at [89, 625] on div at bounding box center [85, 618] width 17 height 17
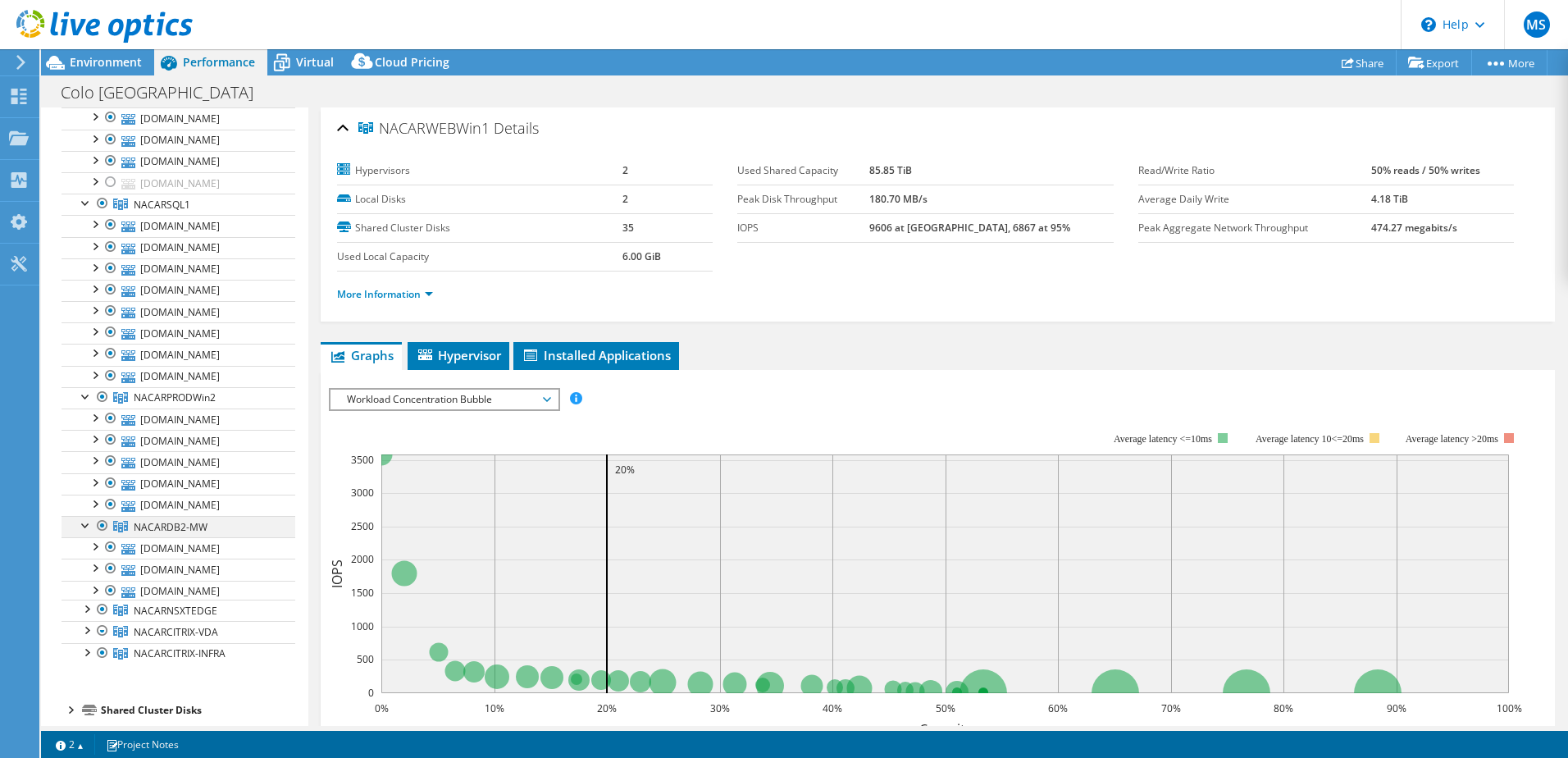
scroll to position [1310, 0]
click at [90, 598] on div at bounding box center [85, 600] width 17 height 17
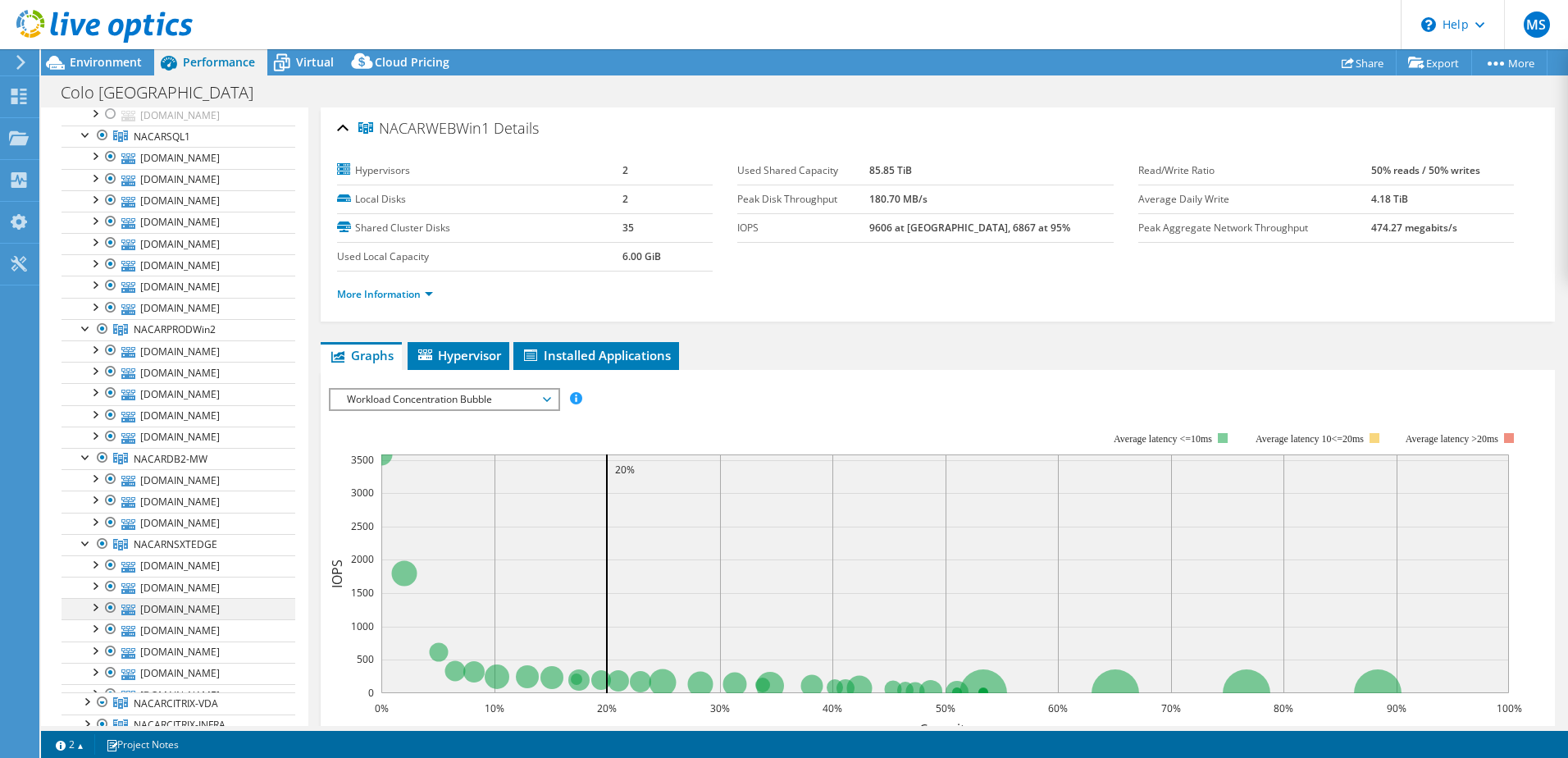
scroll to position [1465, 0]
click at [88, 638] on div at bounding box center [85, 638] width 17 height 17
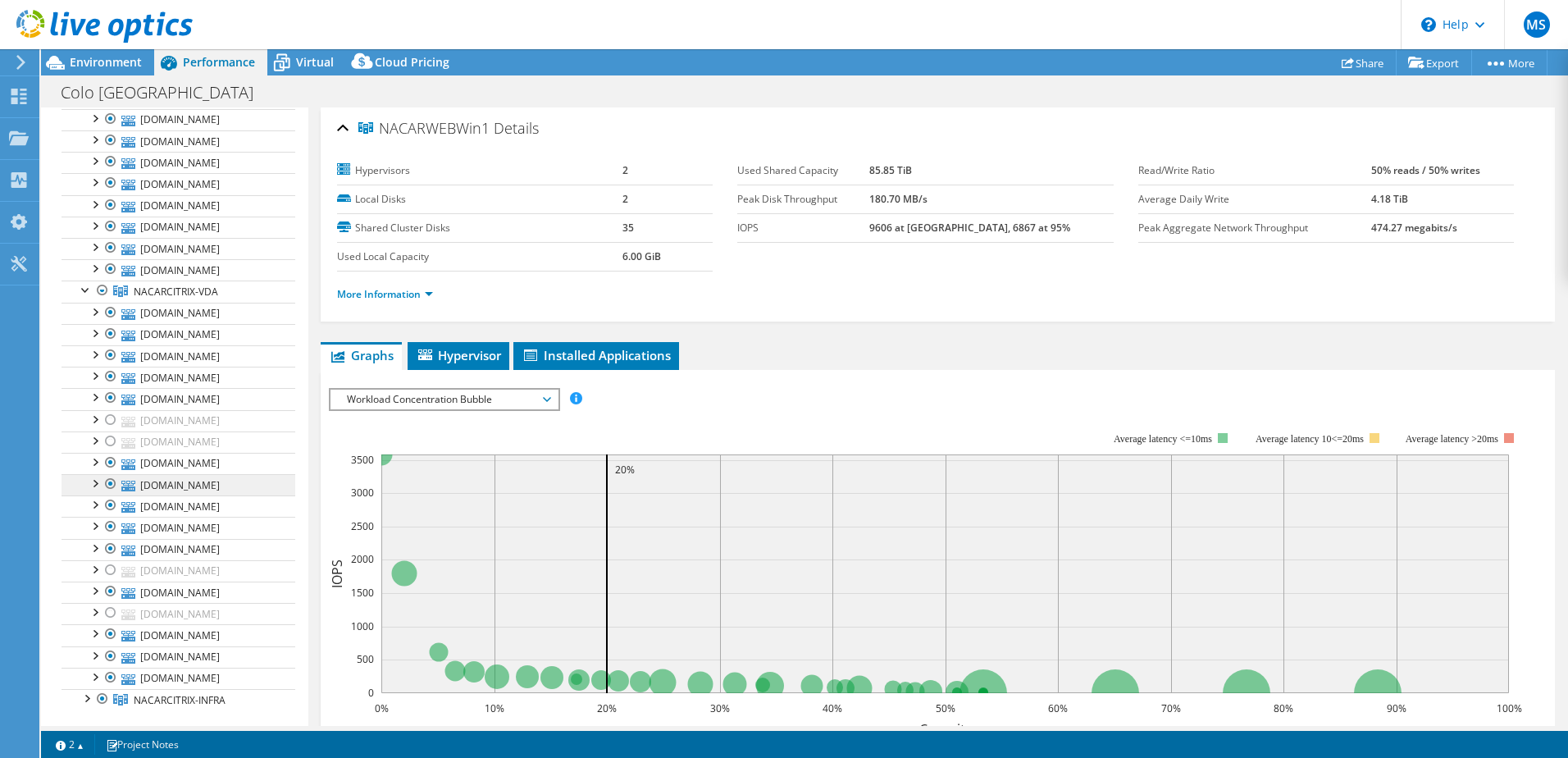
scroll to position [1793, 0]
drag, startPoint x: 106, startPoint y: 447, endPoint x: 109, endPoint y: 466, distance: 19.2
click at [106, 447] on div at bounding box center [111, 441] width 17 height 20
click at [109, 463] on div at bounding box center [111, 463] width 17 height 20
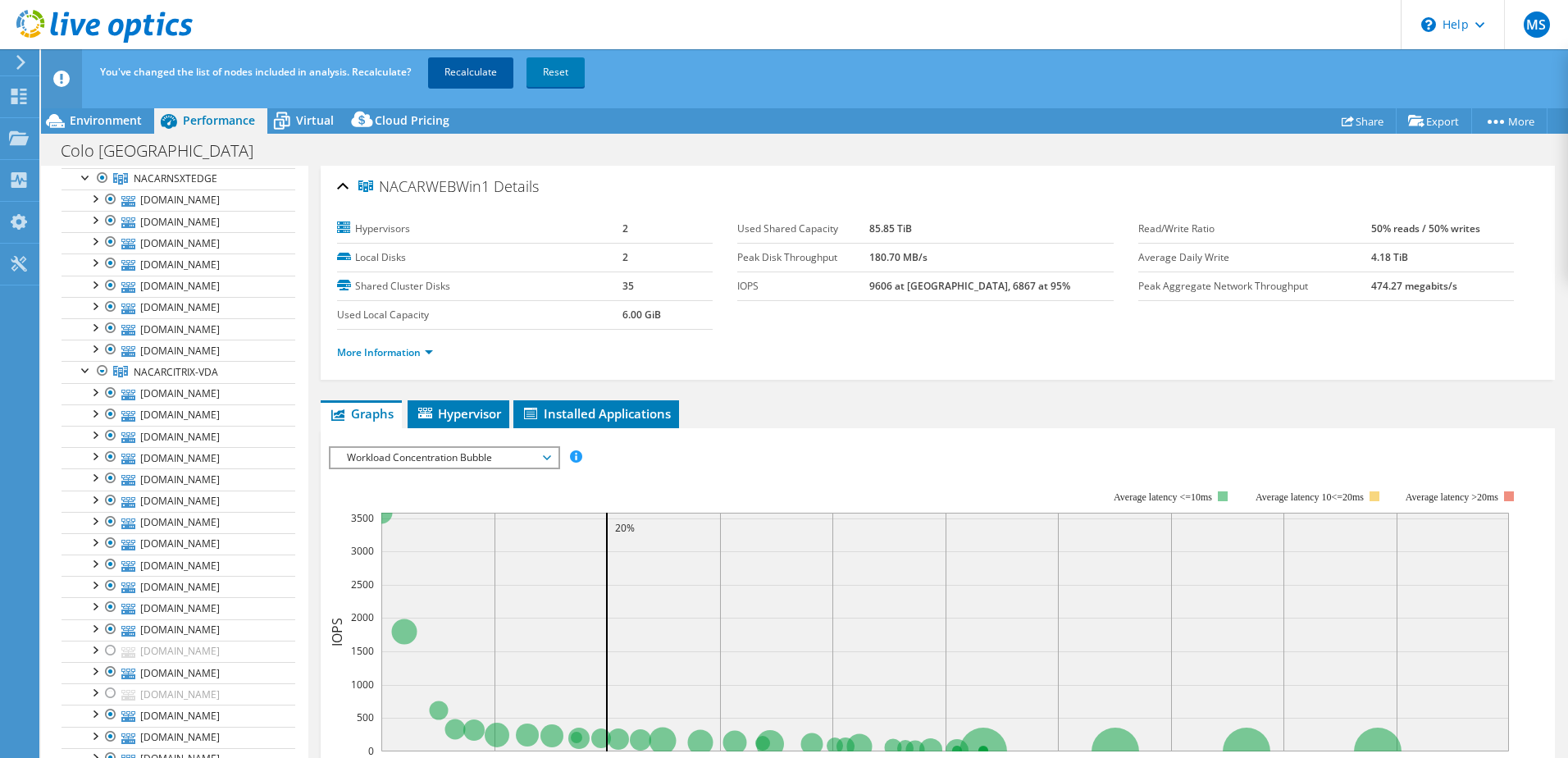
click at [487, 71] on link "Recalculate" at bounding box center [471, 72] width 85 height 30
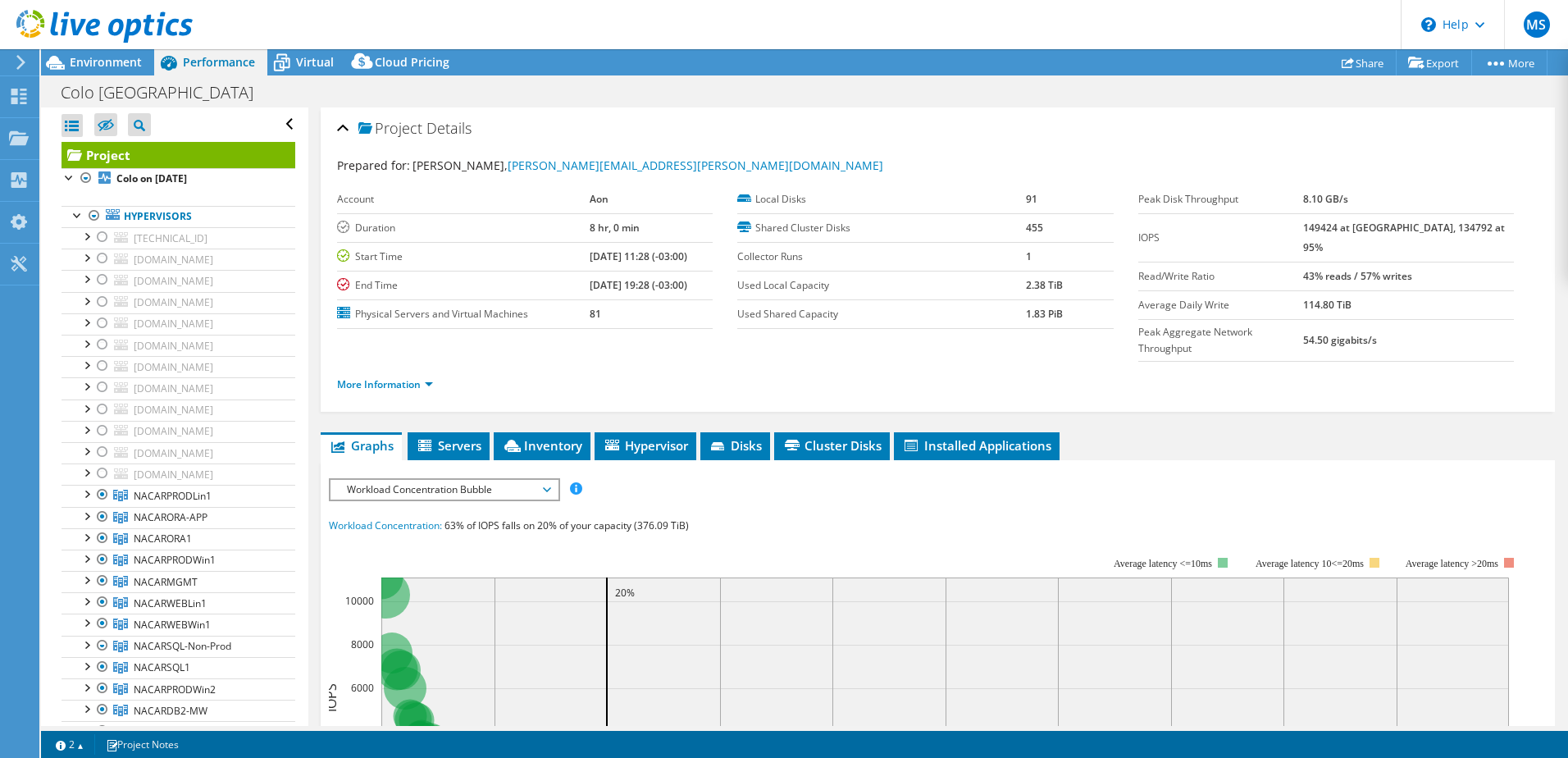
select select "USD"
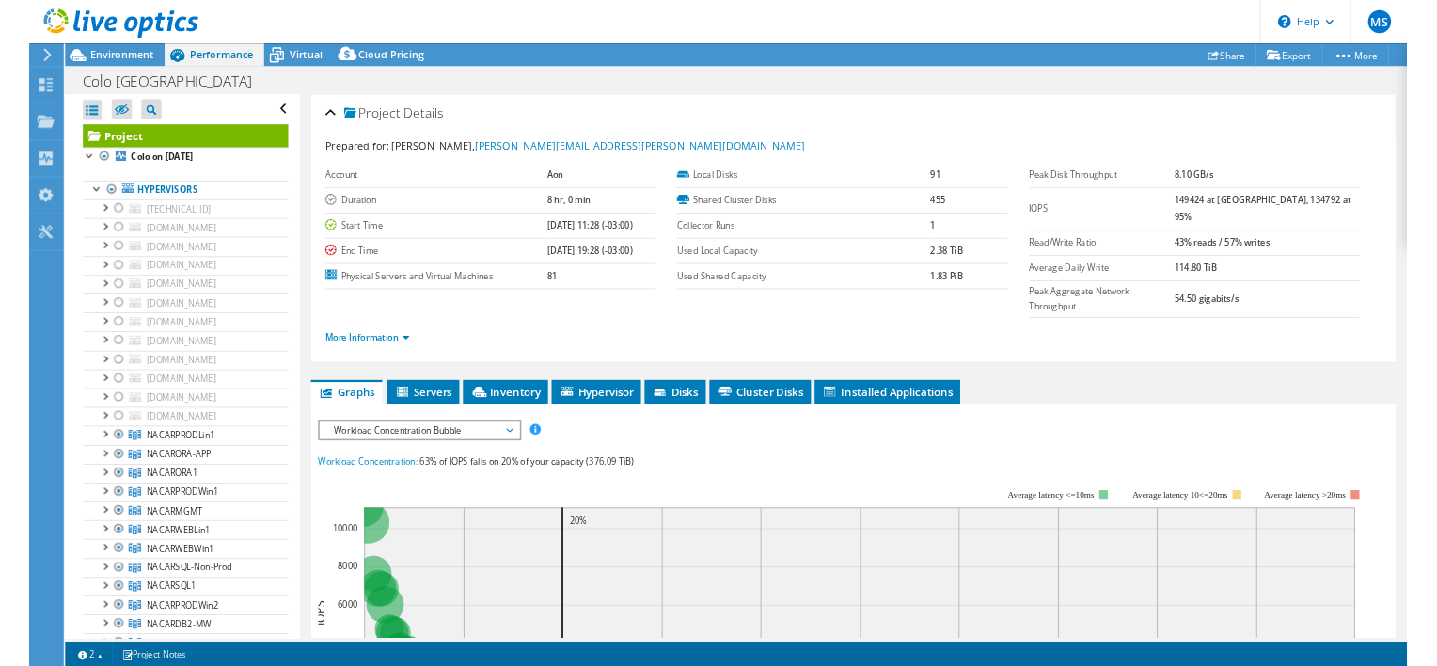
scroll to position [2055, 0]
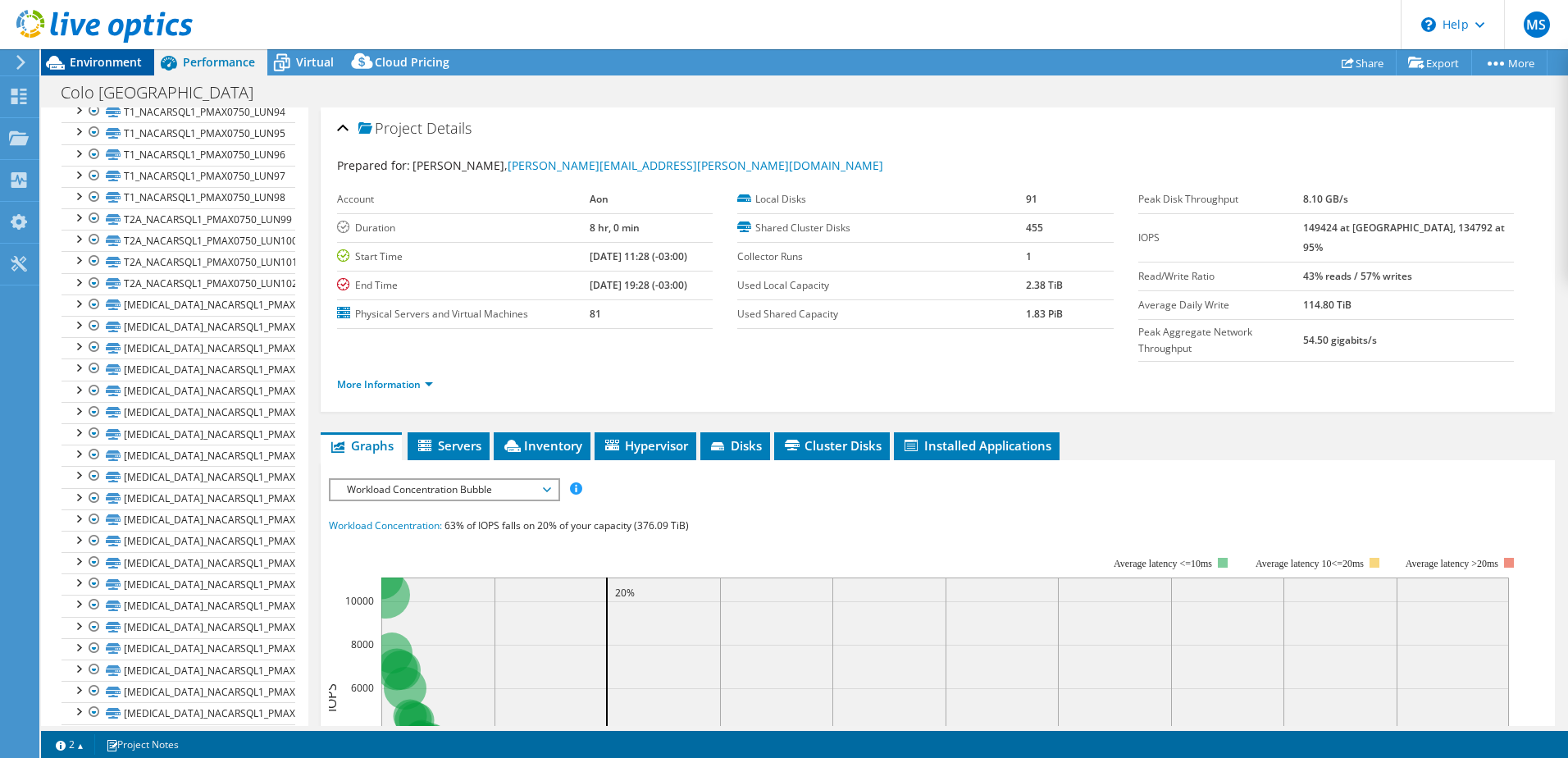
click at [89, 61] on span "Environment" at bounding box center [106, 62] width 72 height 16
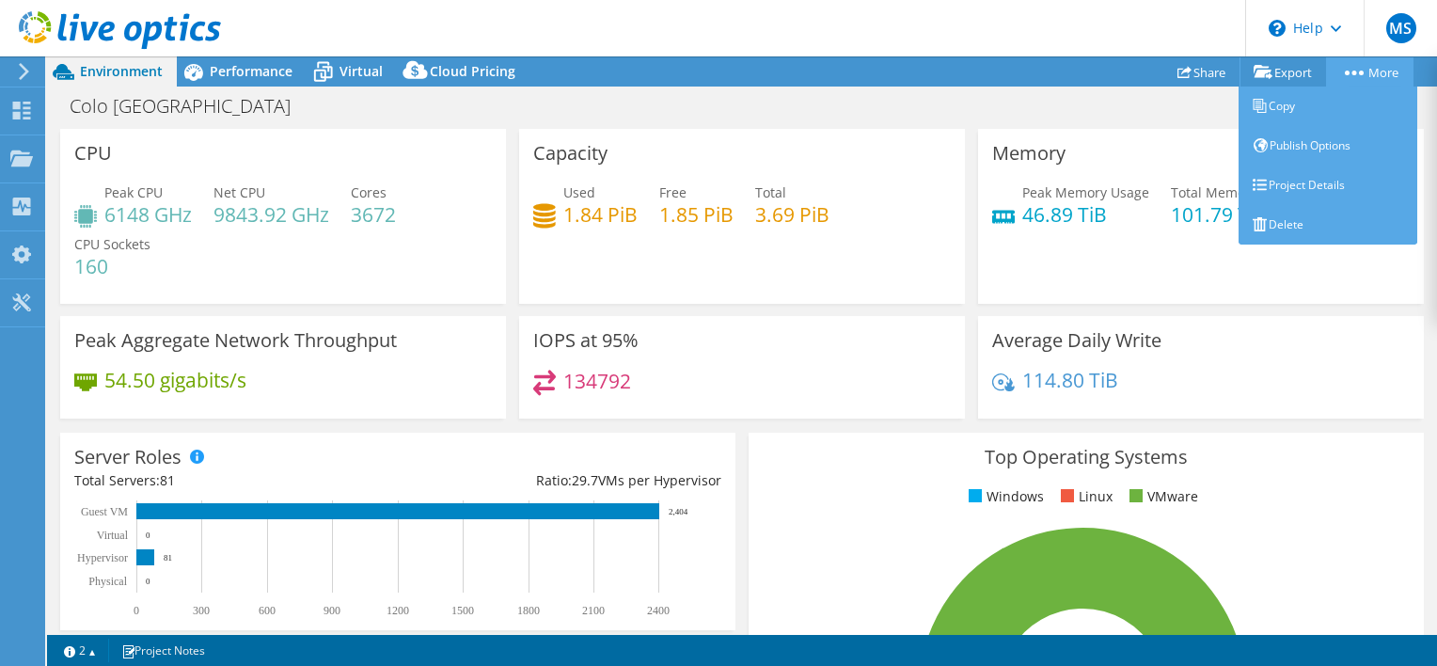
scroll to position [1988, 0]
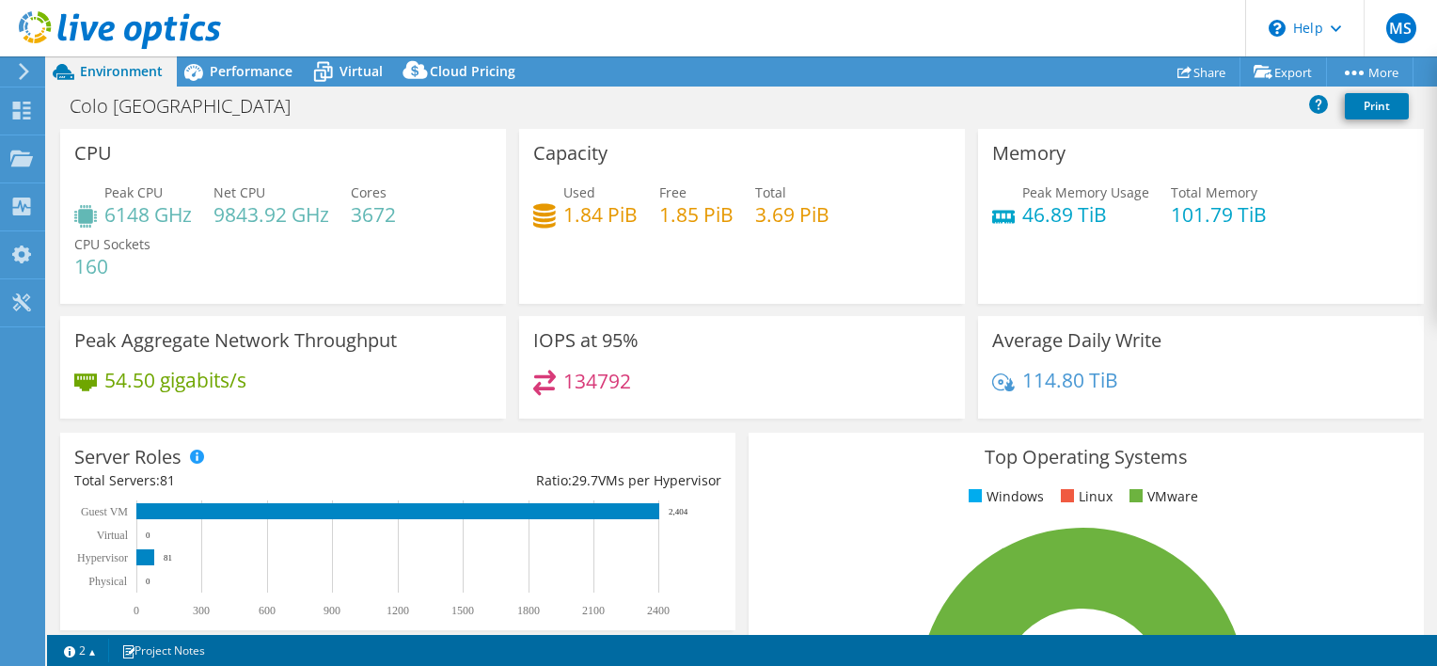
click at [558, 422] on div "IOPS at 95% 134792" at bounding box center [741, 373] width 459 height 115
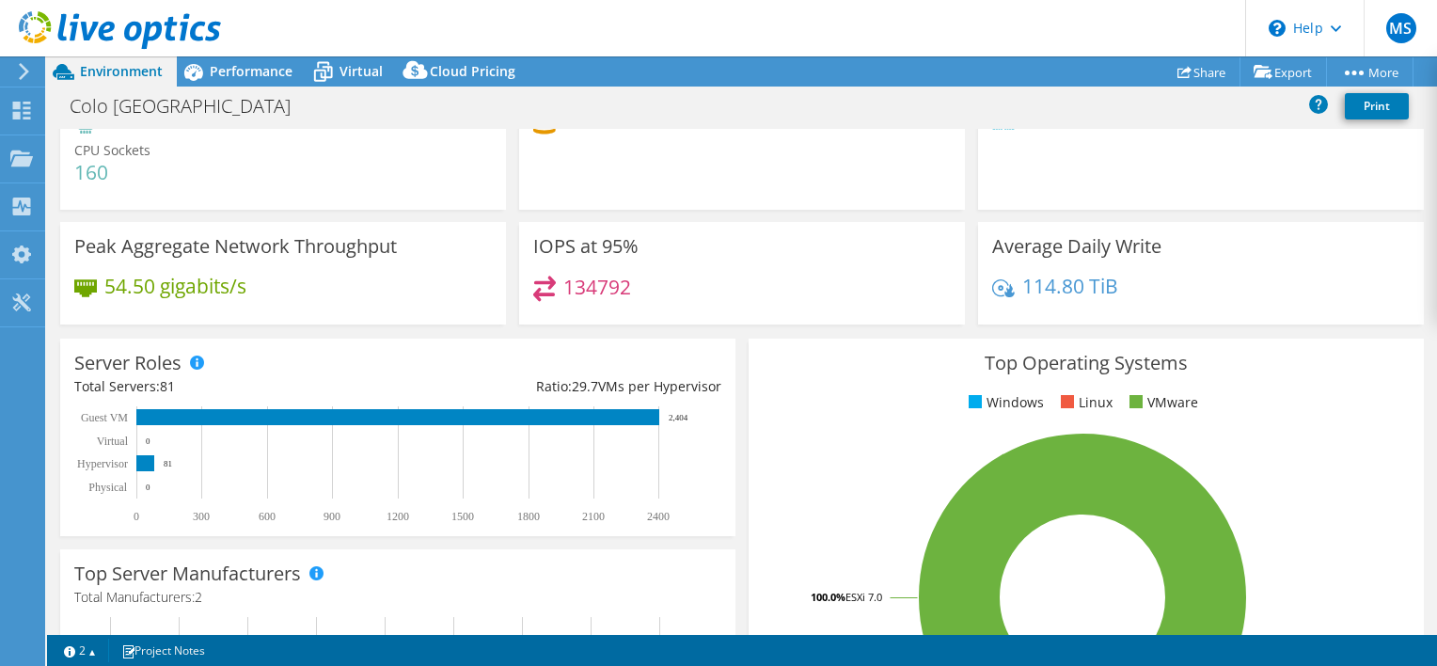
scroll to position [0, 0]
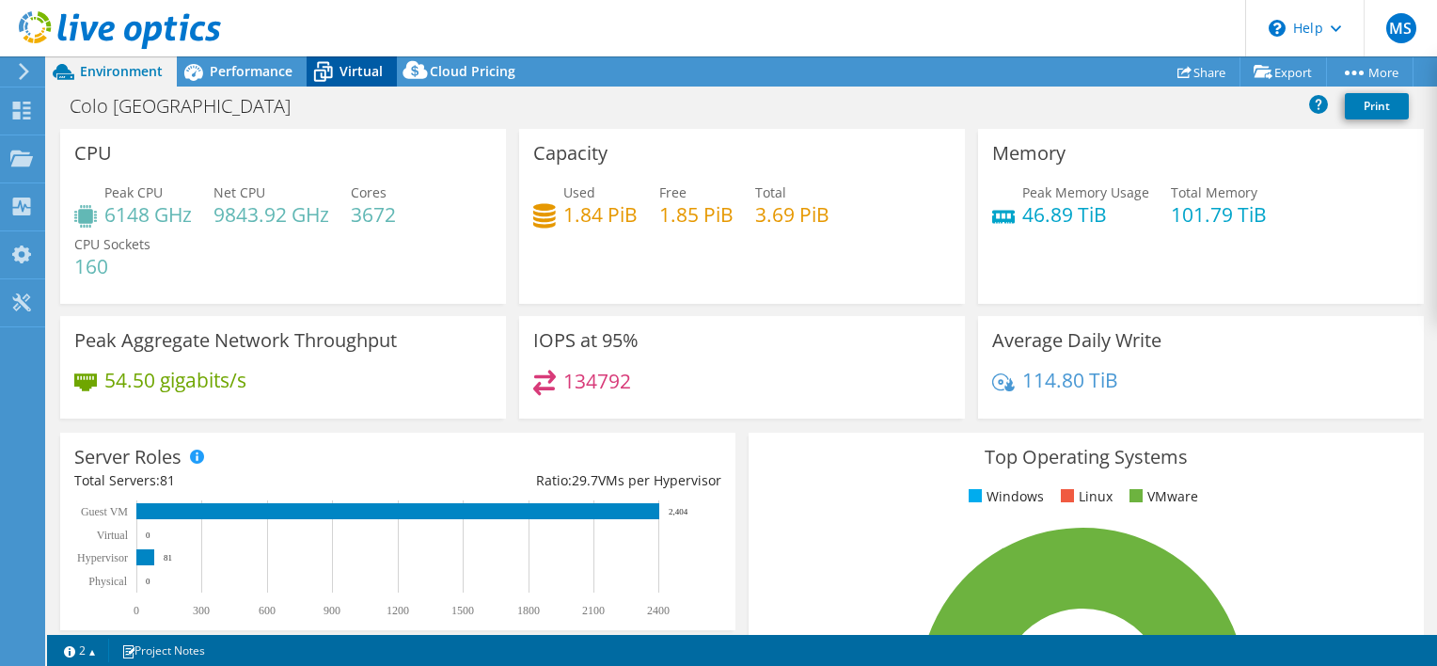
click at [352, 75] on span "Virtual" at bounding box center [360, 71] width 43 height 18
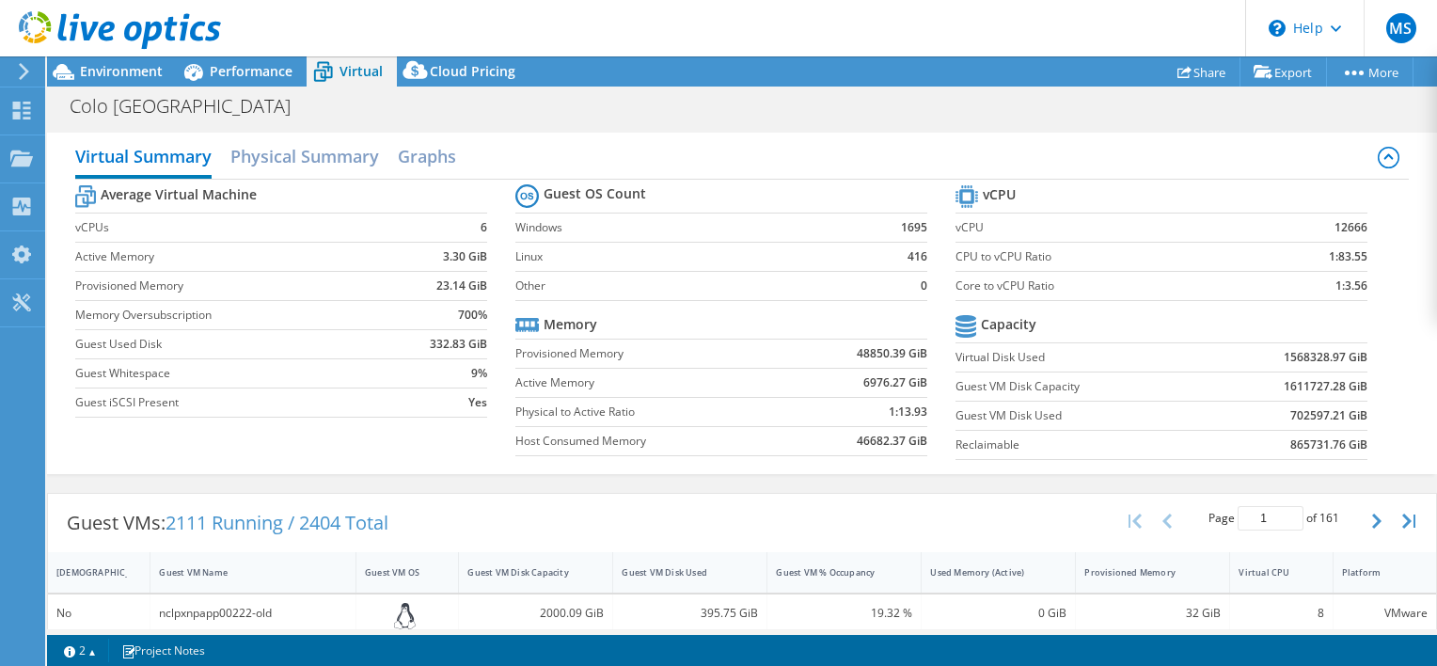
click at [388, 256] on td "3.30 GiB" at bounding box center [437, 256] width 99 height 29
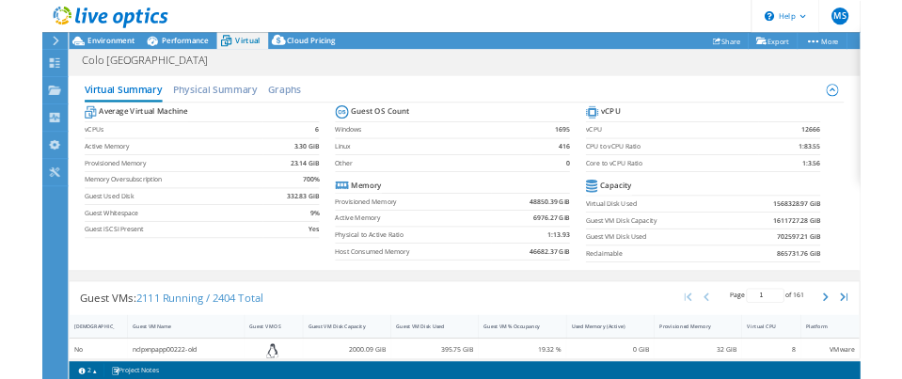
scroll to position [762, 0]
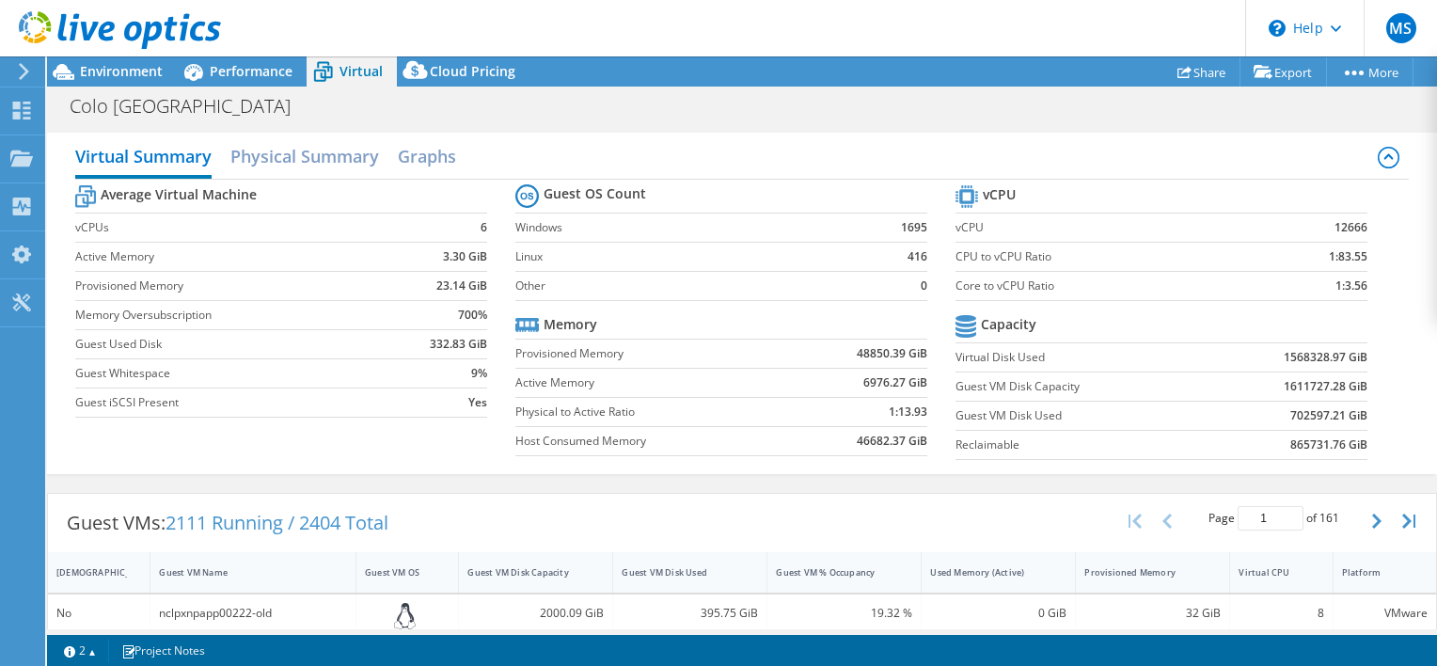
click at [861, 509] on div "Guest VMs: 2111 Running / 2404 Total Page 1 of 161 5 rows 10 rows 20 rows 25 ro…" at bounding box center [742, 523] width 1388 height 58
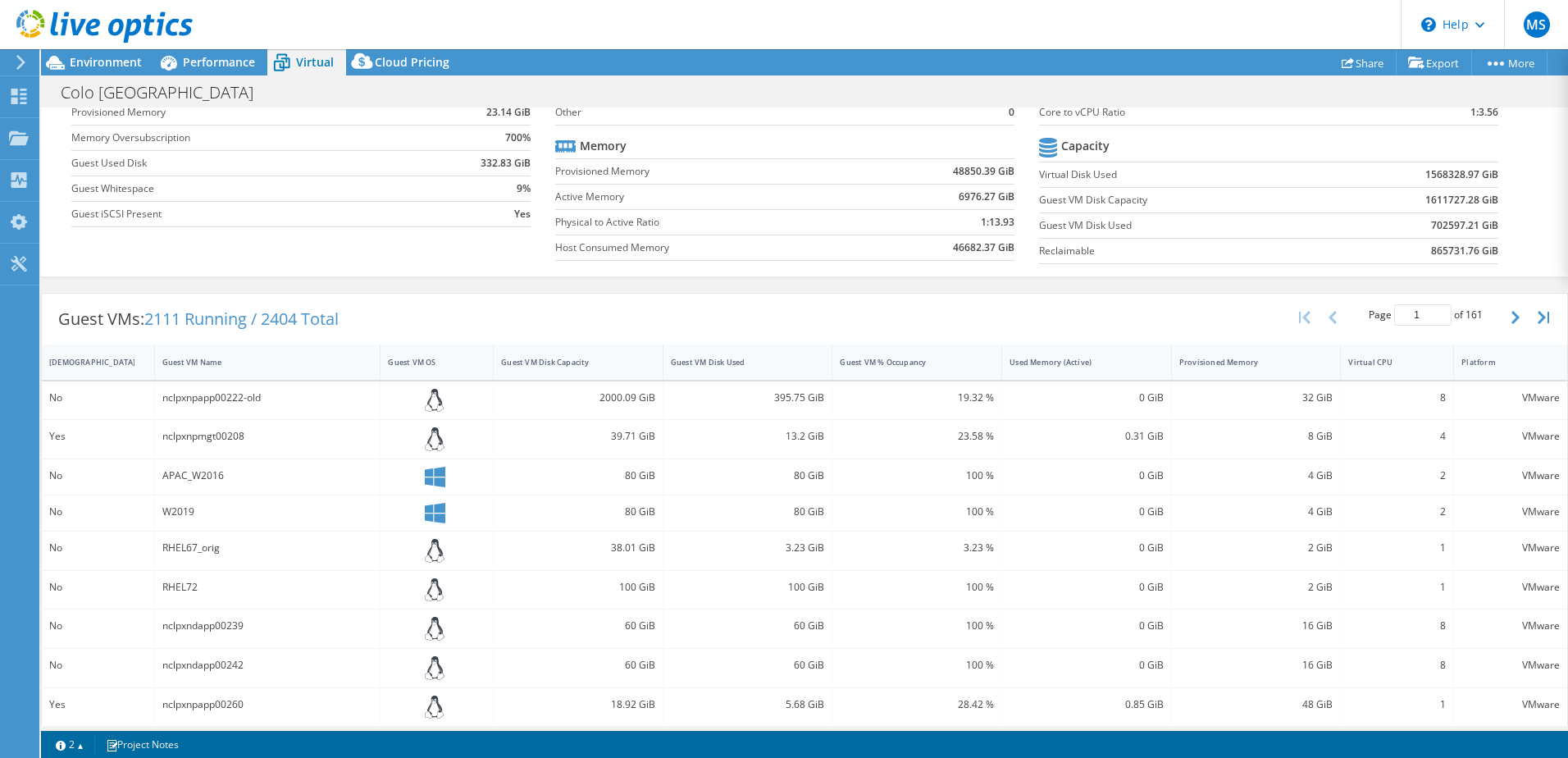
scroll to position [126, 0]
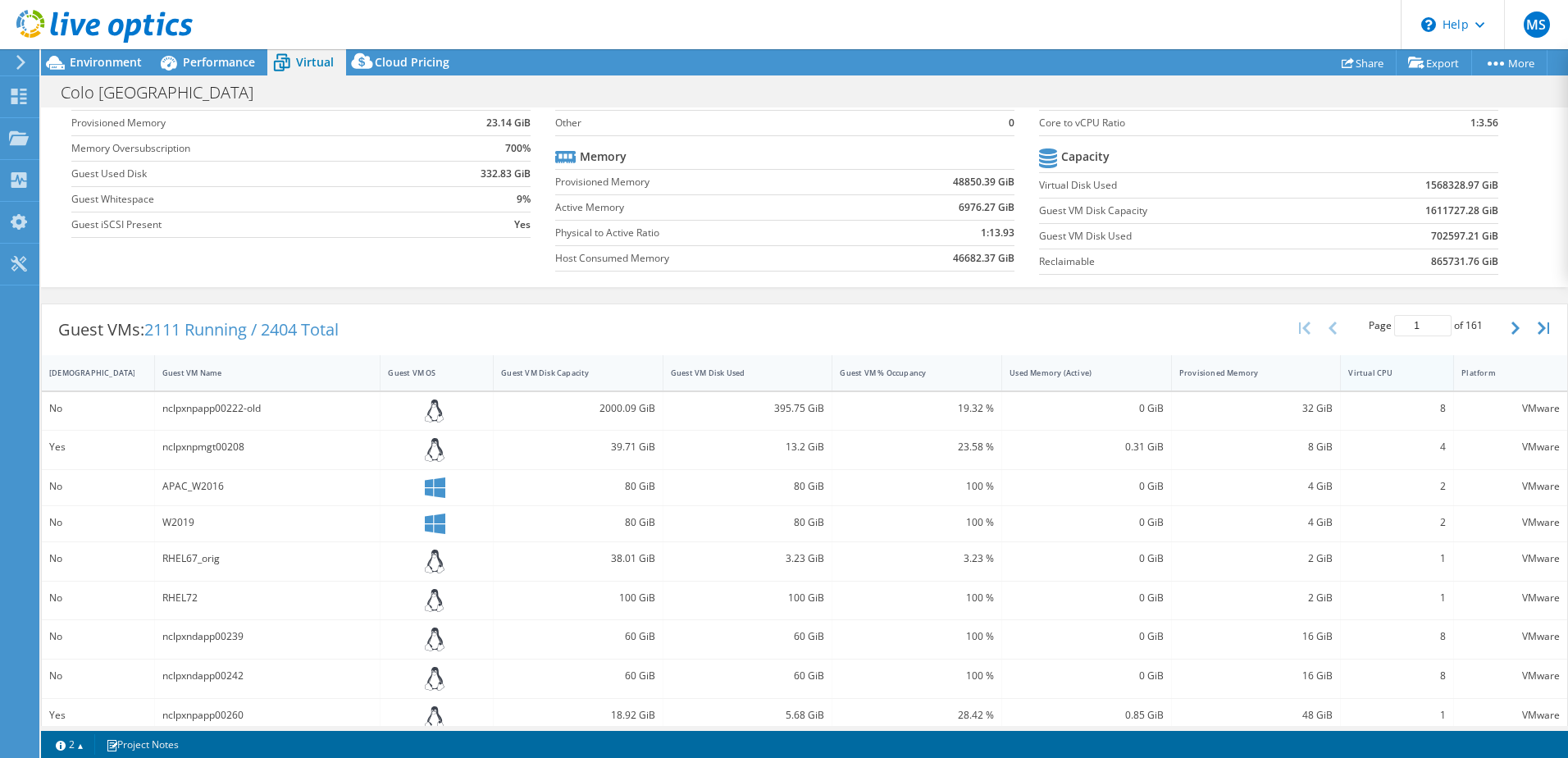
click at [1384, 370] on div "Virtual CPU" at bounding box center [1387, 372] width 78 height 10
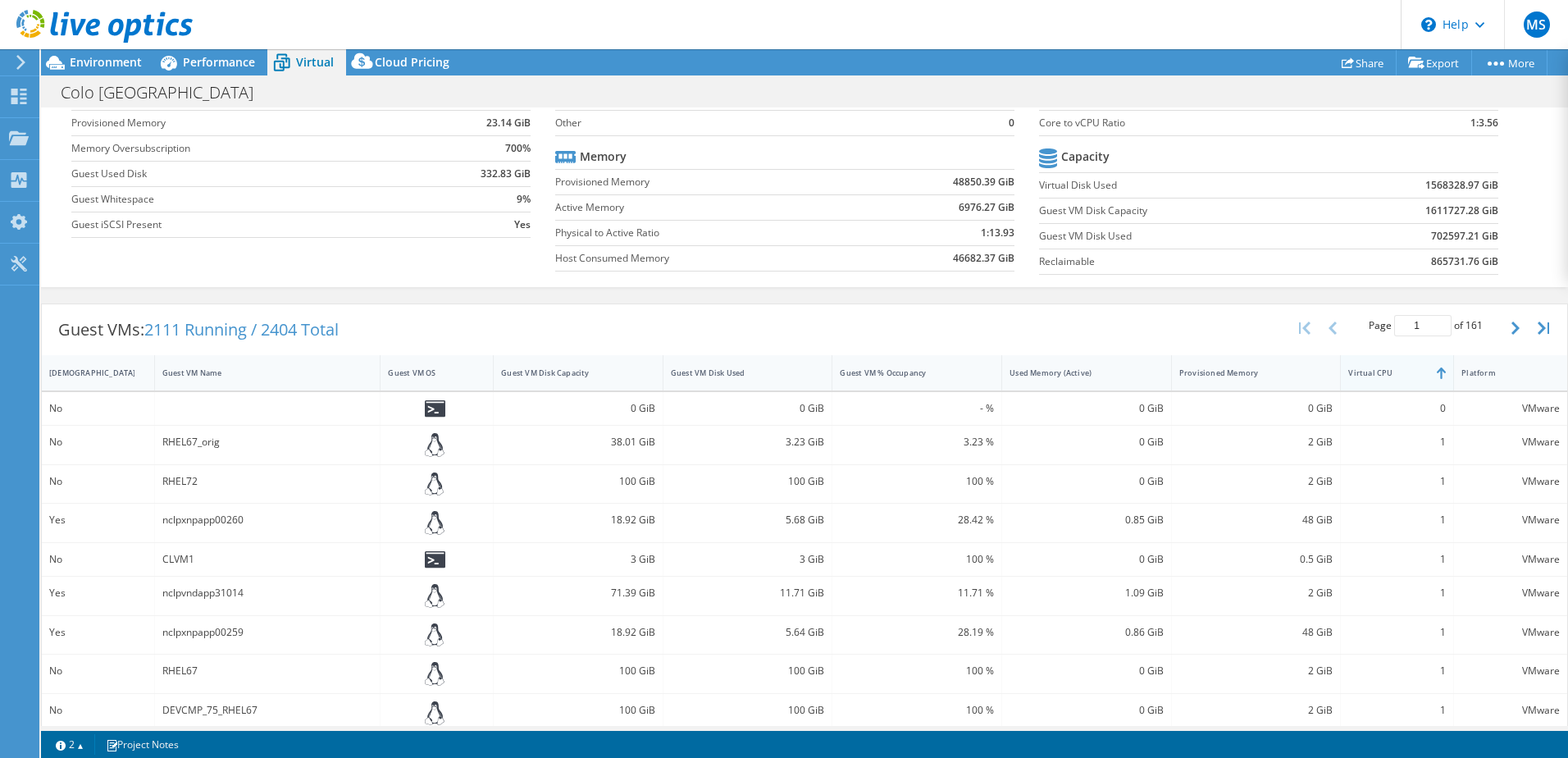
click at [1384, 370] on div "Virtual CPU" at bounding box center [1387, 372] width 78 height 10
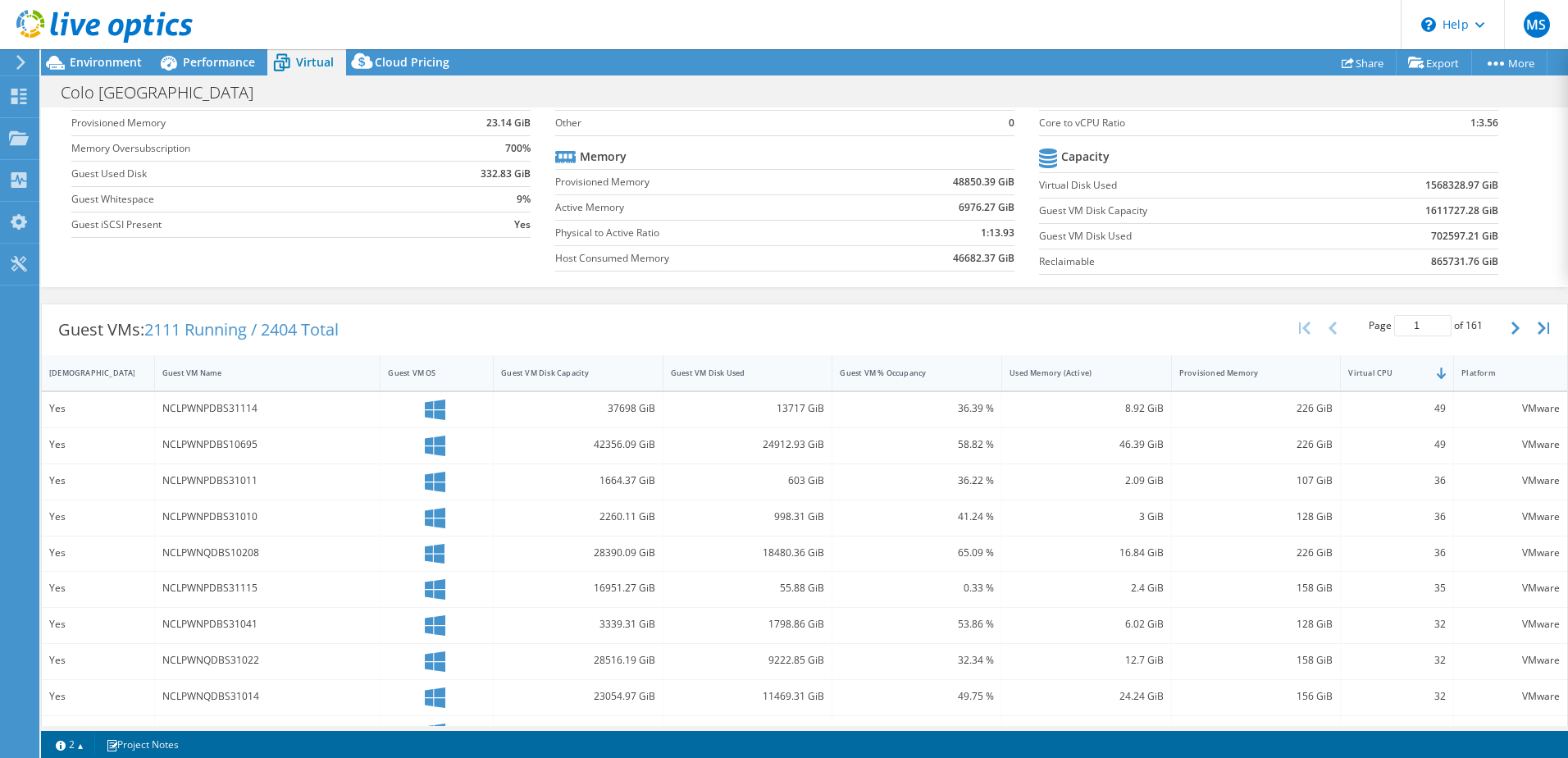
scroll to position [435, 0]
drag, startPoint x: 282, startPoint y: 401, endPoint x: 159, endPoint y: 416, distance: 123.9
click at [159, 416] on div "NCLPWNPDBS31114" at bounding box center [268, 409] width 226 height 35
copy div "NCLPWNPDBS31114"
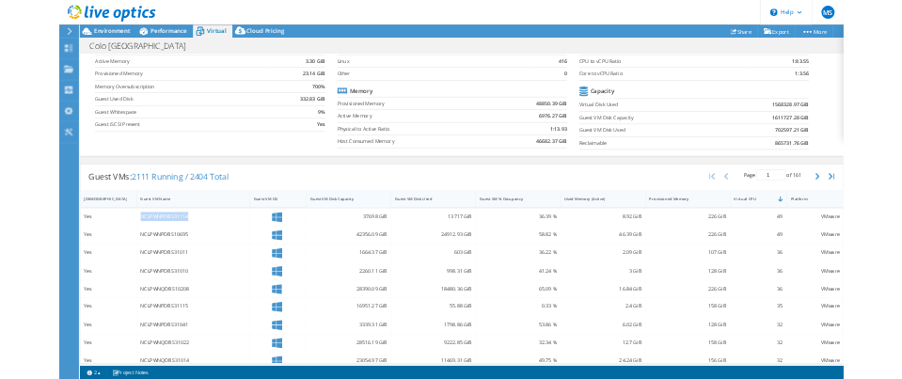
scroll to position [0, 0]
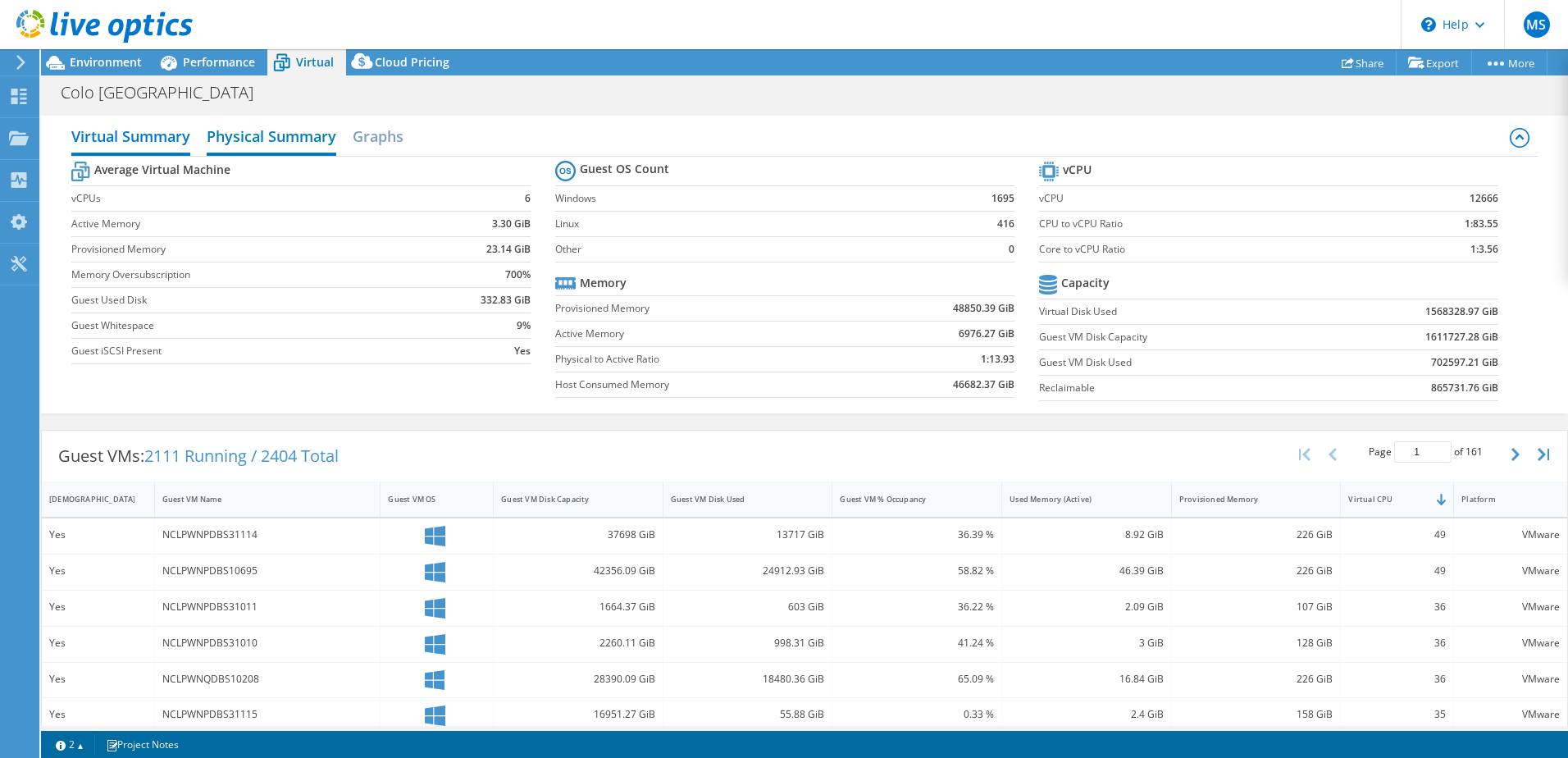
click at [297, 131] on h2 "Physical Summary" at bounding box center [271, 137] width 130 height 36
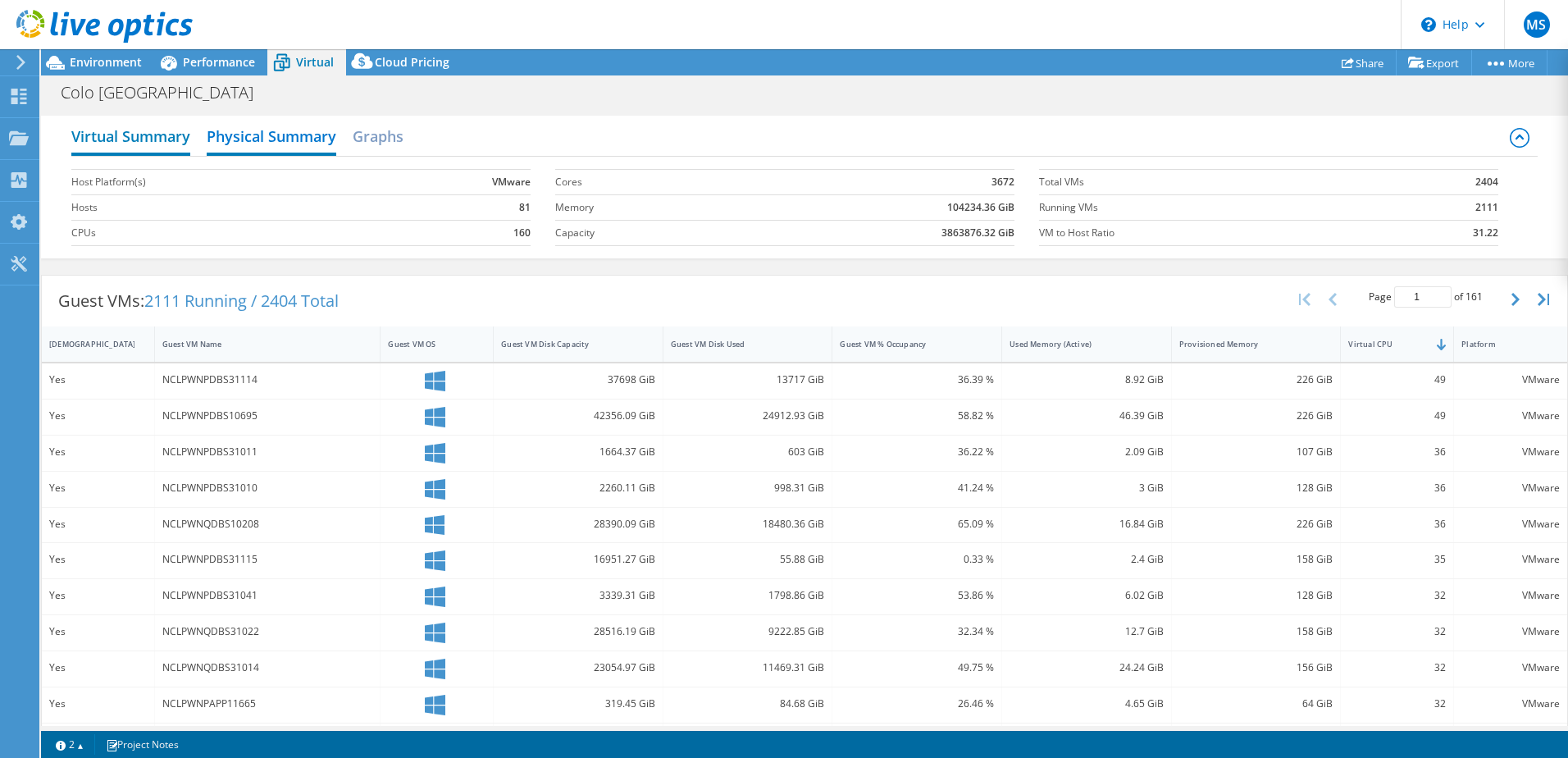
click at [147, 152] on h2 "Virtual Summary" at bounding box center [131, 137] width 119 height 36
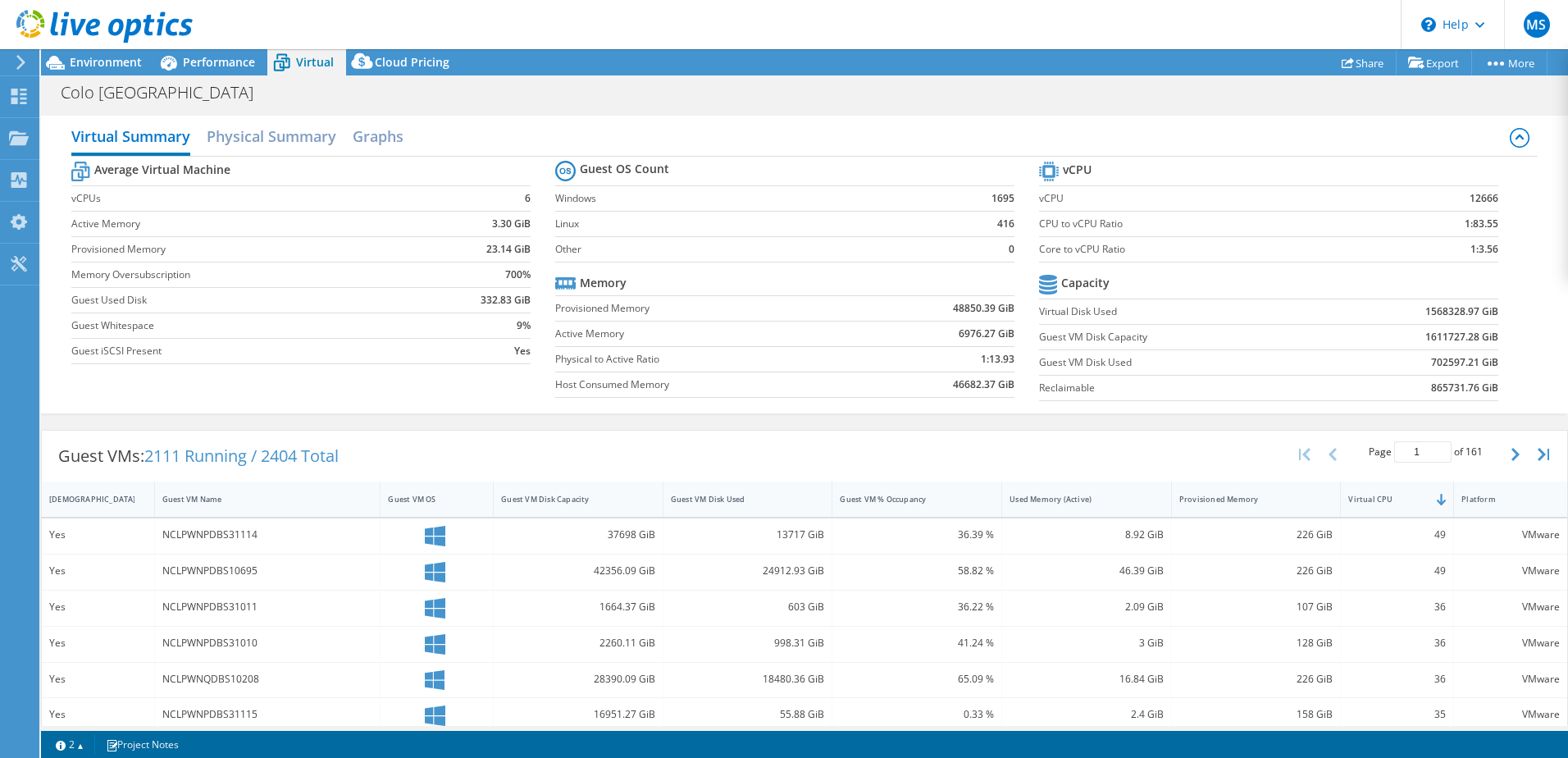
click at [732, 142] on div "Virtual Summary Physical Summary Graphs" at bounding box center [804, 138] width 1466 height 37
click at [695, 221] on label "Linux" at bounding box center [747, 223] width 382 height 17
click at [323, 200] on label "vCPUs" at bounding box center [246, 198] width 350 height 17
click at [1180, 277] on tr "Capacity" at bounding box center [1268, 284] width 460 height 29
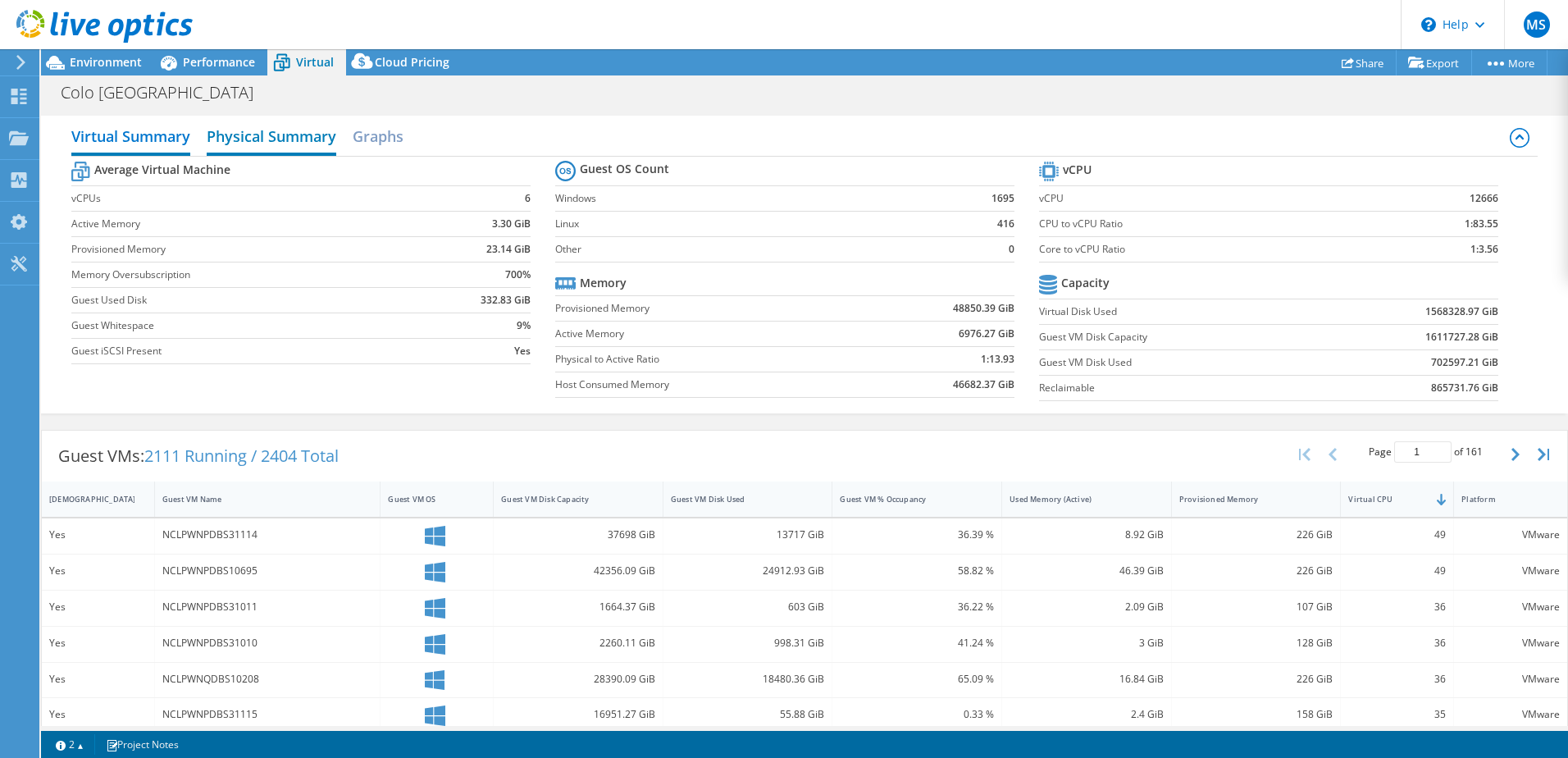
click at [306, 146] on h2 "Physical Summary" at bounding box center [271, 137] width 130 height 36
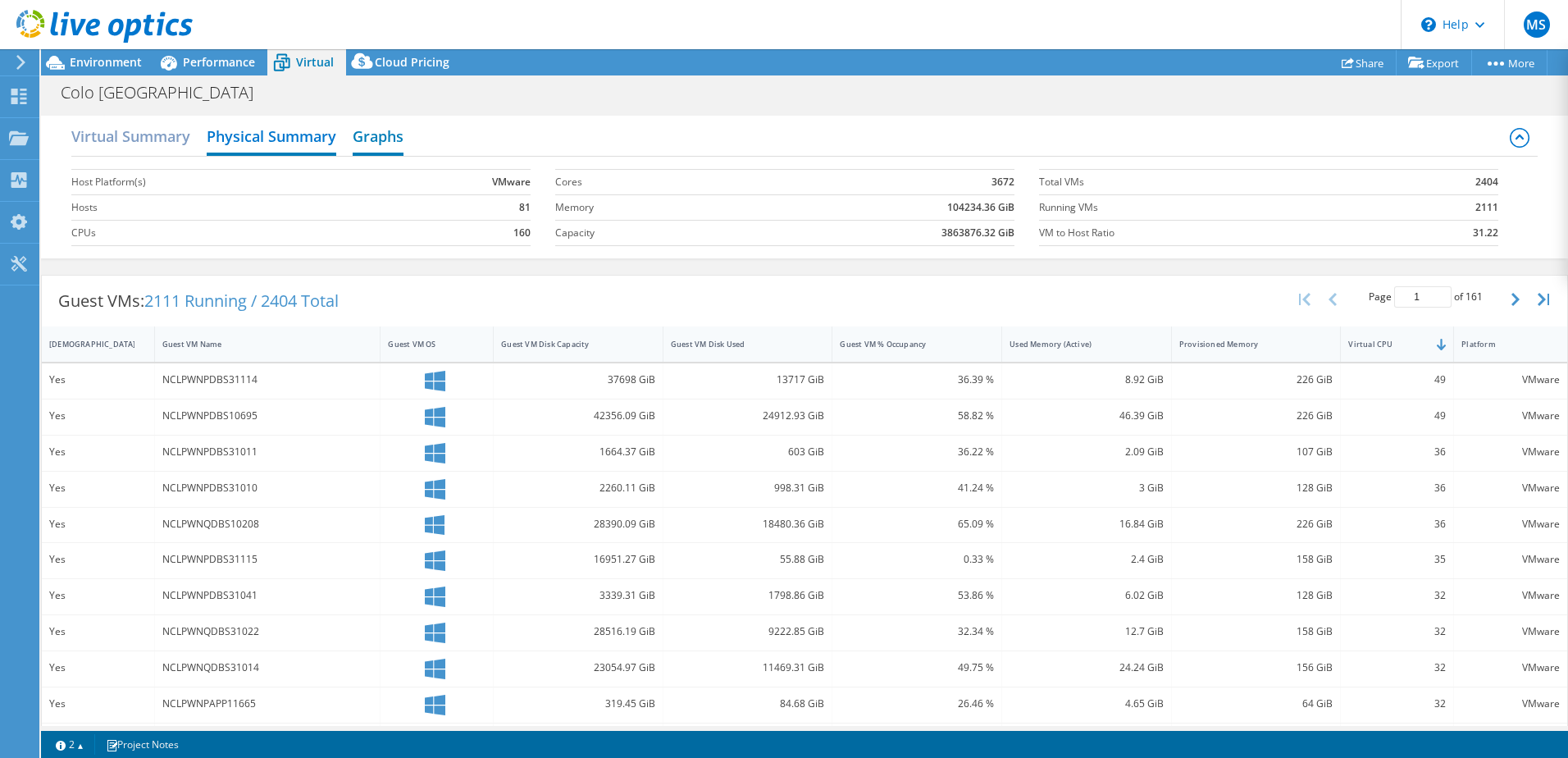
click at [386, 142] on h2 "Graphs" at bounding box center [378, 137] width 51 height 36
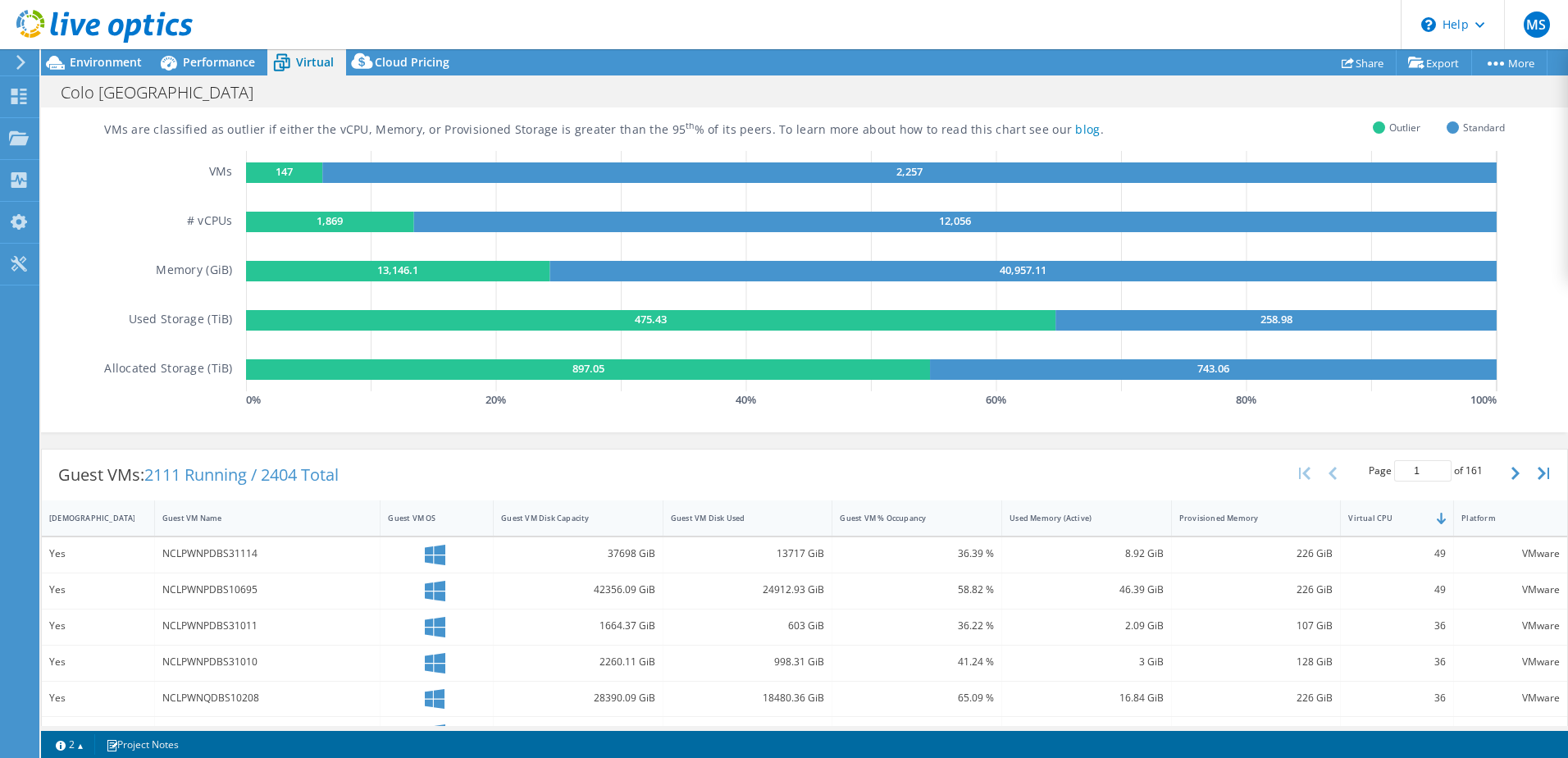
scroll to position [0, 0]
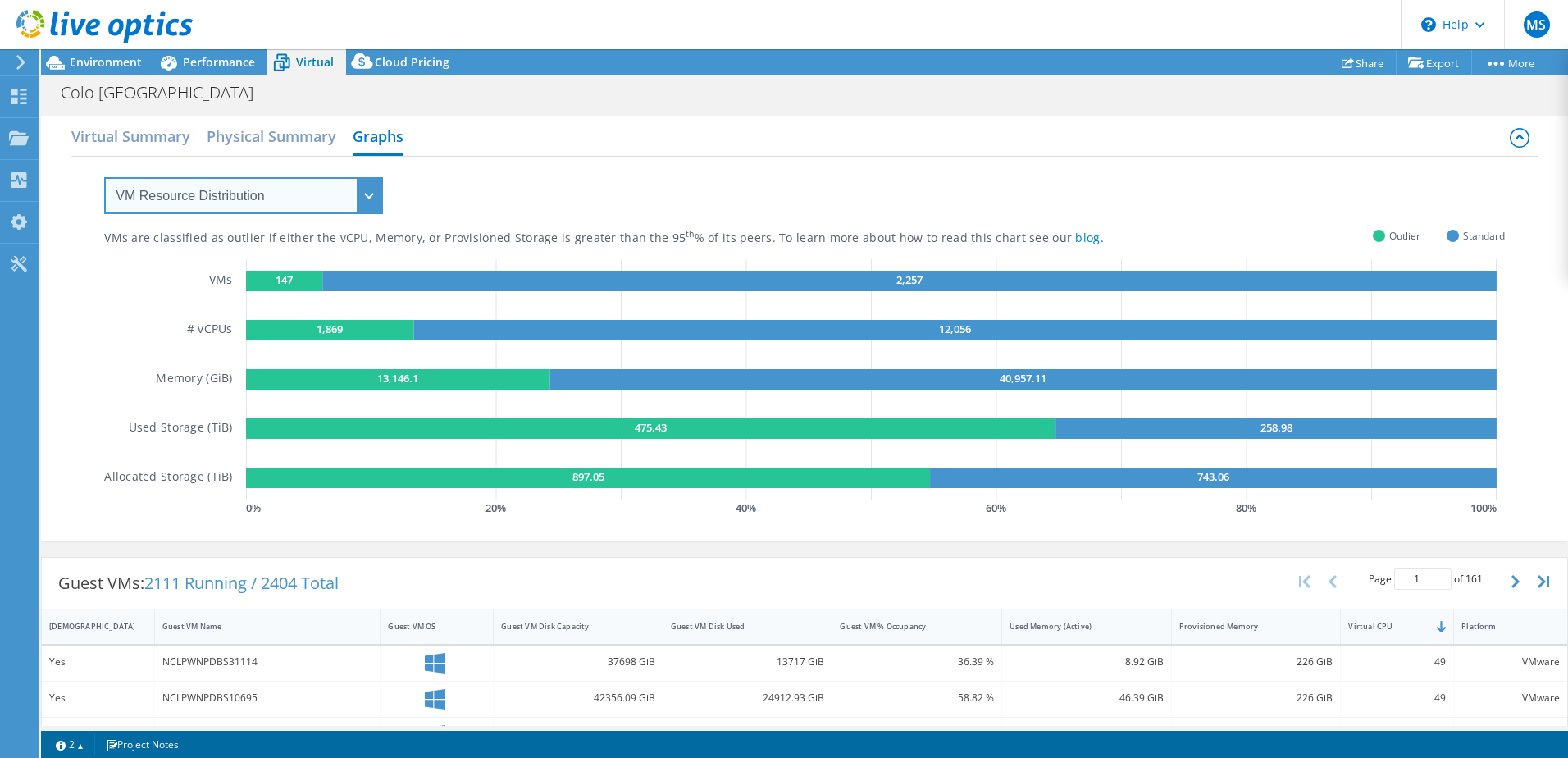
click at [210, 192] on select "VM Resource Distribution Provisioning Contrast Over Provisioning" at bounding box center [243, 195] width 279 height 37
select select "Provisioning Contrast"
click at [104, 177] on select "VM Resource Distribution Provisioning Contrast Over Provisioning" at bounding box center [243, 195] width 279 height 37
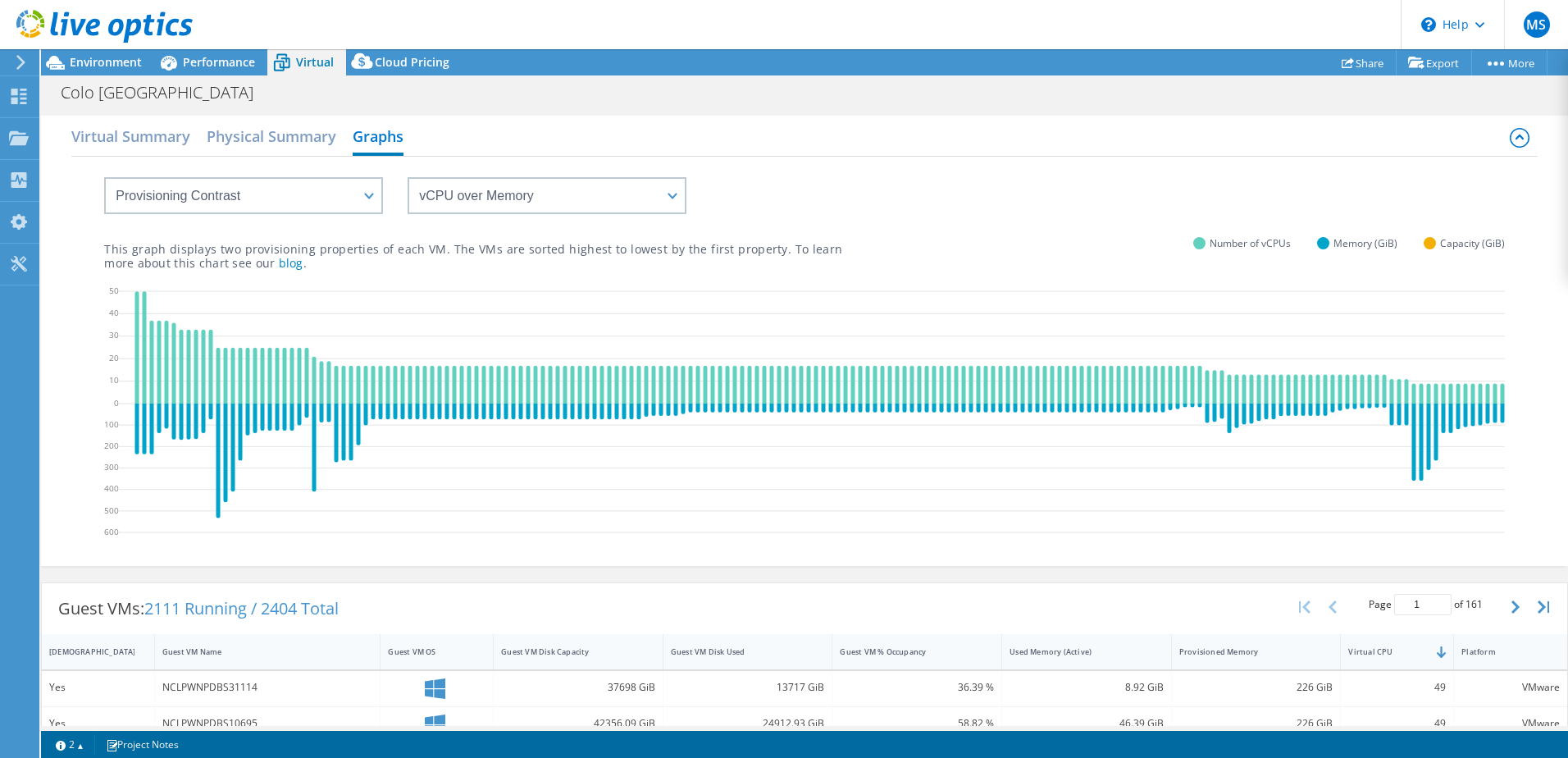
click at [208, 215] on div "This graph displays two provisioning properties of each VM. The VMs are sorted …" at bounding box center [804, 242] width 1401 height 56
click at [198, 199] on select "VM Resource Distribution Provisioning Contrast Over Provisioning" at bounding box center [243, 195] width 279 height 37
click at [672, 201] on select "vCPU over Memory vCPU over Capacity Memory over vCPU Memory over Capacity Capac…" at bounding box center [547, 195] width 279 height 37
click at [407, 177] on select "vCPU over Memory vCPU over Capacity Memory over vCPU Memory over Capacity Capac…" at bounding box center [547, 195] width 279 height 37
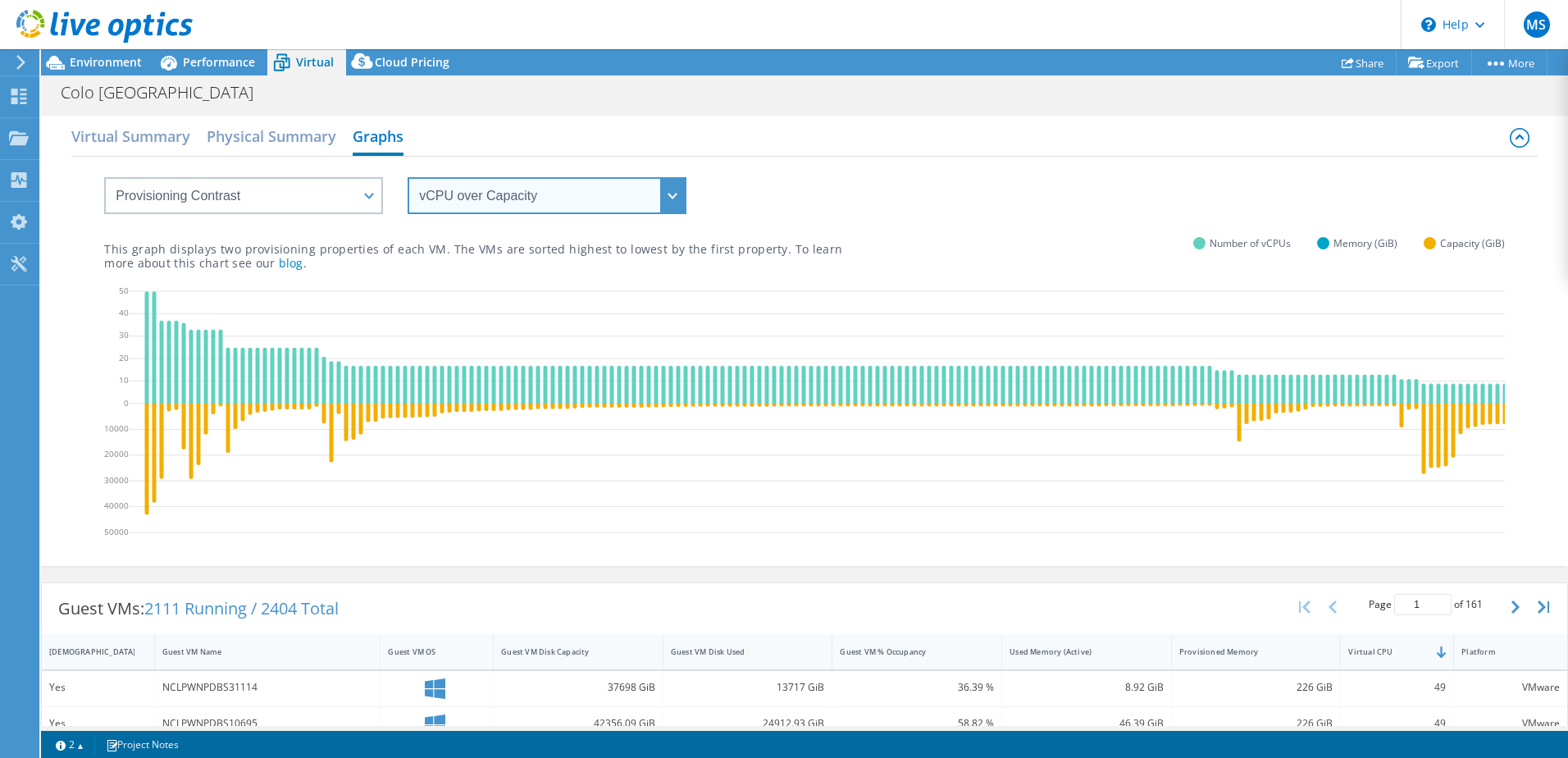
click at [561, 206] on select "vCPU over Memory vCPU over Capacity Memory over vCPU Memory over Capacity Capac…" at bounding box center [547, 195] width 279 height 37
select select "Capacity over vCPU"
click at [407, 177] on select "vCPU over Memory vCPU over Capacity Memory over vCPU Memory over Capacity Capac…" at bounding box center [547, 195] width 279 height 37
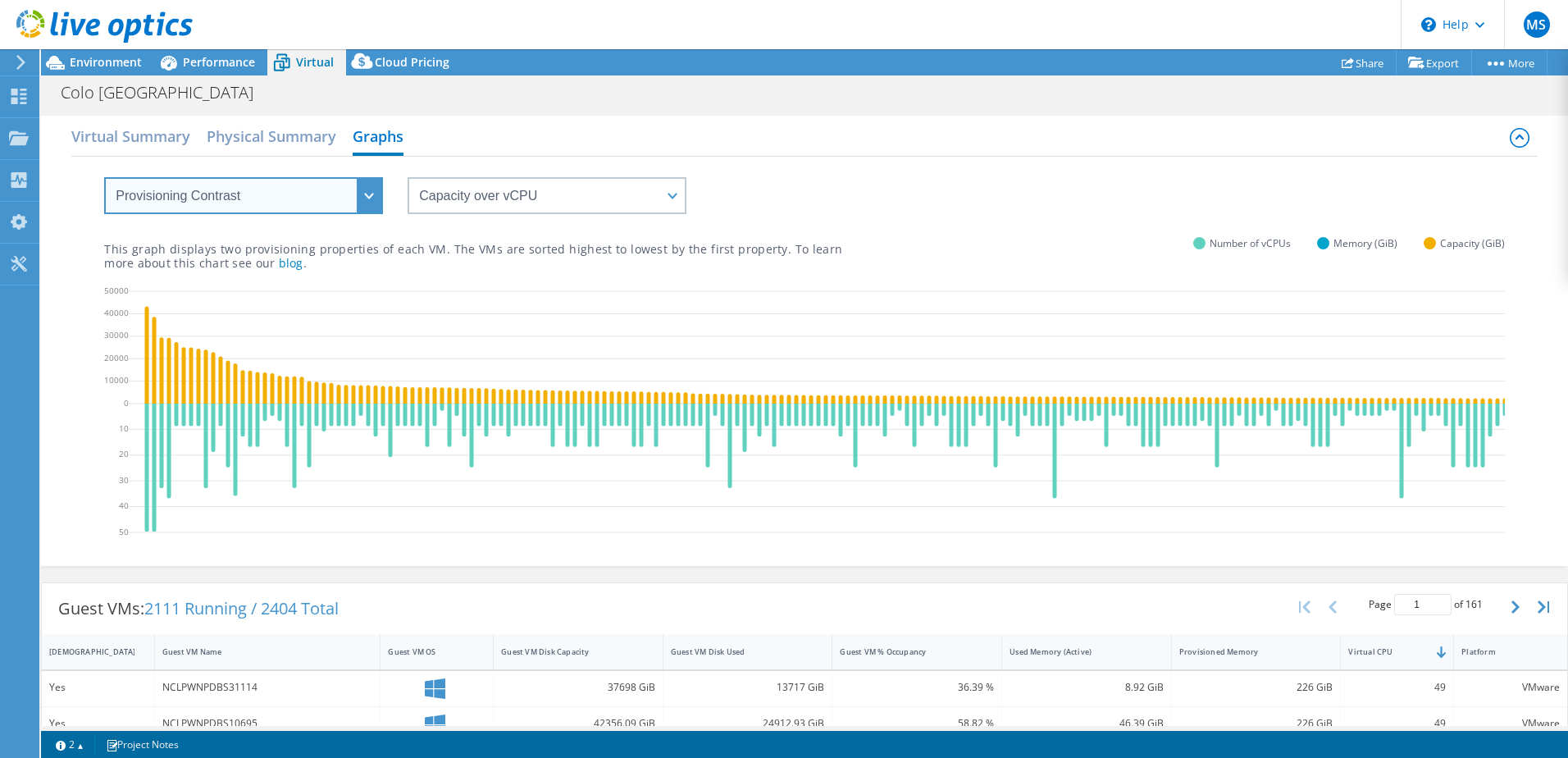
drag, startPoint x: 168, startPoint y: 199, endPoint x: 153, endPoint y: 216, distance: 22.7
click at [167, 199] on select "VM Resource Distribution Provisioning Contrast Over Provisioning" at bounding box center [243, 195] width 279 height 37
click at [104, 177] on select "VM Resource Distribution Provisioning Contrast Over Provisioning" at bounding box center [243, 195] width 279 height 37
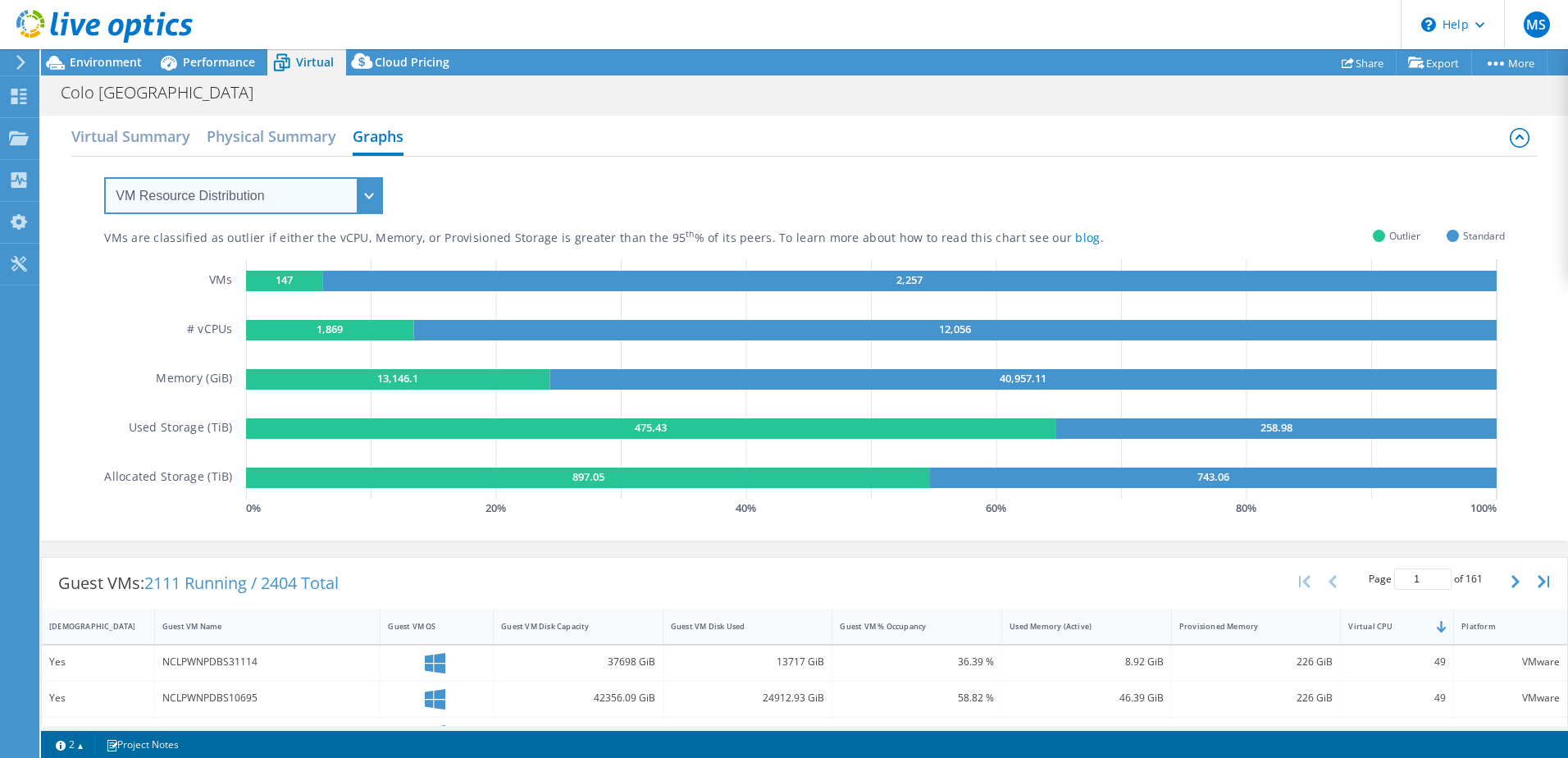
click at [159, 199] on select "VM Resource Distribution Provisioning Contrast Over Provisioning" at bounding box center [243, 195] width 279 height 37
click at [104, 177] on select "VM Resource Distribution Provisioning Contrast Over Provisioning" at bounding box center [243, 195] width 279 height 37
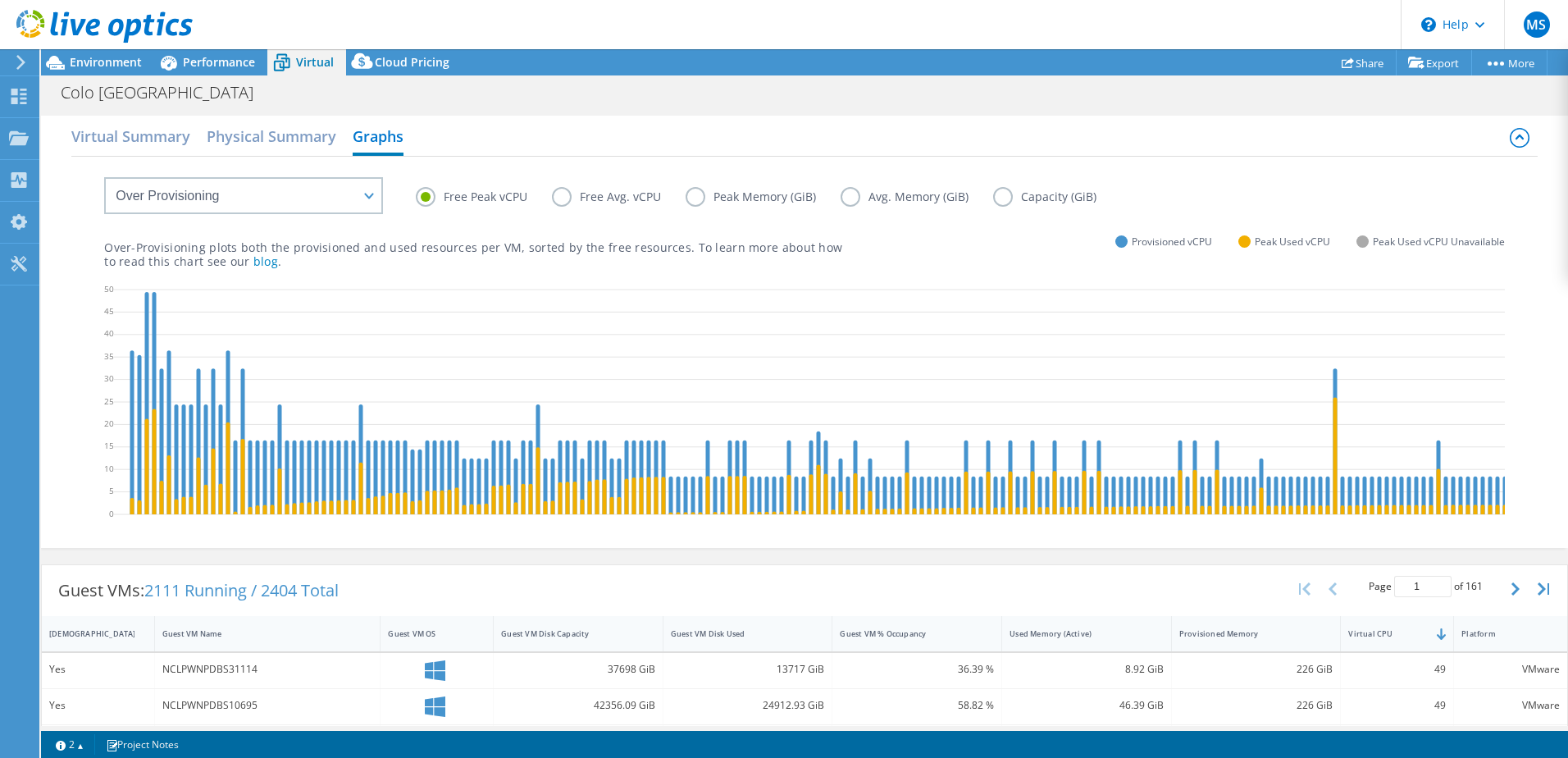
click at [610, 199] on label "Free Avg. vCPU" at bounding box center [618, 196] width 133 height 20
click at [0, 0] on input "Free Avg. vCPU" at bounding box center [0, 0] width 0 height 0
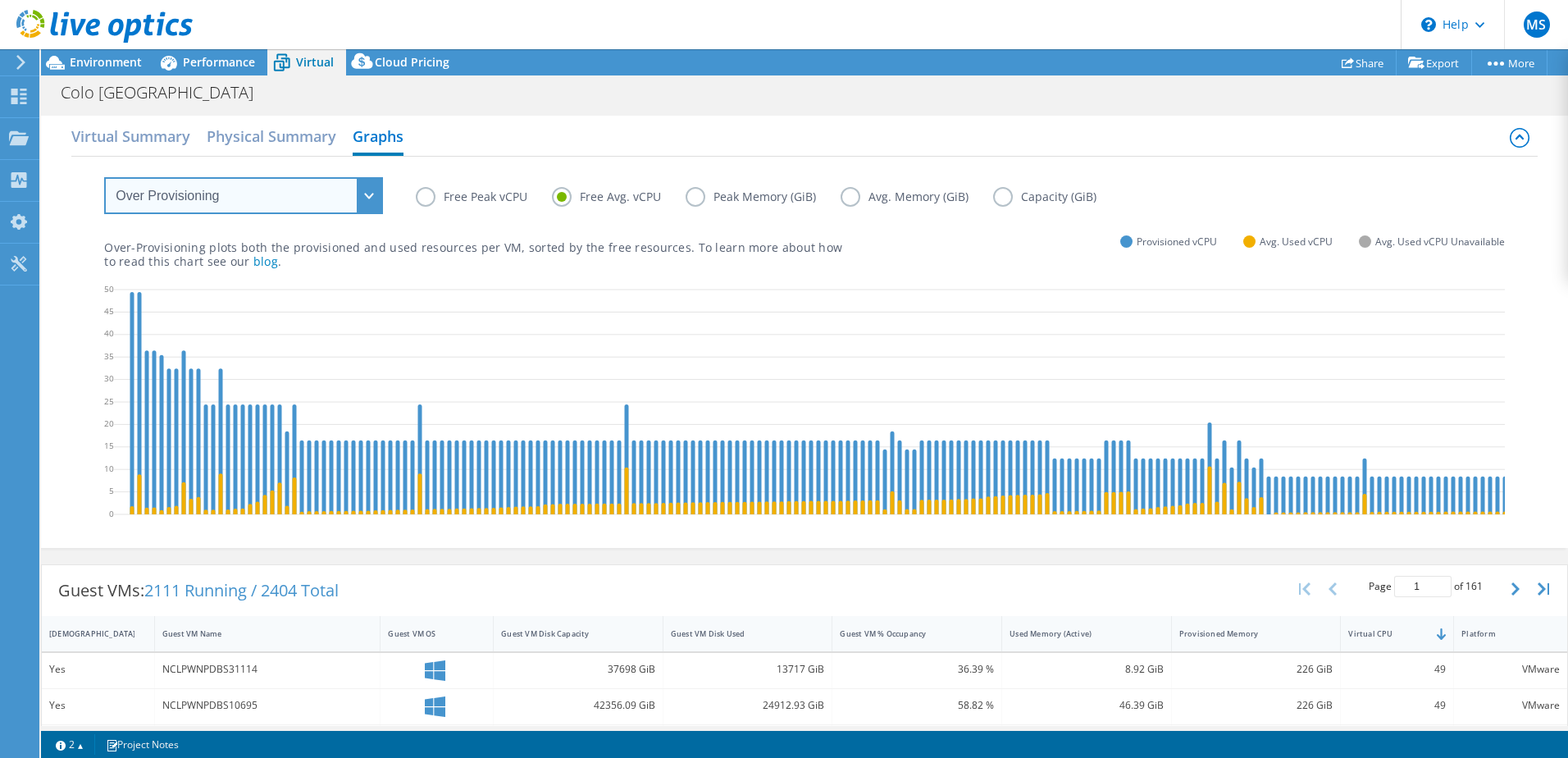
click at [339, 199] on select "VM Resource Distribution Provisioning Contrast Over Provisioning" at bounding box center [243, 195] width 279 height 37
select select "VM Resource Distribution"
click at [104, 177] on select "VM Resource Distribution Provisioning Contrast Over Provisioning" at bounding box center [243, 195] width 279 height 37
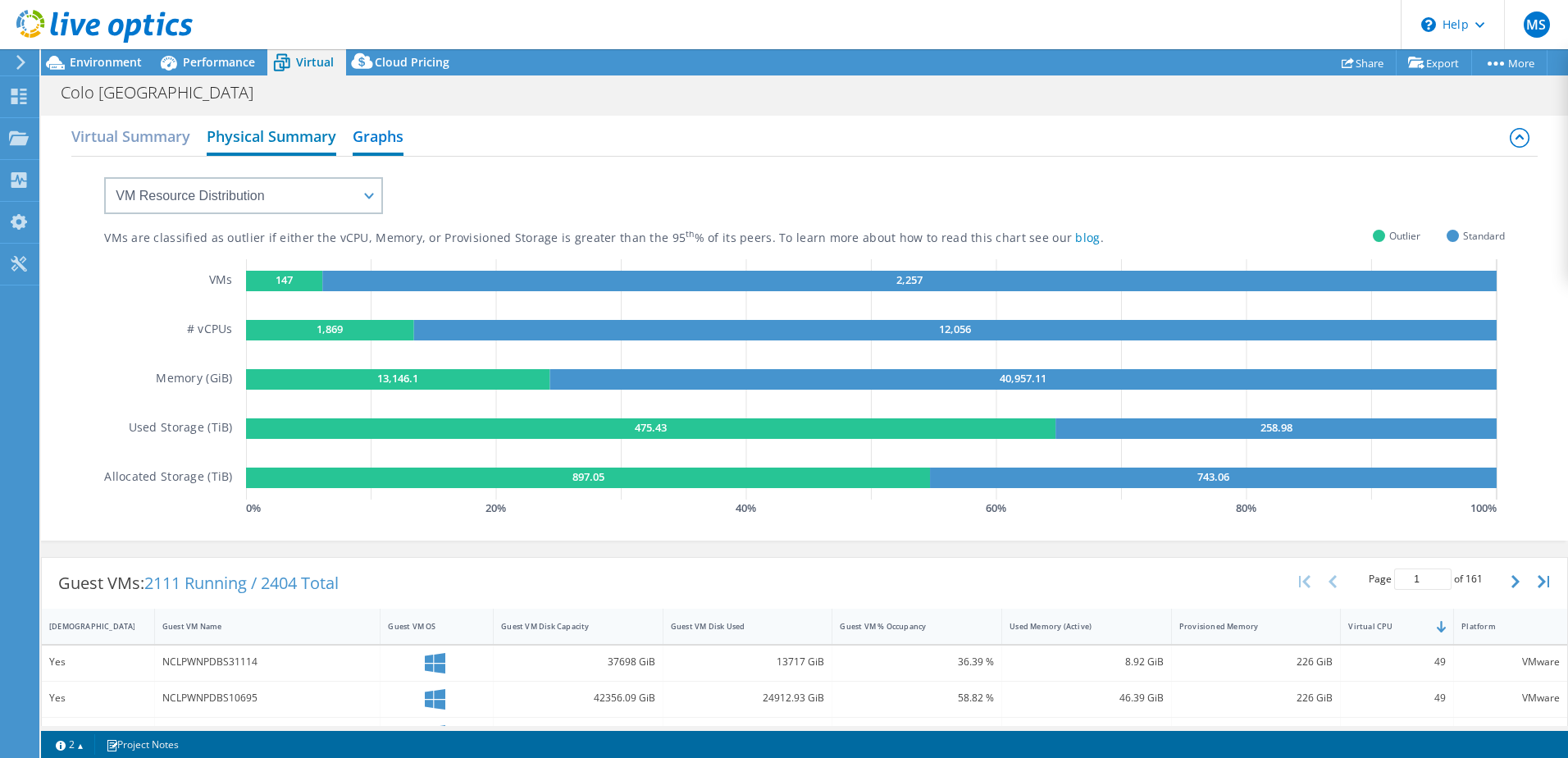
click at [265, 141] on h2 "Physical Summary" at bounding box center [271, 137] width 130 height 36
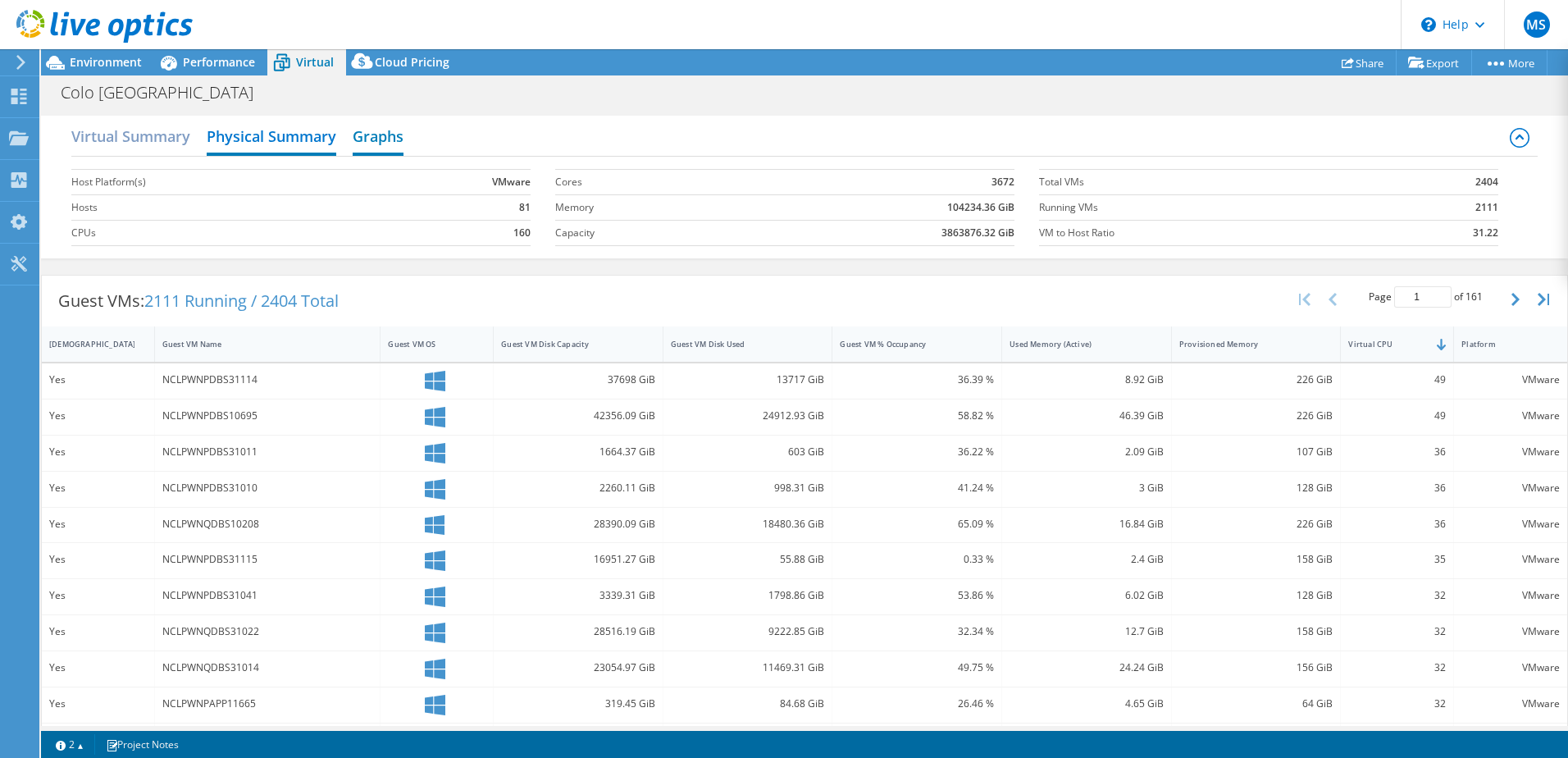
click at [387, 132] on h2 "Graphs" at bounding box center [378, 137] width 51 height 36
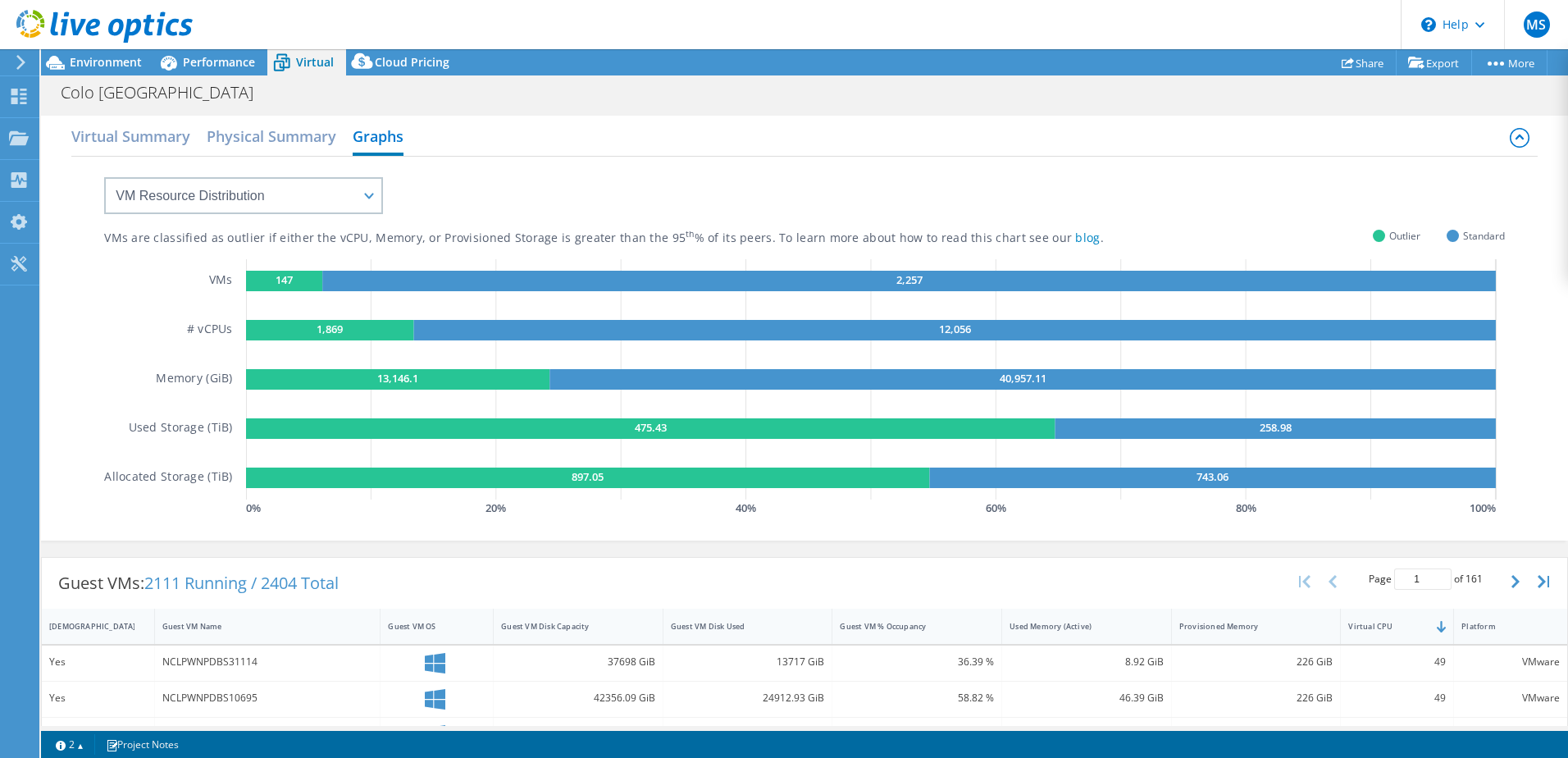
scroll to position [435, 0]
